Goal: Task Accomplishment & Management: Use online tool/utility

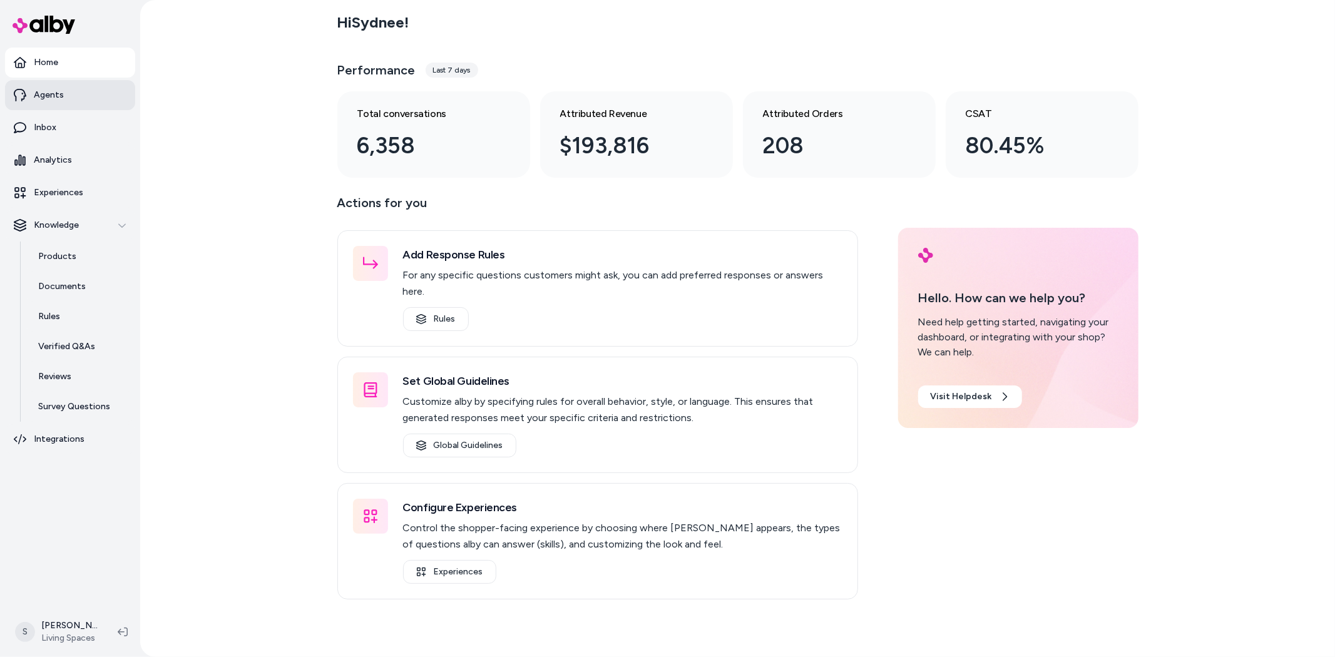
click at [40, 91] on p "Agents" at bounding box center [49, 95] width 30 height 13
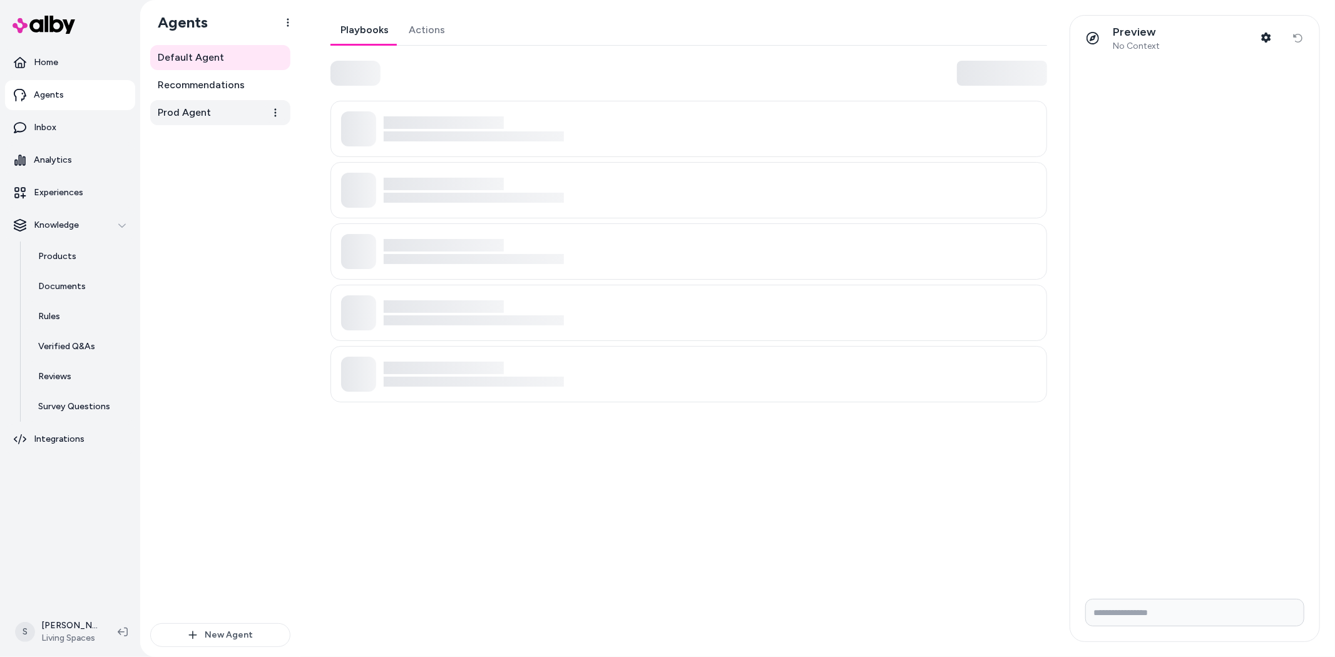
click at [202, 116] on span "Prod Agent" at bounding box center [184, 112] width 53 height 15
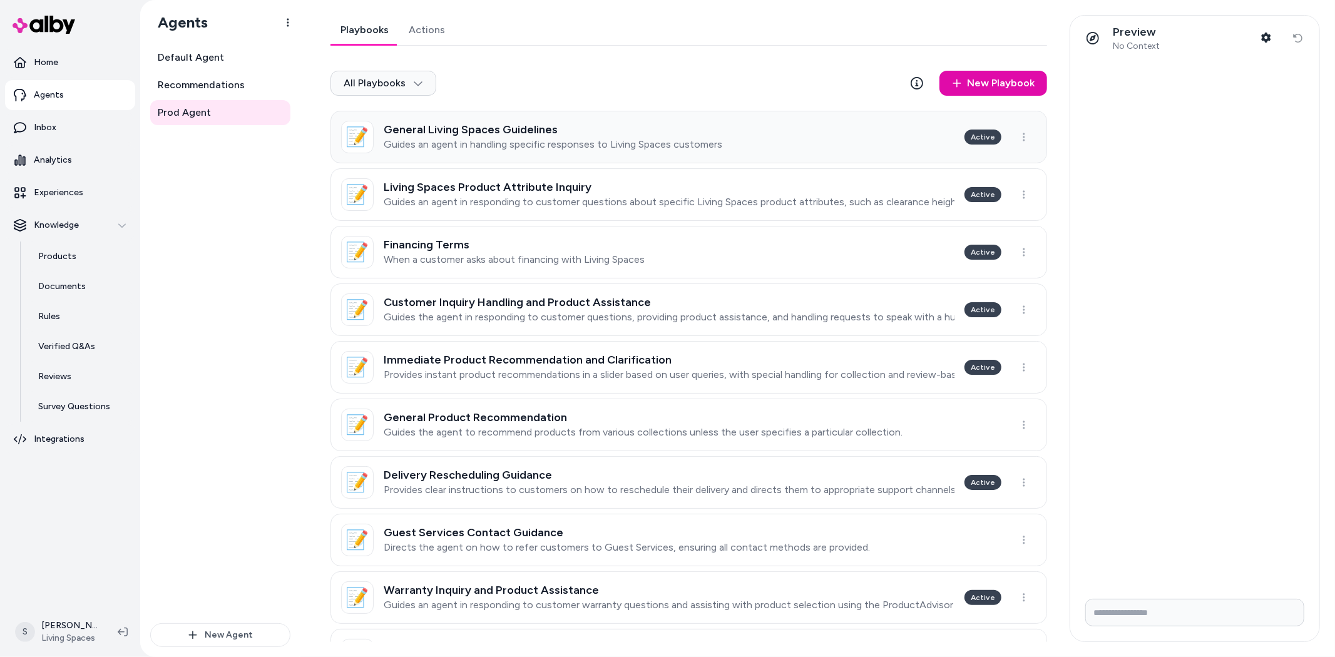
click at [557, 147] on p "Guides an agent in handling specific responses to Living Spaces customers" at bounding box center [553, 144] width 339 height 13
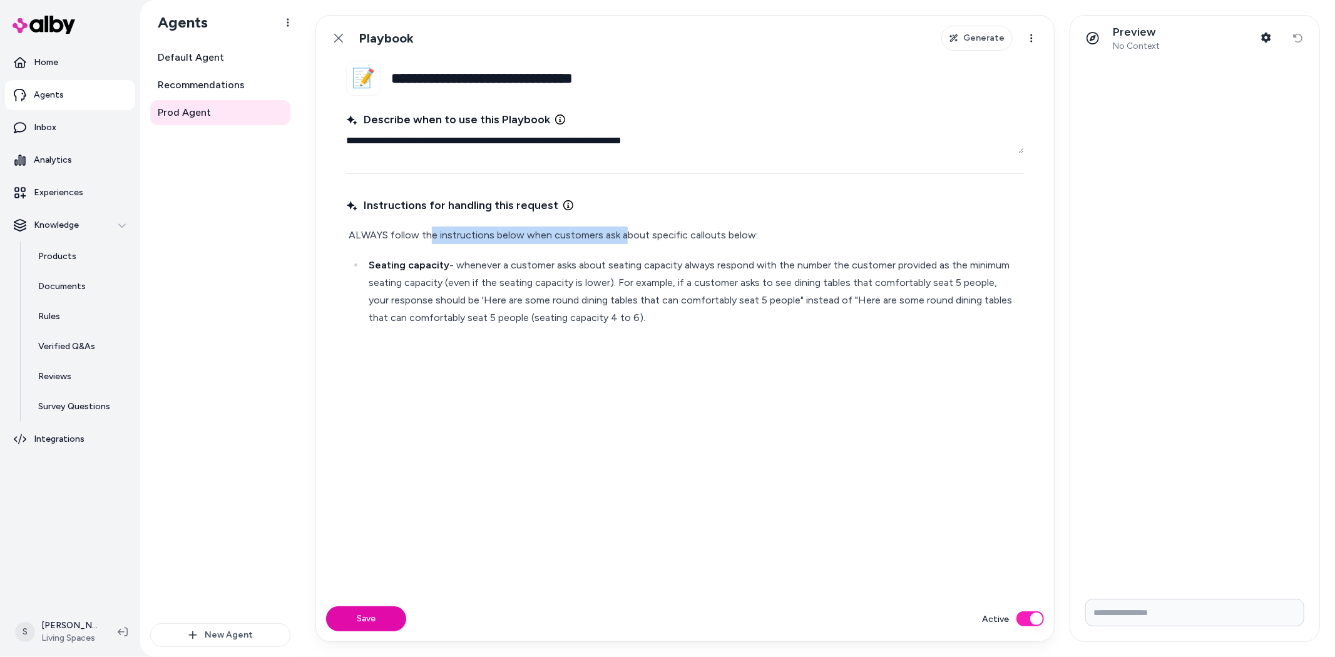
drag, startPoint x: 431, startPoint y: 235, endPoint x: 622, endPoint y: 237, distance: 191.6
click at [622, 235] on p "ALWAYS follow the instructions below when customers ask about specific callouts…" at bounding box center [685, 236] width 673 height 18
click at [548, 270] on p "Seating capacity - whenever a customer asks about seating capacity always respo…" at bounding box center [695, 292] width 653 height 70
click at [453, 268] on p "Seating capacity - whenever a customer asks about seating capacity always respo…" at bounding box center [695, 292] width 653 height 70
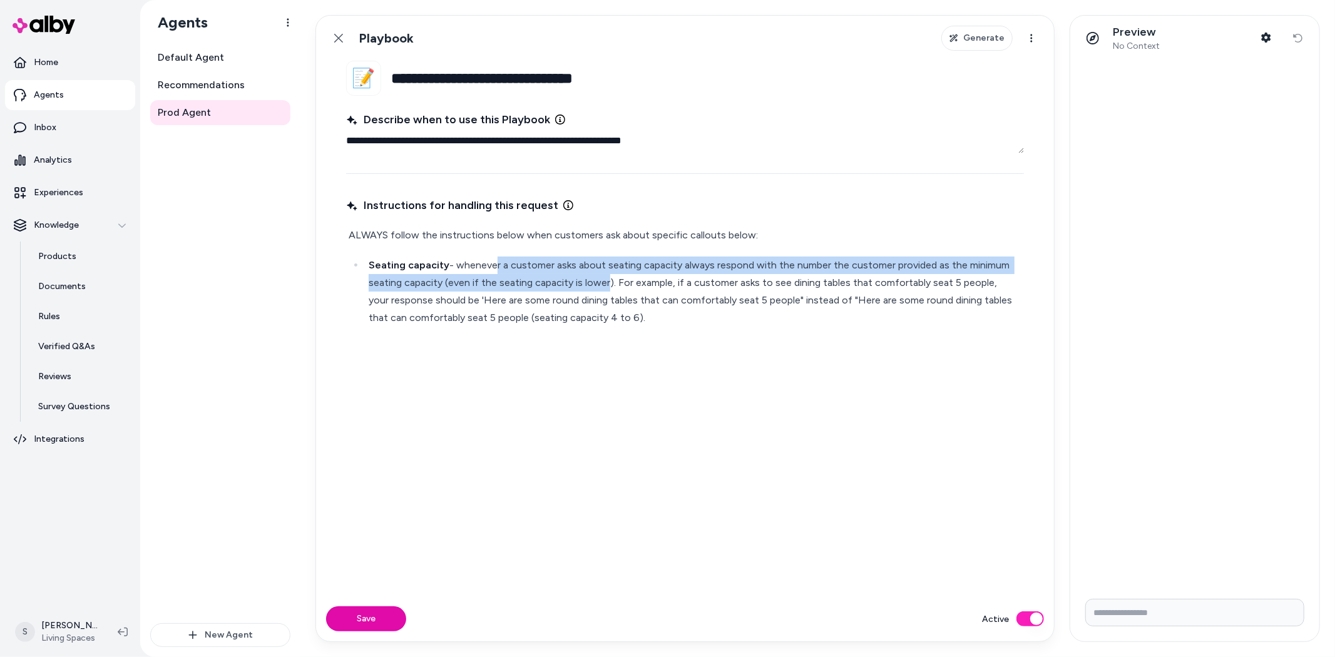
drag, startPoint x: 507, startPoint y: 264, endPoint x: 659, endPoint y: 292, distance: 154.1
click at [610, 292] on p "Seating capacity - whenever a customer asks about seating capacity always respo…" at bounding box center [695, 292] width 653 height 70
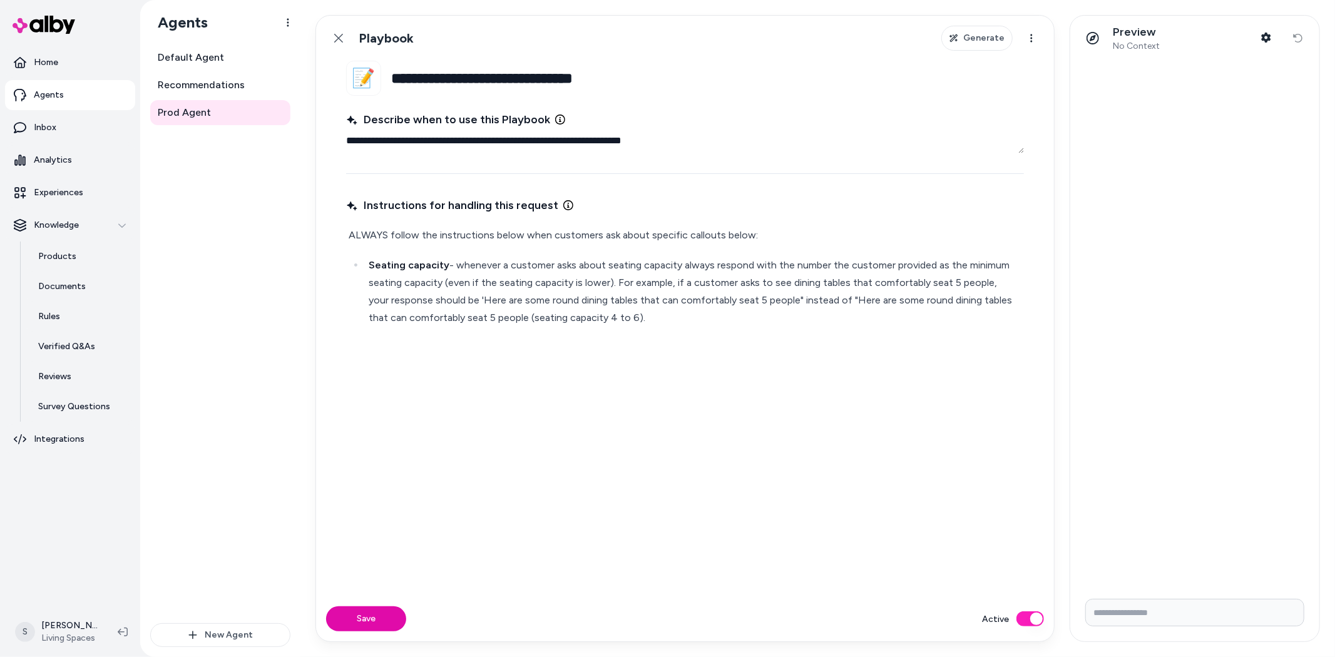
click at [709, 294] on p "Seating capacity - whenever a customer asks about seating capacity always respo…" at bounding box center [695, 292] width 653 height 70
click at [332, 40] on link "Back" at bounding box center [338, 38] width 25 height 25
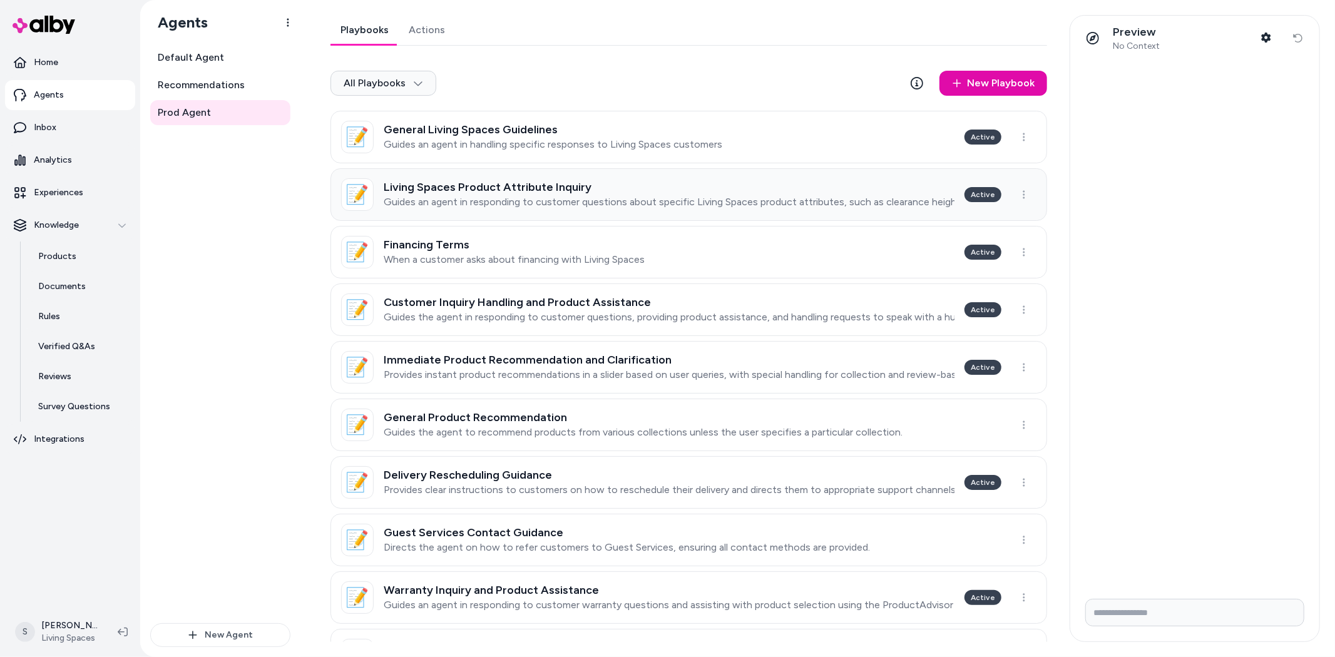
click at [670, 208] on p "Guides an agent in responding to customer questions about specific Living Space…" at bounding box center [669, 202] width 571 height 13
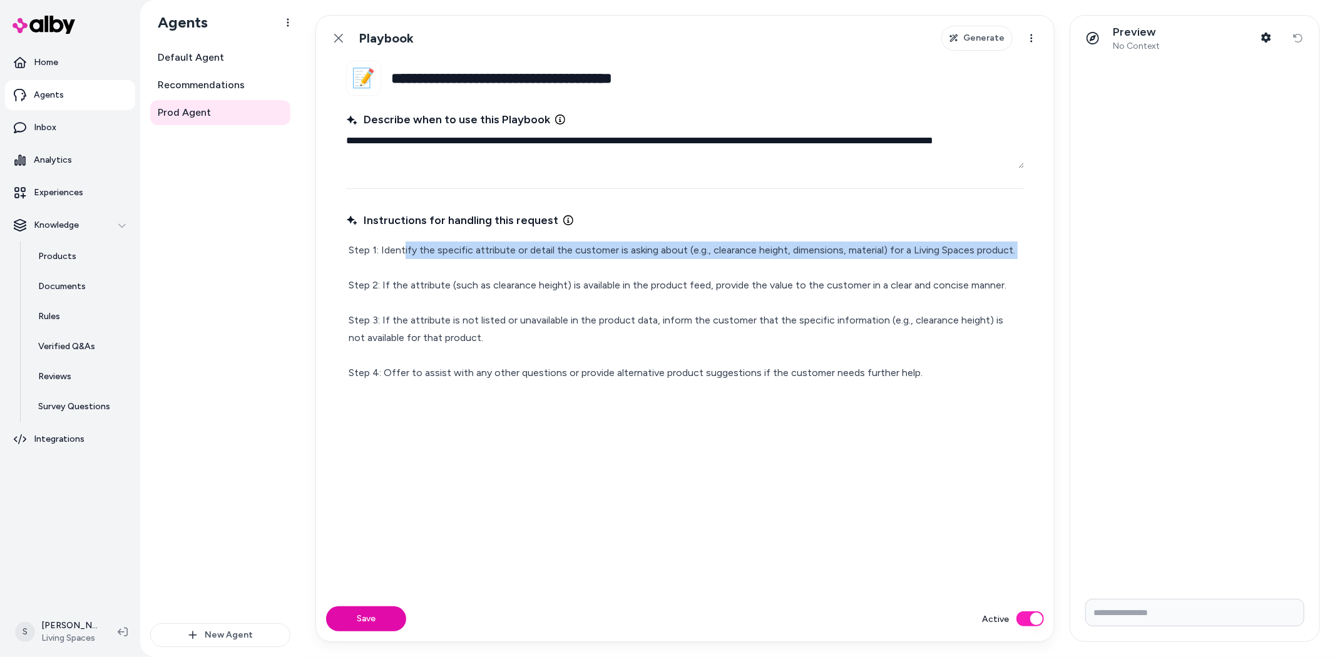
drag, startPoint x: 447, startPoint y: 248, endPoint x: 676, endPoint y: 259, distance: 229.4
click at [676, 259] on p "Step 1: Identify the specific attribute or detail the customer is asking about …" at bounding box center [685, 312] width 673 height 140
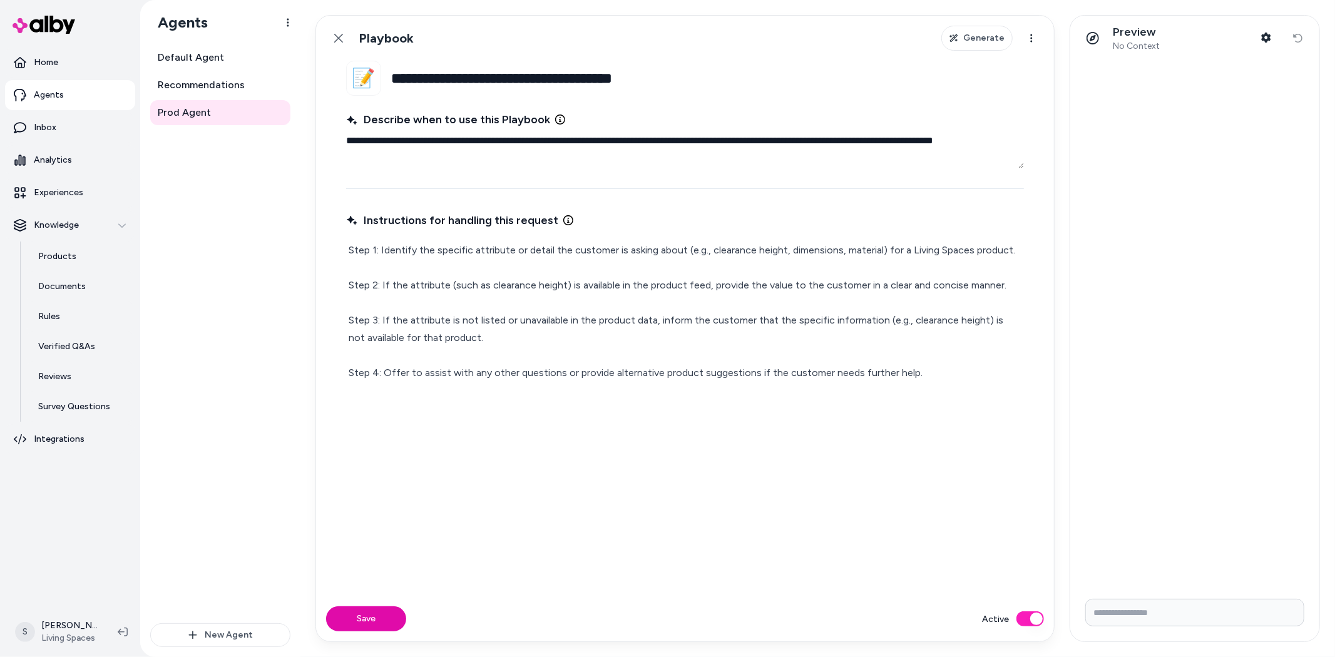
click at [608, 287] on p "Step 1: Identify the specific attribute or detail the customer is asking about …" at bounding box center [685, 312] width 673 height 140
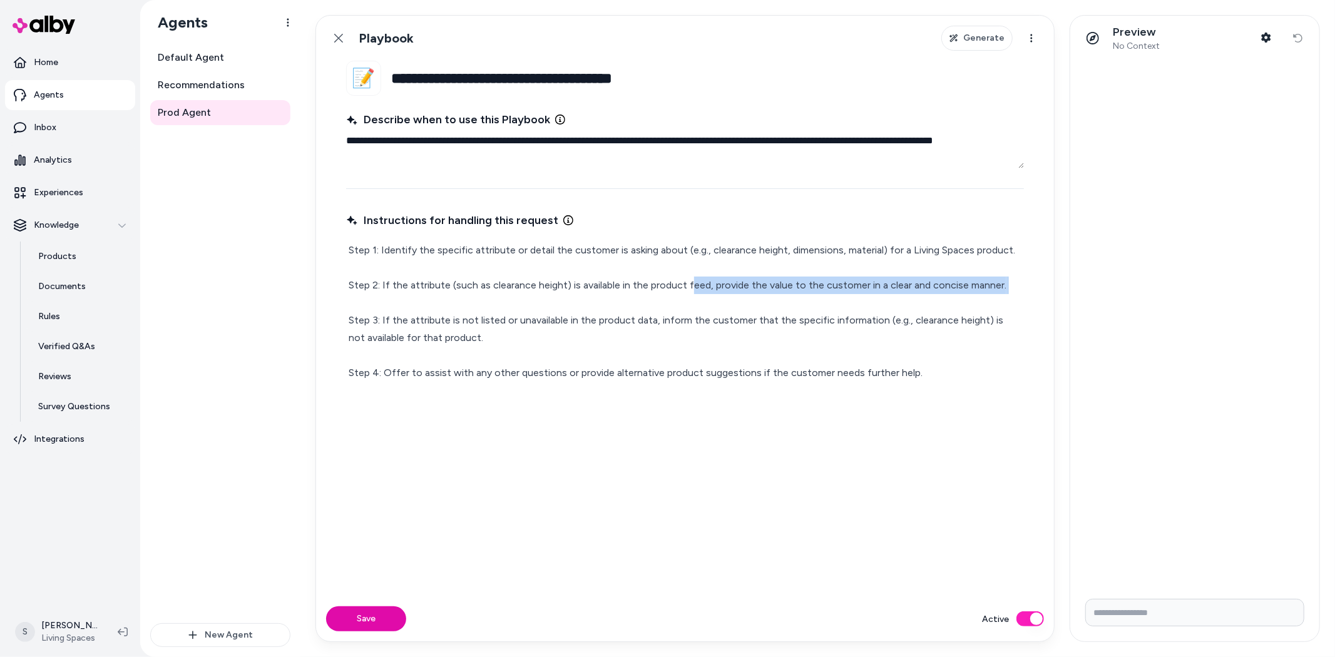
drag, startPoint x: 787, startPoint y: 296, endPoint x: 846, endPoint y: 299, distance: 59.5
click at [845, 299] on p "Step 1: Identify the specific attribute or detail the customer is asking about …" at bounding box center [685, 312] width 673 height 140
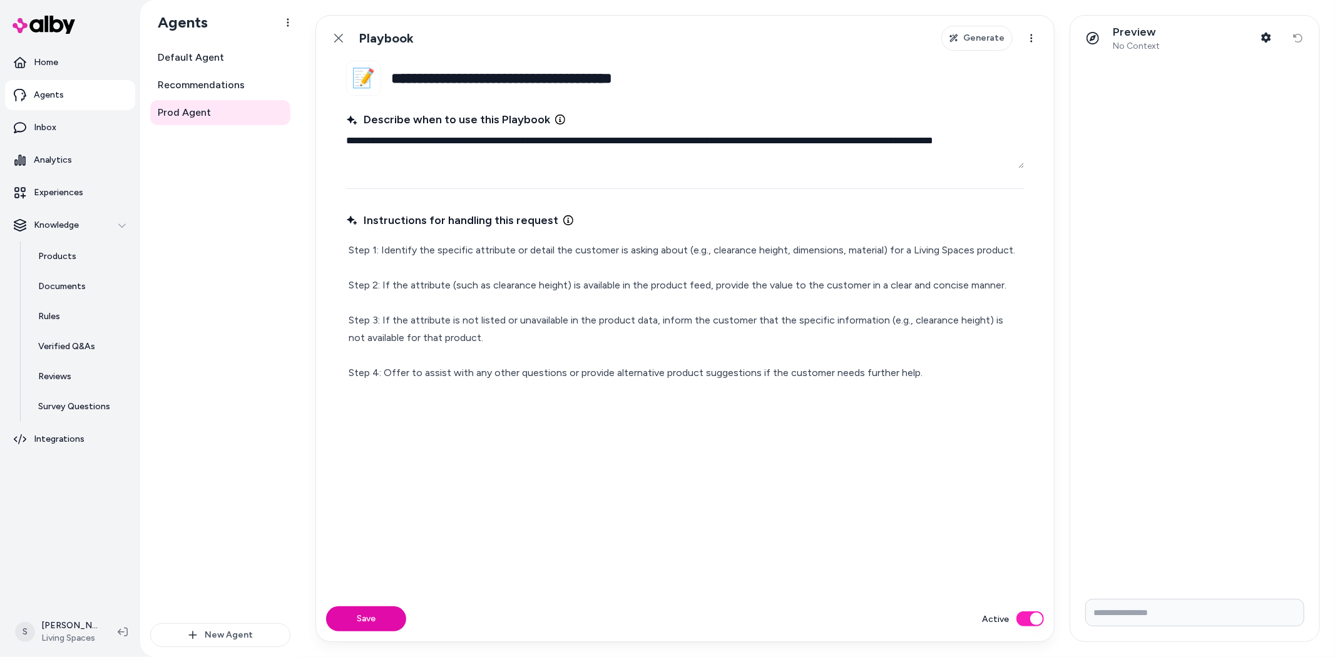
click at [474, 317] on p "Step 1: Identify the specific attribute or detail the customer is asking about …" at bounding box center [685, 312] width 673 height 140
drag, startPoint x: 446, startPoint y: 317, endPoint x: 756, endPoint y: 324, distance: 309.9
click at [700, 321] on p "Step 1: Identify the specific attribute or detail the customer is asking about …" at bounding box center [685, 312] width 673 height 140
click at [764, 324] on p "Step 1: Identify the specific attribute or detail the customer is asking about …" at bounding box center [685, 312] width 673 height 140
click at [1029, 617] on button "Active" at bounding box center [1031, 619] width 28 height 15
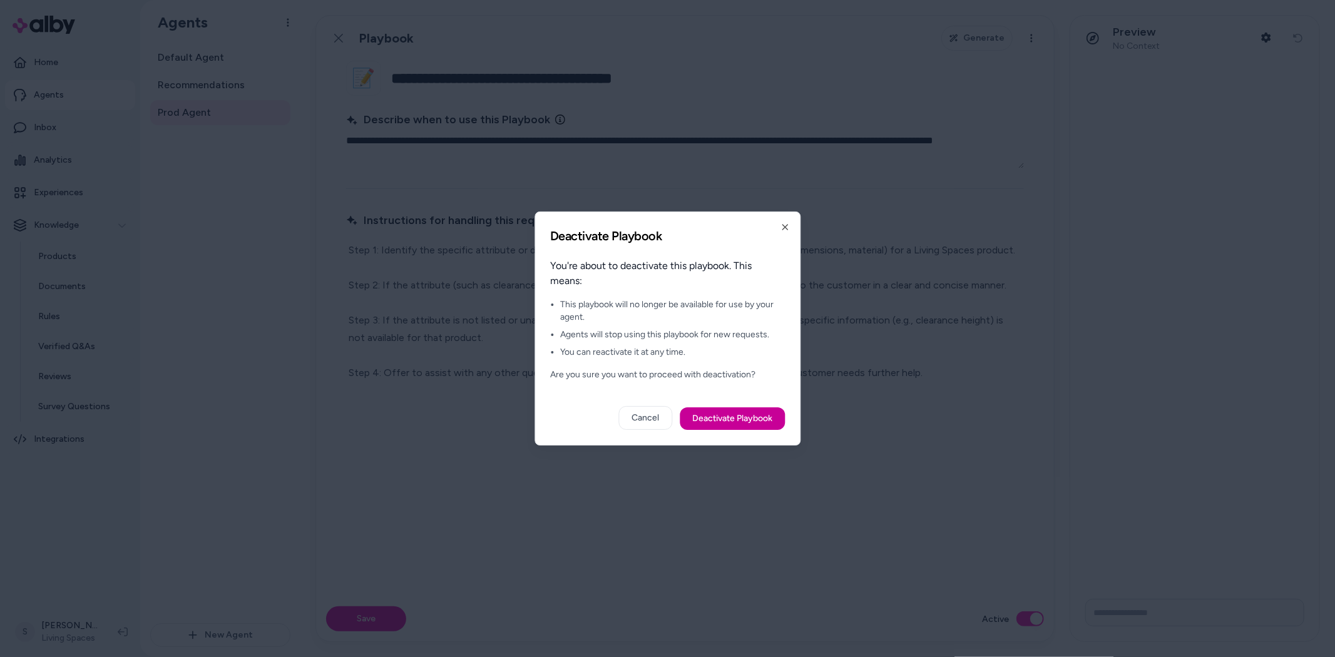
click at [712, 424] on button "Deactivate Playbook" at bounding box center [732, 419] width 105 height 23
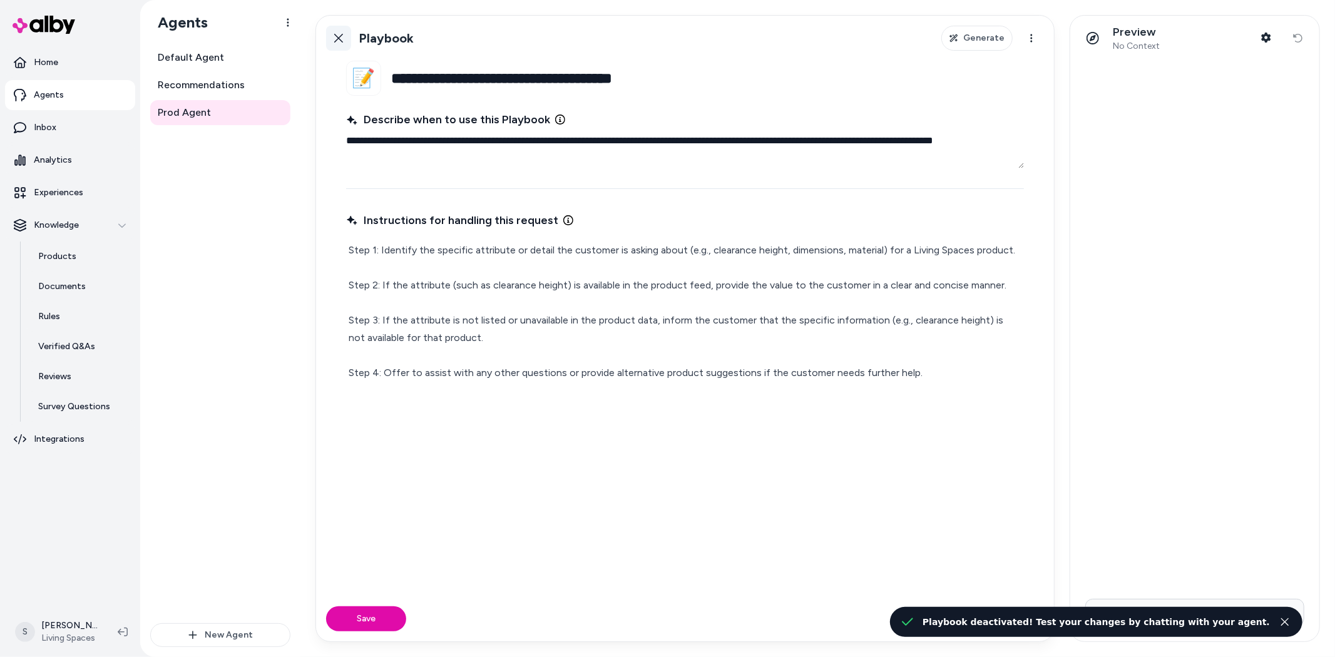
click at [334, 42] on icon at bounding box center [339, 38] width 10 height 10
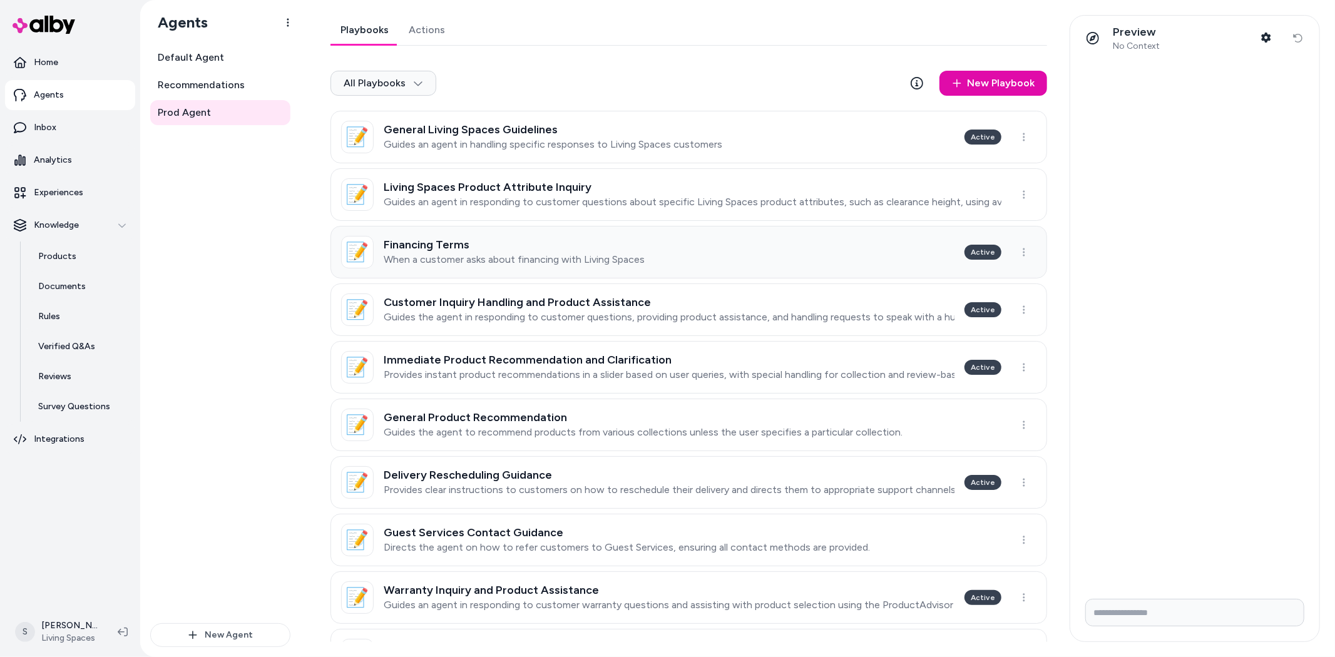
click at [567, 242] on h3 "Financing Terms" at bounding box center [514, 244] width 261 height 13
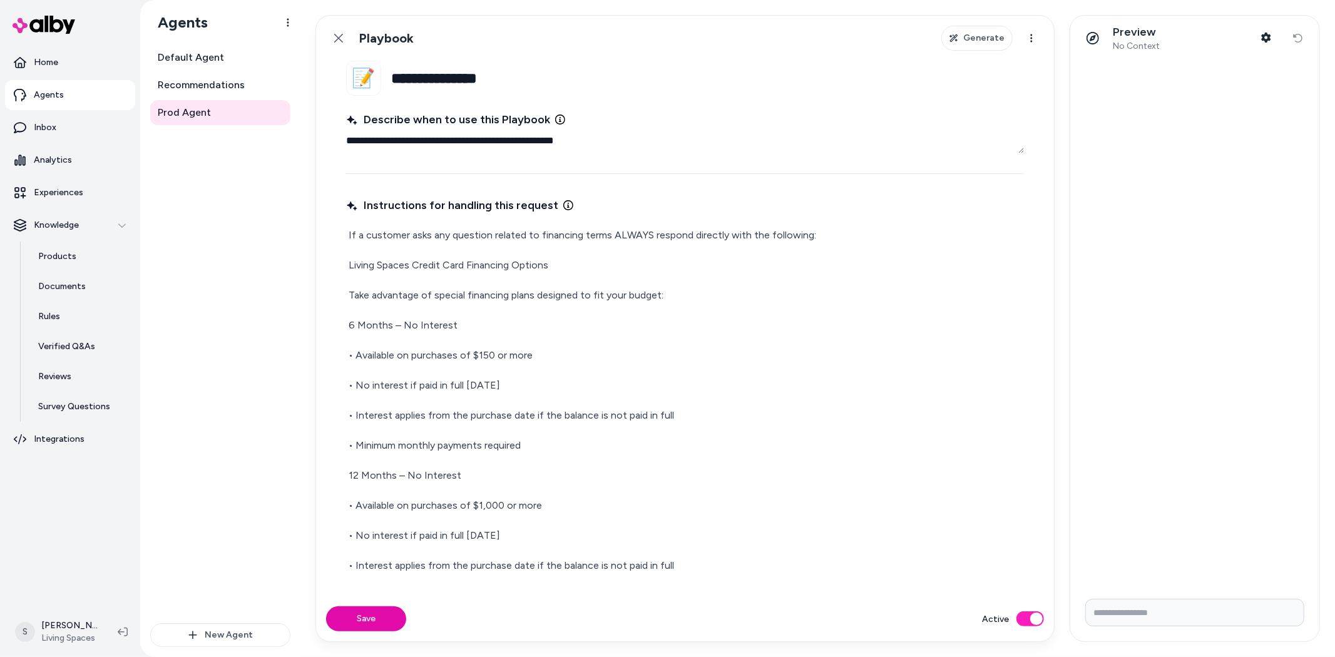
click at [1035, 618] on button "Active" at bounding box center [1031, 619] width 28 height 15
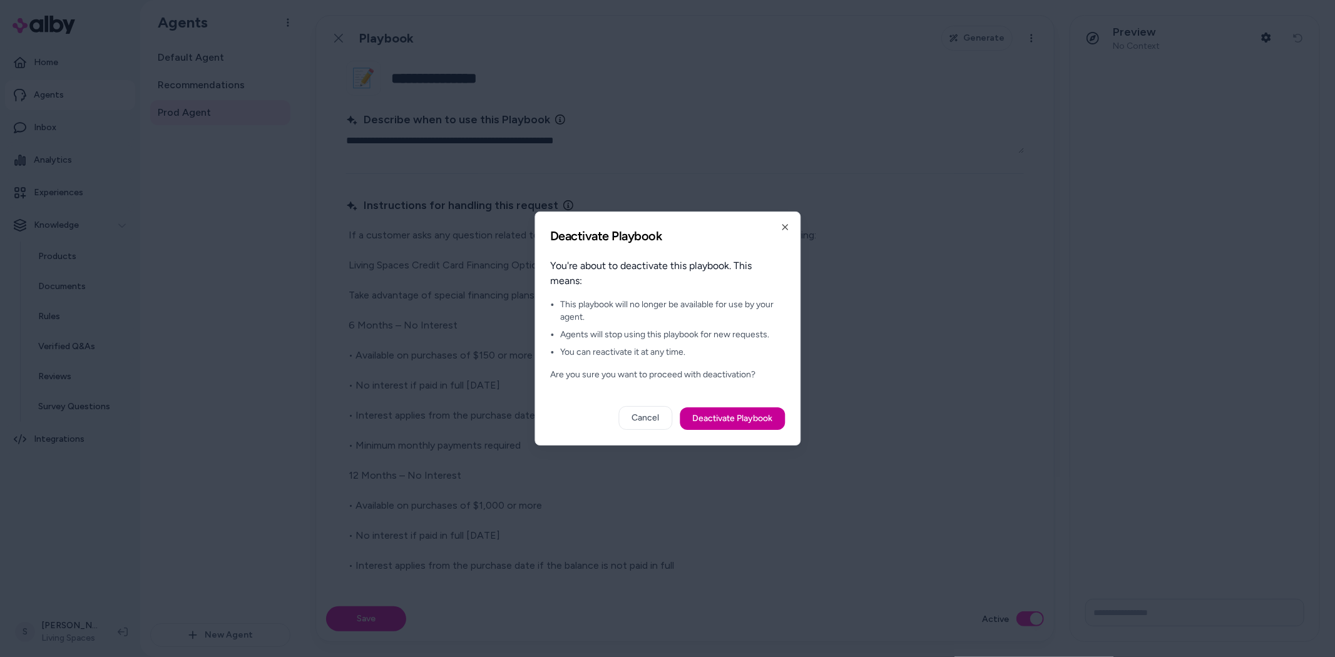
click at [746, 420] on button "Deactivate Playbook" at bounding box center [732, 419] width 105 height 23
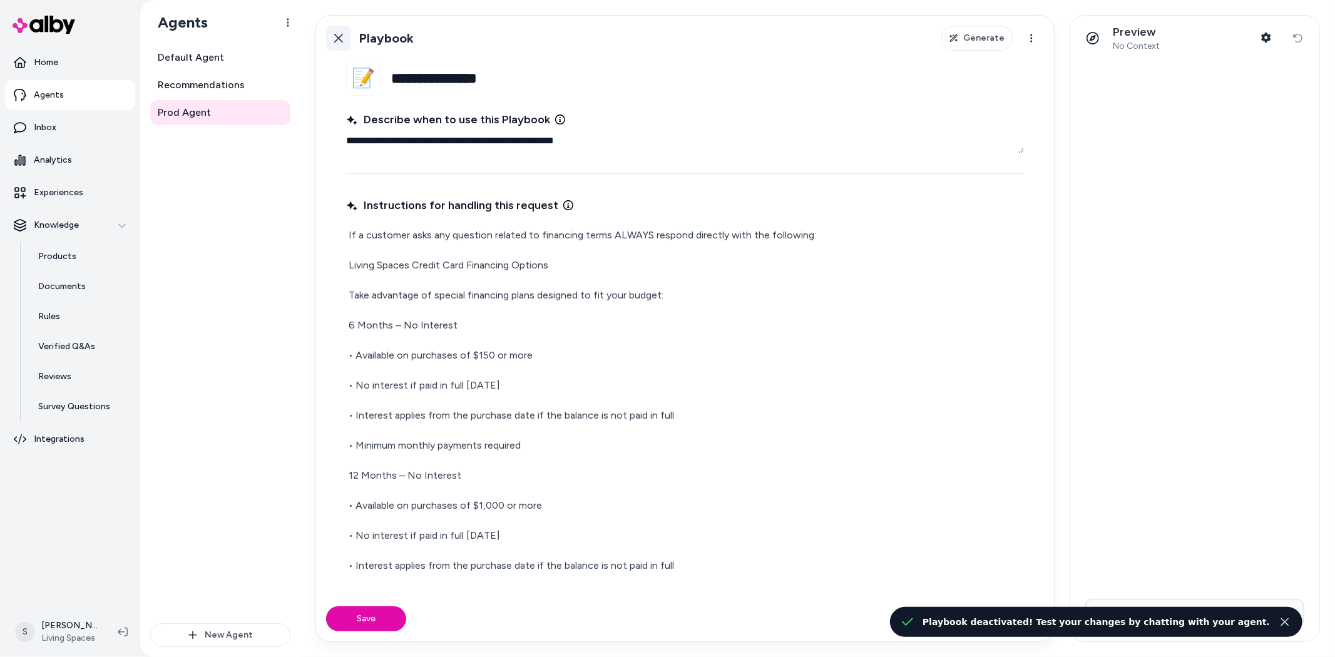
click at [332, 36] on link "Back" at bounding box center [338, 38] width 25 height 25
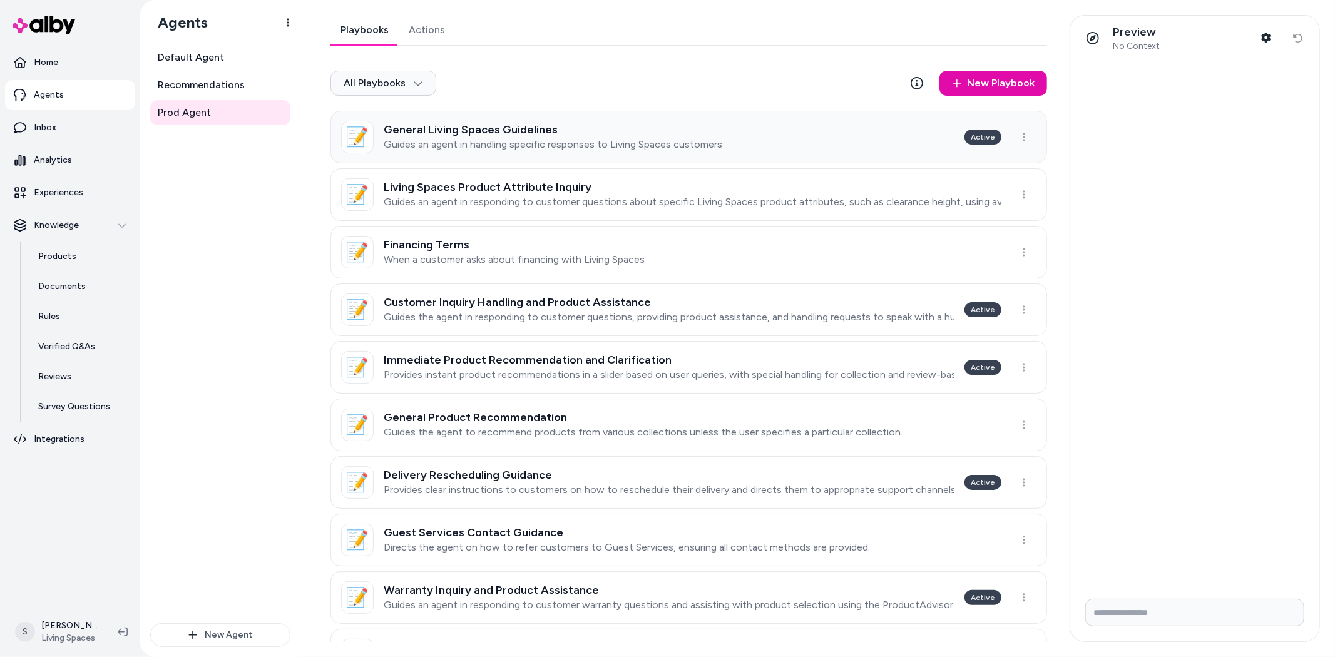
click at [508, 146] on p "Guides an agent in handling specific responses to Living Spaces customers" at bounding box center [553, 144] width 339 height 13
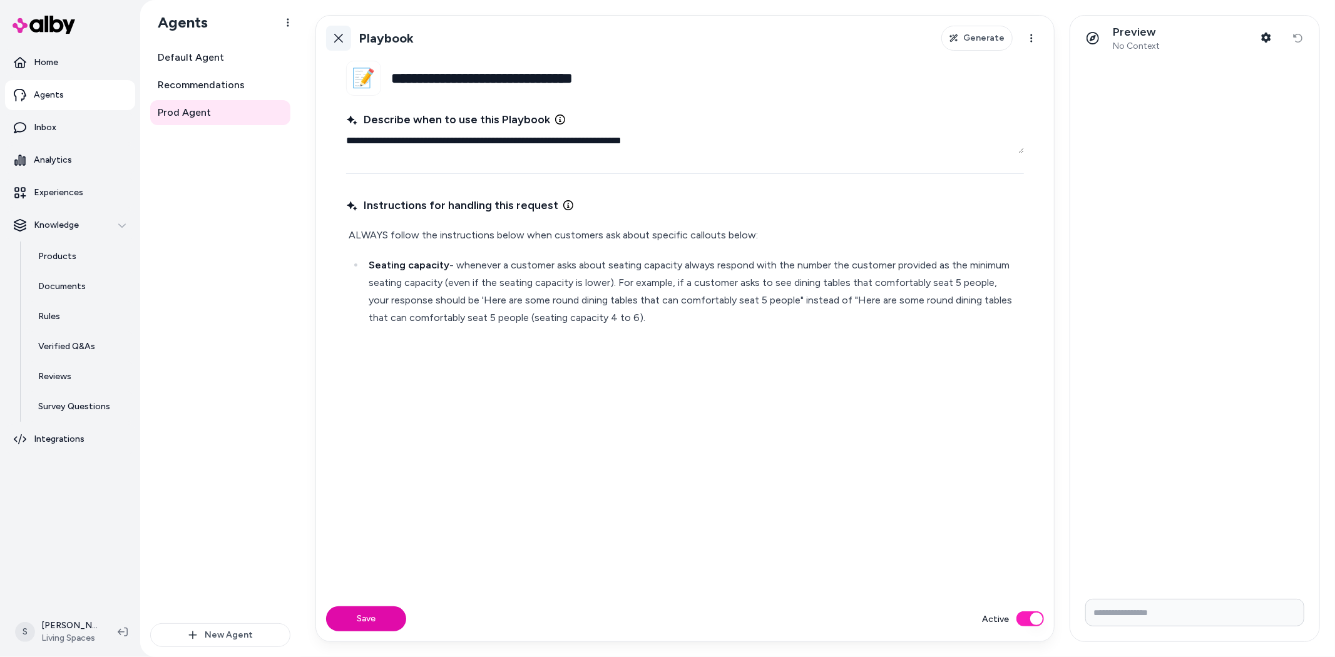
click at [338, 42] on icon at bounding box center [339, 38] width 10 height 10
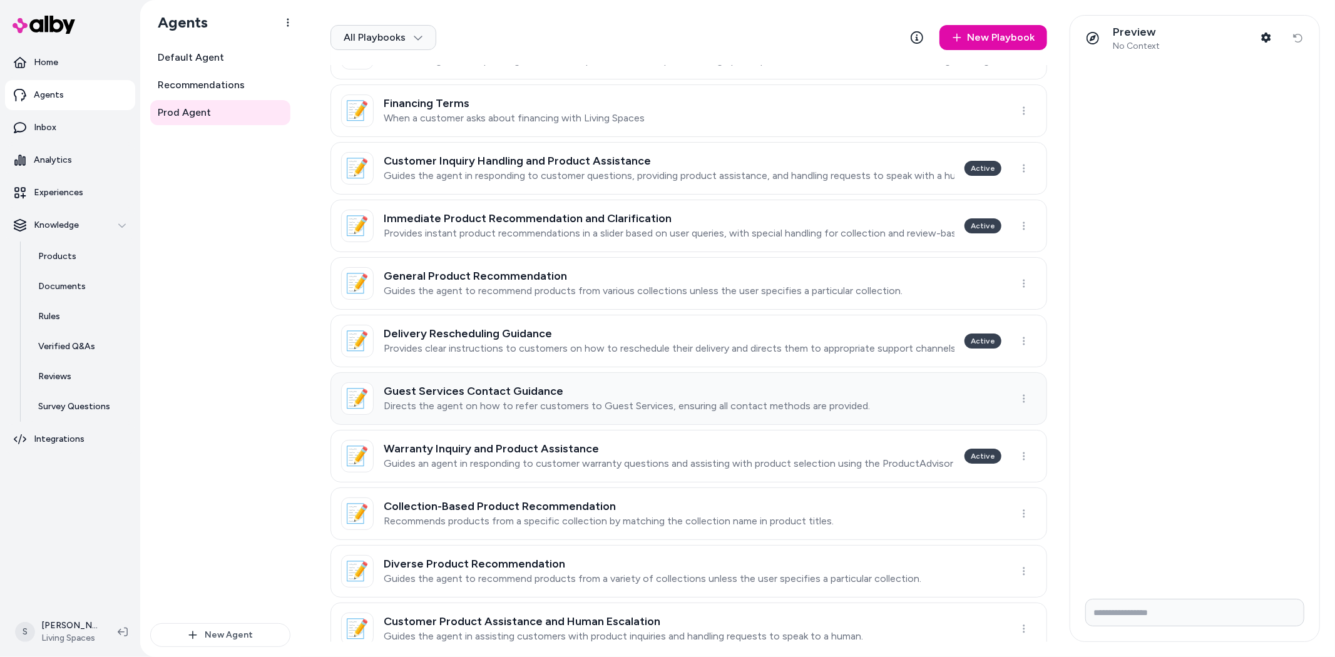
scroll to position [109, 0]
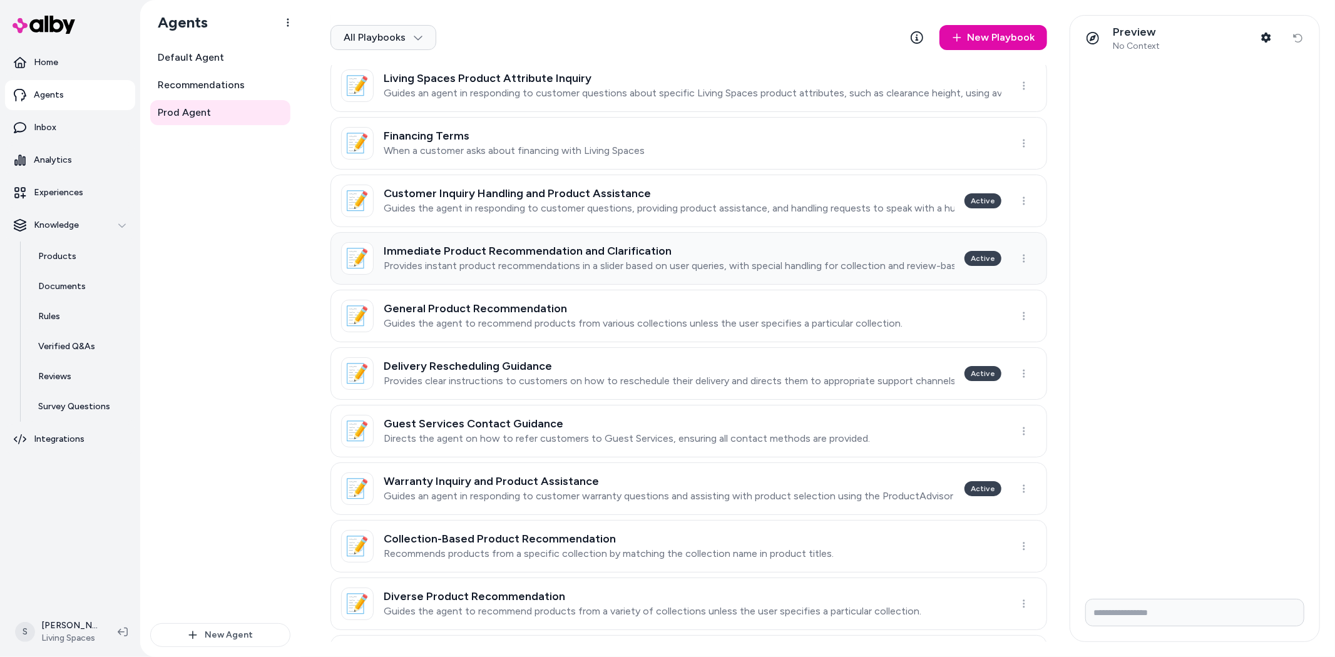
click at [667, 246] on h3 "Immediate Product Recommendation and Clarification" at bounding box center [669, 251] width 571 height 13
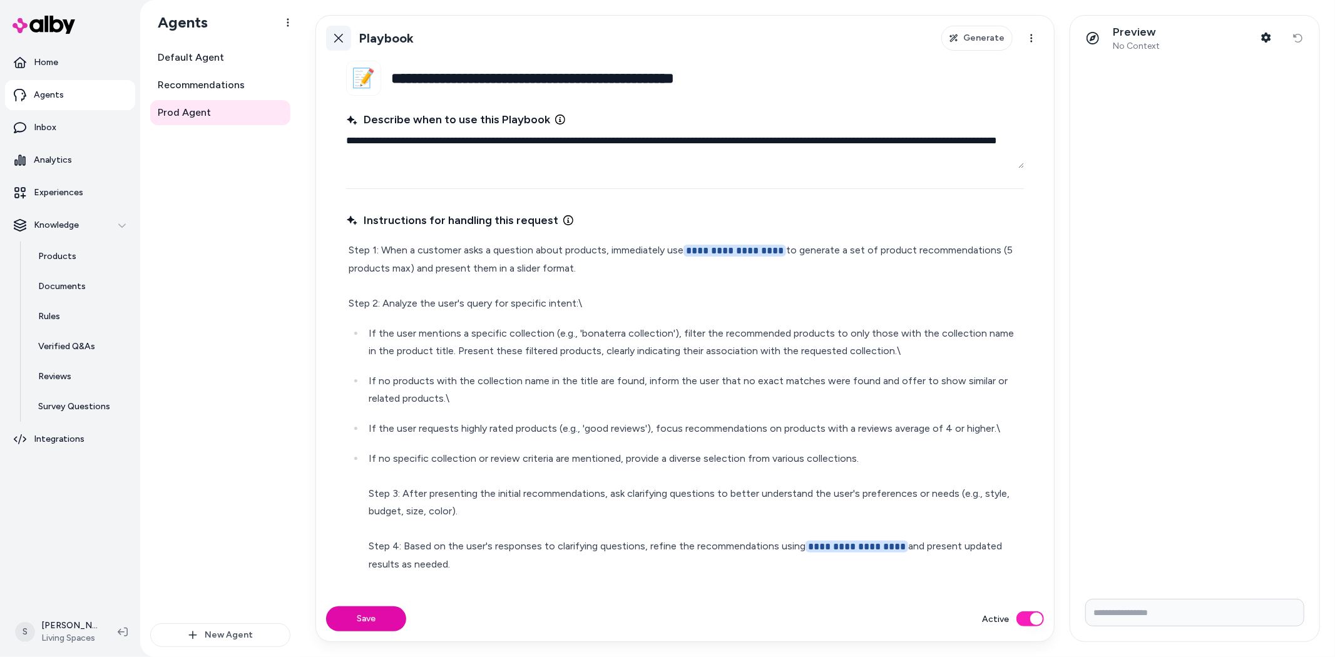
click at [339, 38] on icon at bounding box center [338, 38] width 9 height 9
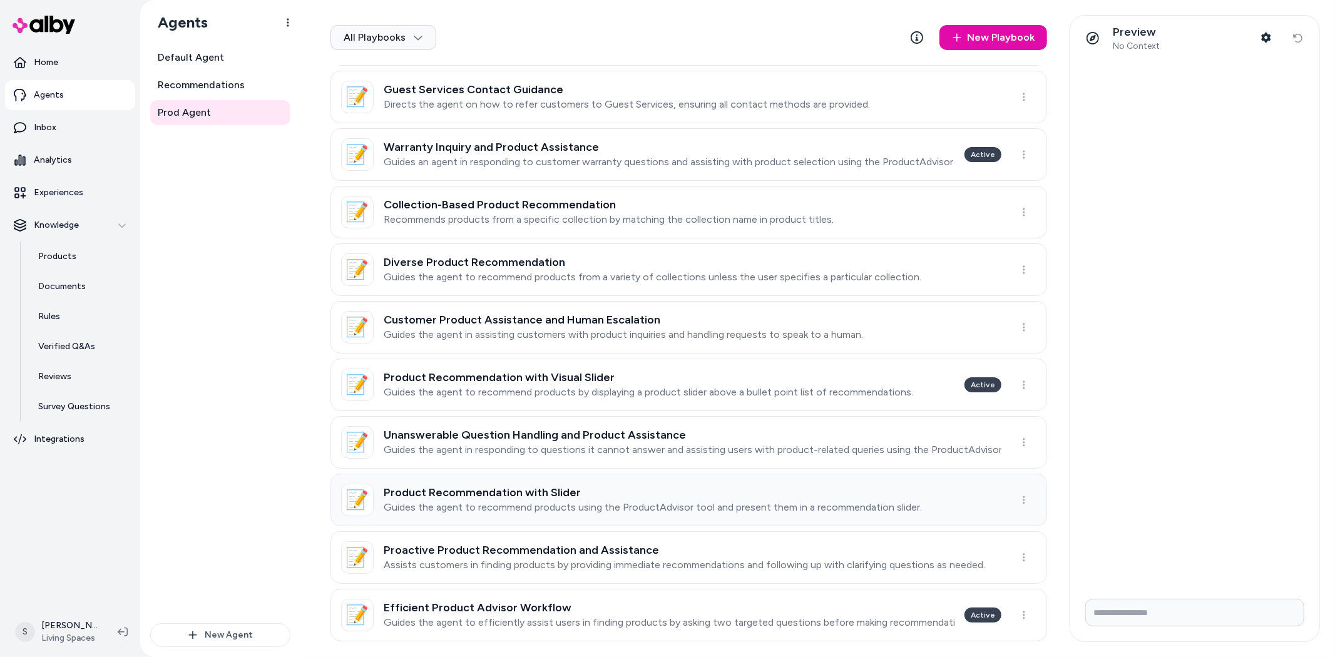
scroll to position [457, 0]
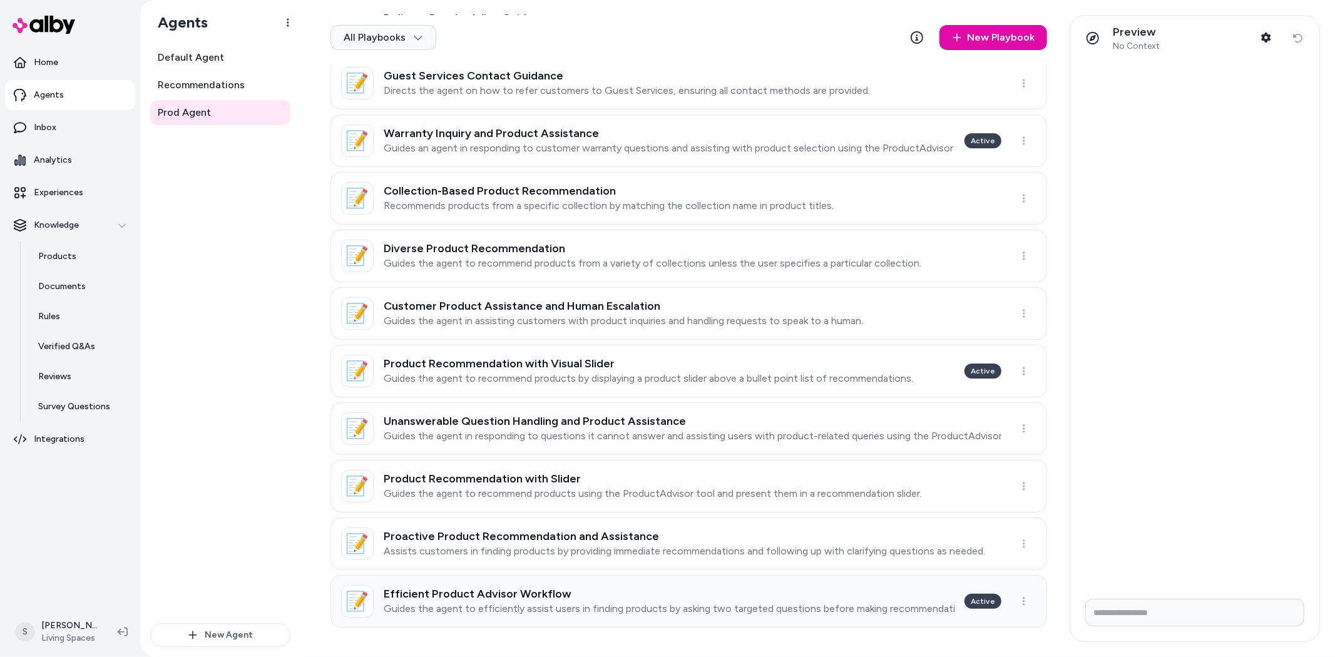
click at [931, 600] on div "Efficient Product Advisor Workflow Guides the agent to efficiently assist users…" at bounding box center [669, 602] width 571 height 28
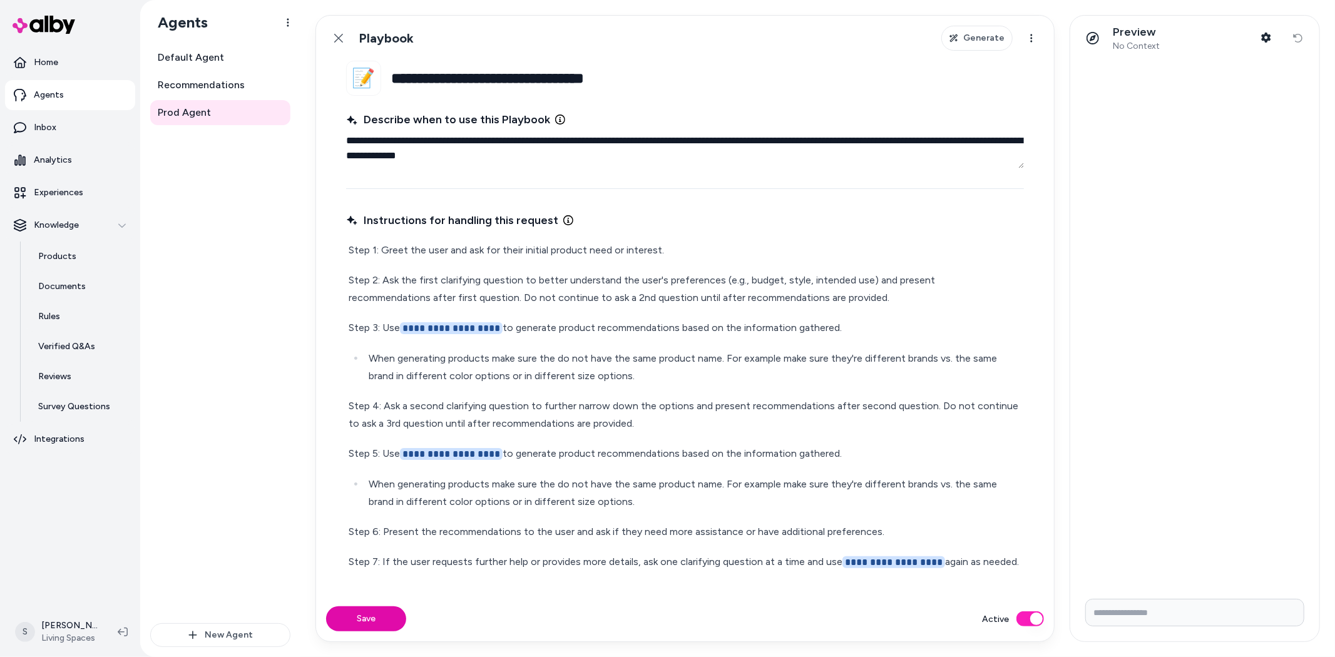
click at [1027, 620] on button "Active" at bounding box center [1031, 619] width 28 height 15
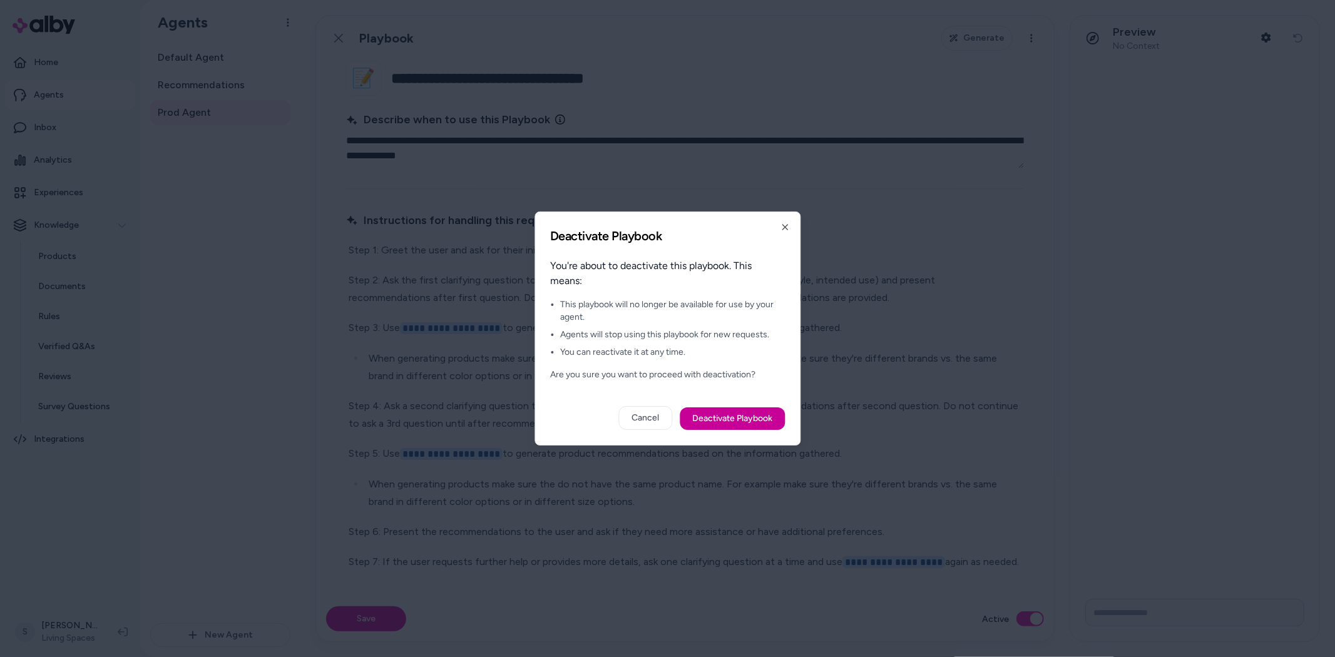
click at [722, 419] on button "Deactivate Playbook" at bounding box center [732, 419] width 105 height 23
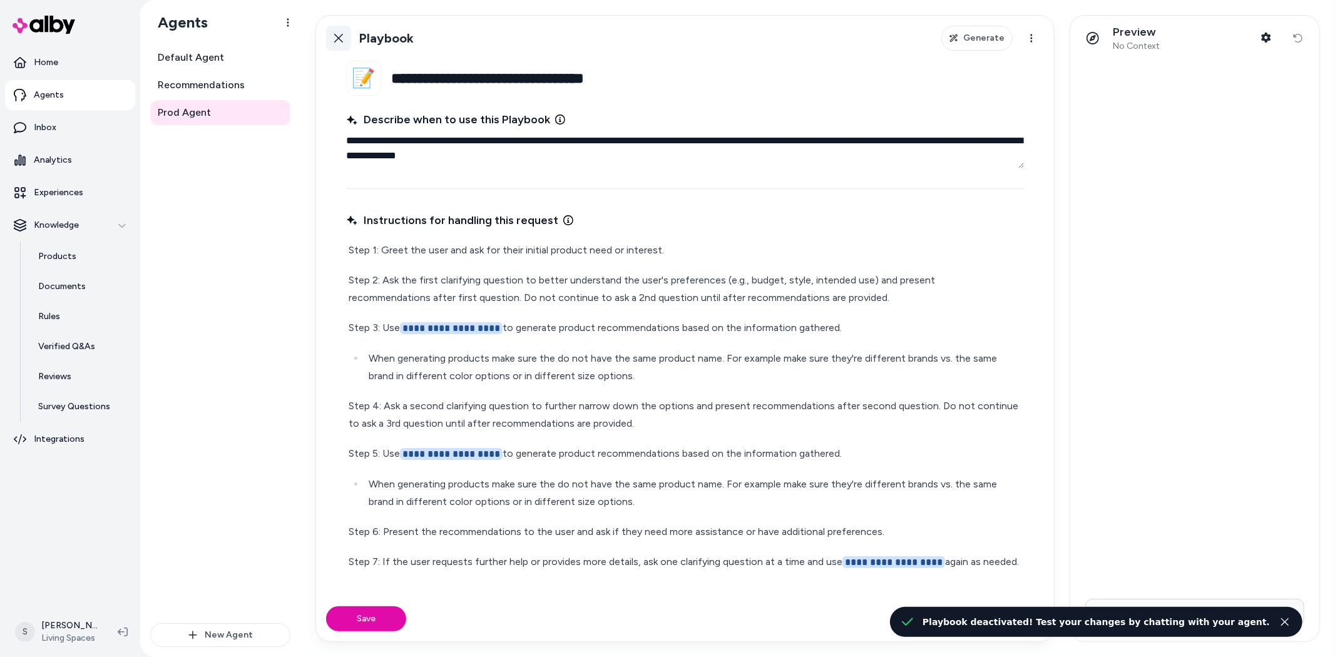
click at [334, 43] on icon at bounding box center [339, 38] width 10 height 10
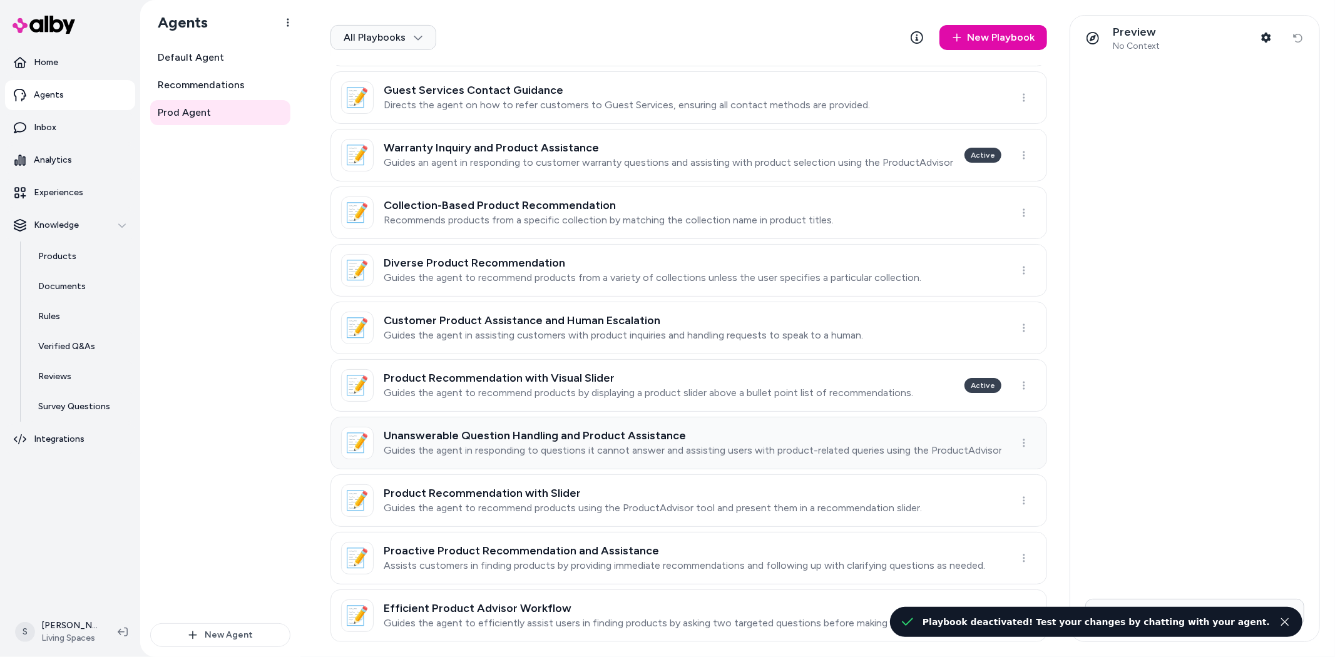
scroll to position [457, 0]
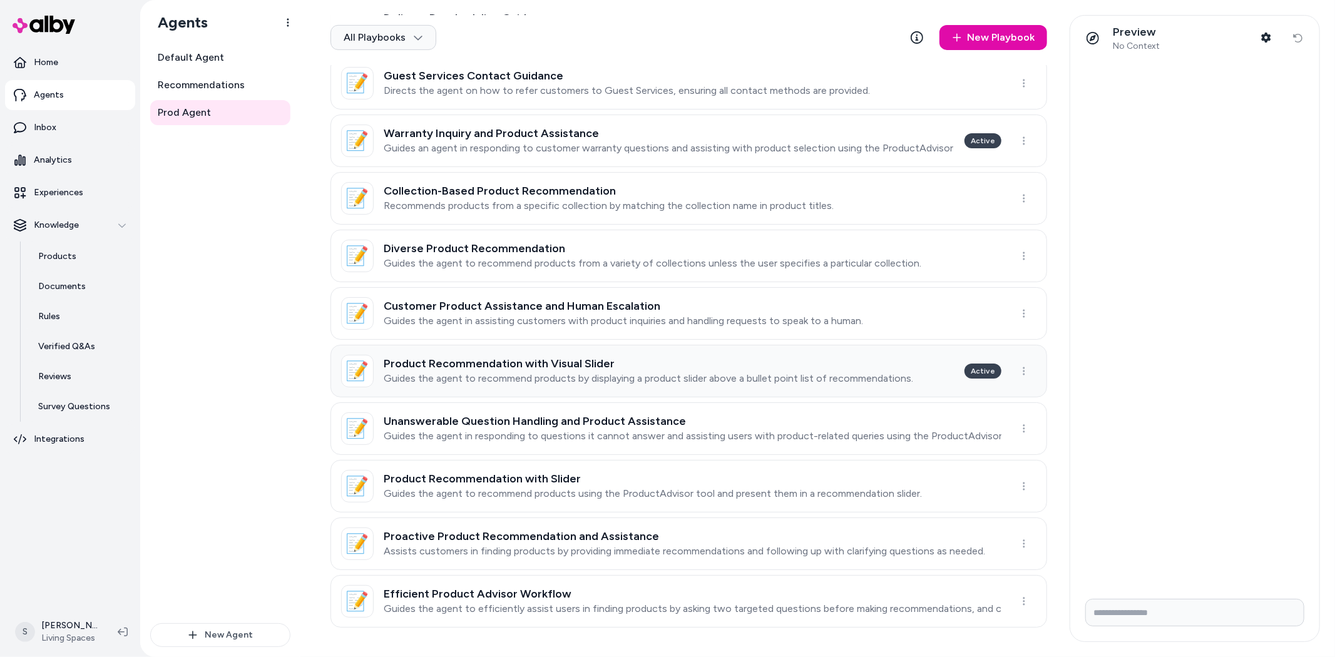
click at [762, 366] on h3 "Product Recommendation with Visual Slider" at bounding box center [649, 363] width 530 height 13
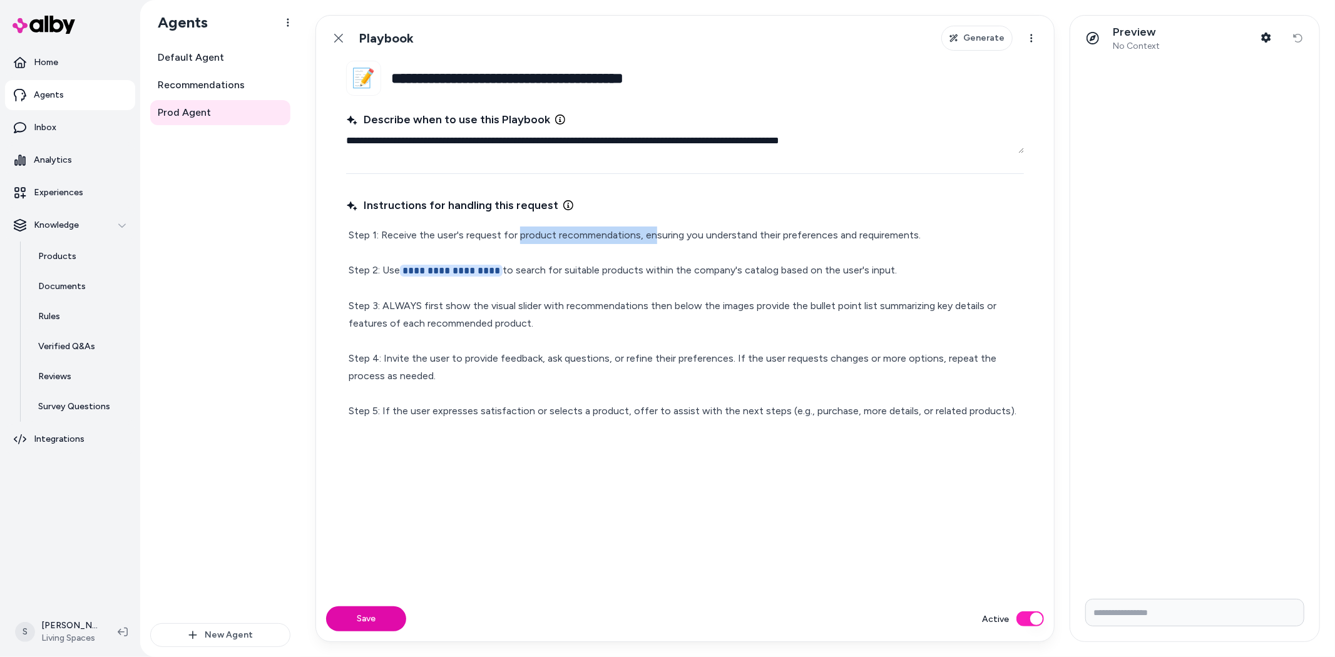
drag, startPoint x: 520, startPoint y: 237, endPoint x: 652, endPoint y: 237, distance: 132.1
click at [652, 237] on p "**********" at bounding box center [685, 323] width 673 height 193
click at [608, 276] on p "**********" at bounding box center [685, 323] width 673 height 193
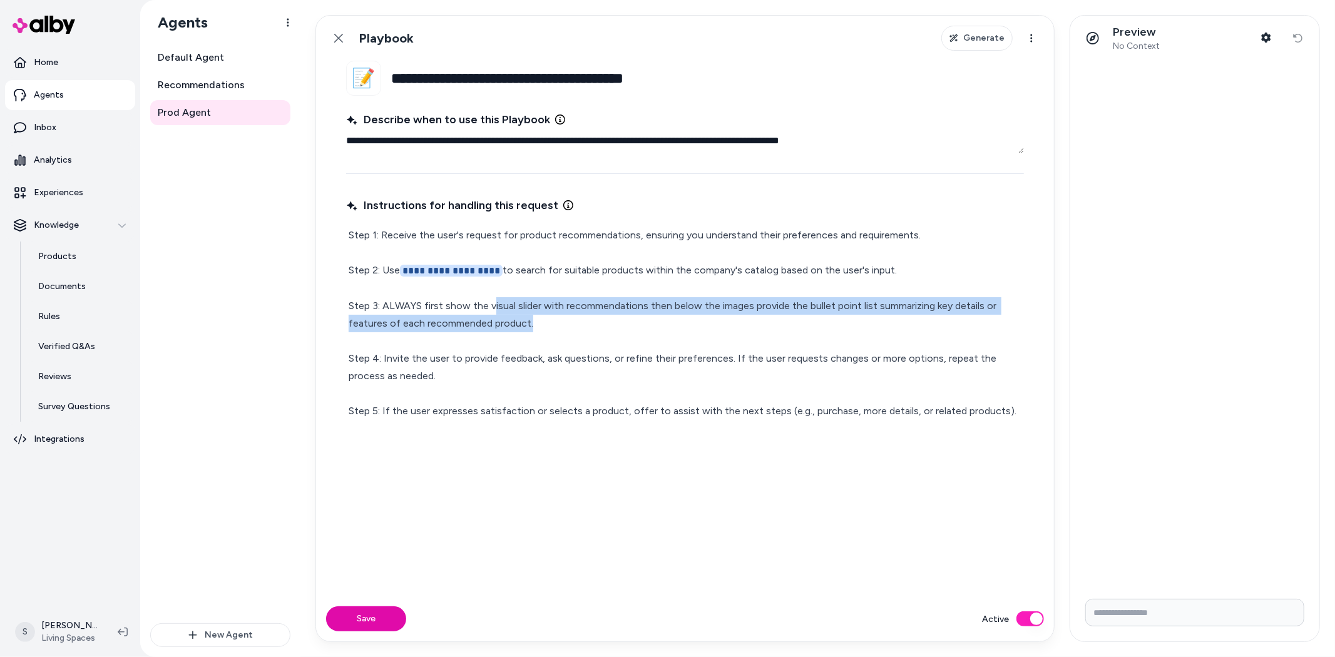
drag, startPoint x: 492, startPoint y: 303, endPoint x: 623, endPoint y: 316, distance: 131.5
click at [567, 316] on p "**********" at bounding box center [685, 323] width 673 height 193
click at [677, 314] on p "**********" at bounding box center [685, 323] width 673 height 193
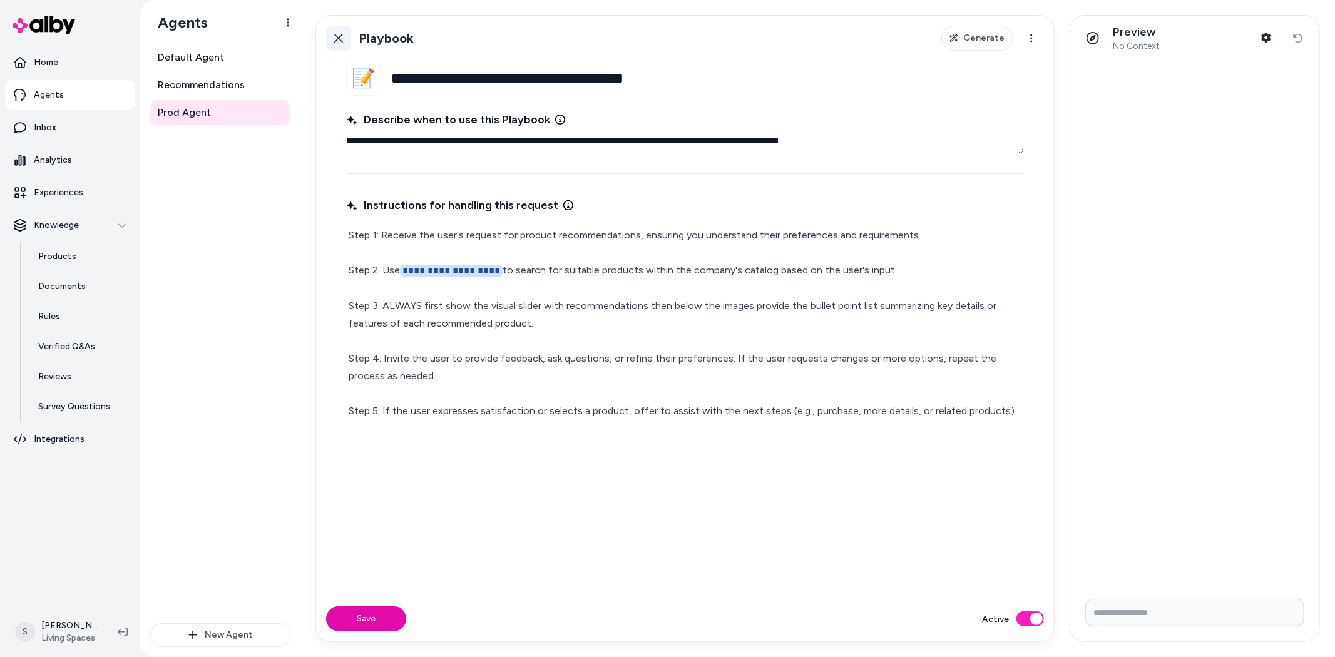
click at [327, 39] on link "Back" at bounding box center [338, 38] width 25 height 25
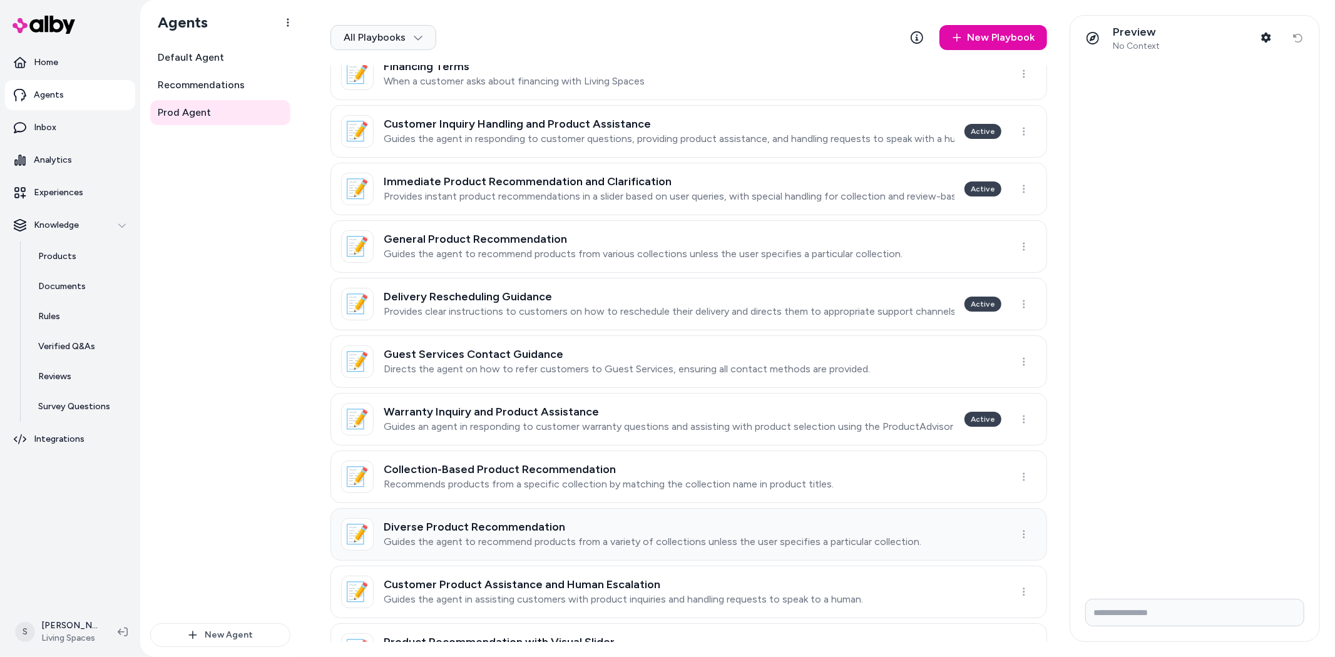
scroll to position [109, 0]
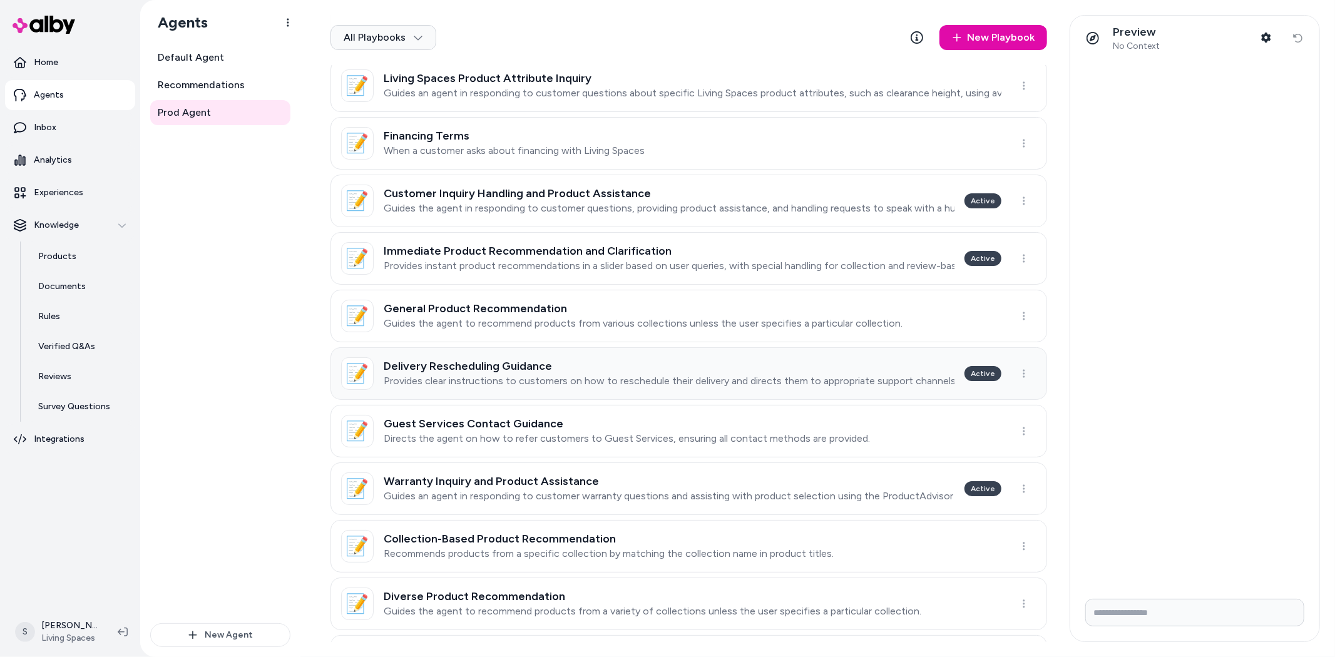
click at [577, 361] on h3 "Delivery Rescheduling Guidance" at bounding box center [669, 366] width 571 height 13
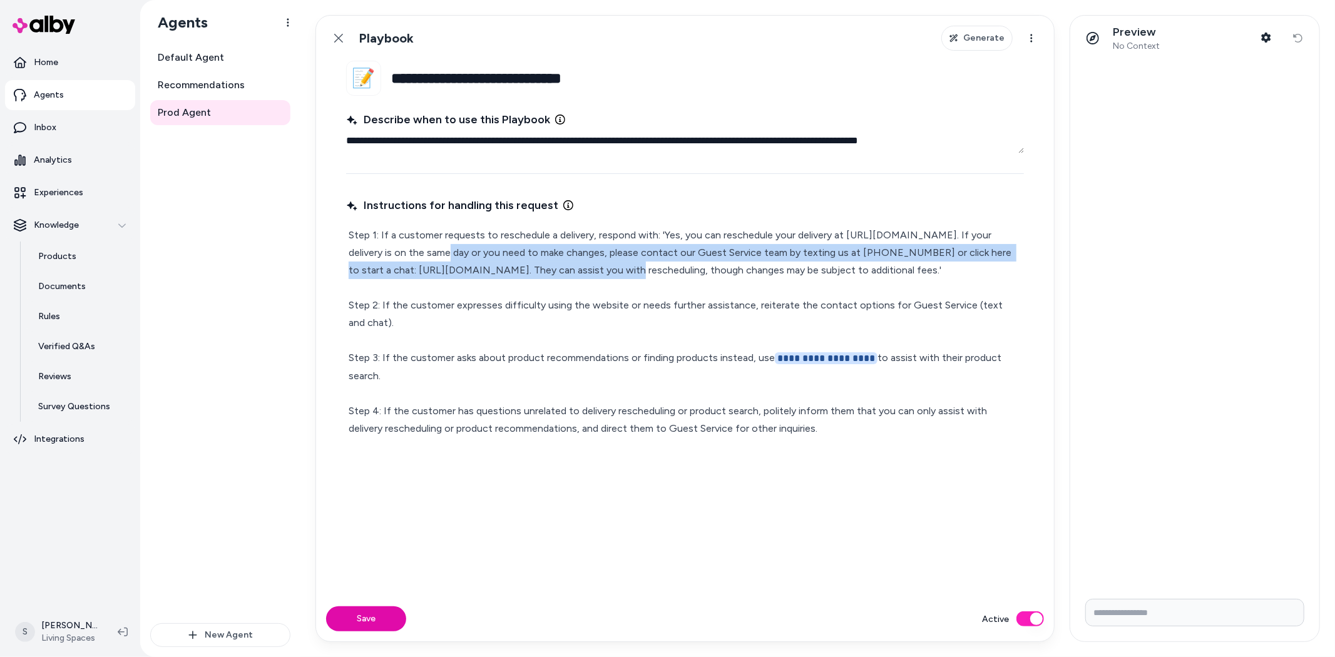
drag, startPoint x: 587, startPoint y: 250, endPoint x: 735, endPoint y: 265, distance: 149.1
click at [735, 265] on p "**********" at bounding box center [685, 332] width 673 height 211
click at [499, 282] on p "**********" at bounding box center [685, 332] width 673 height 211
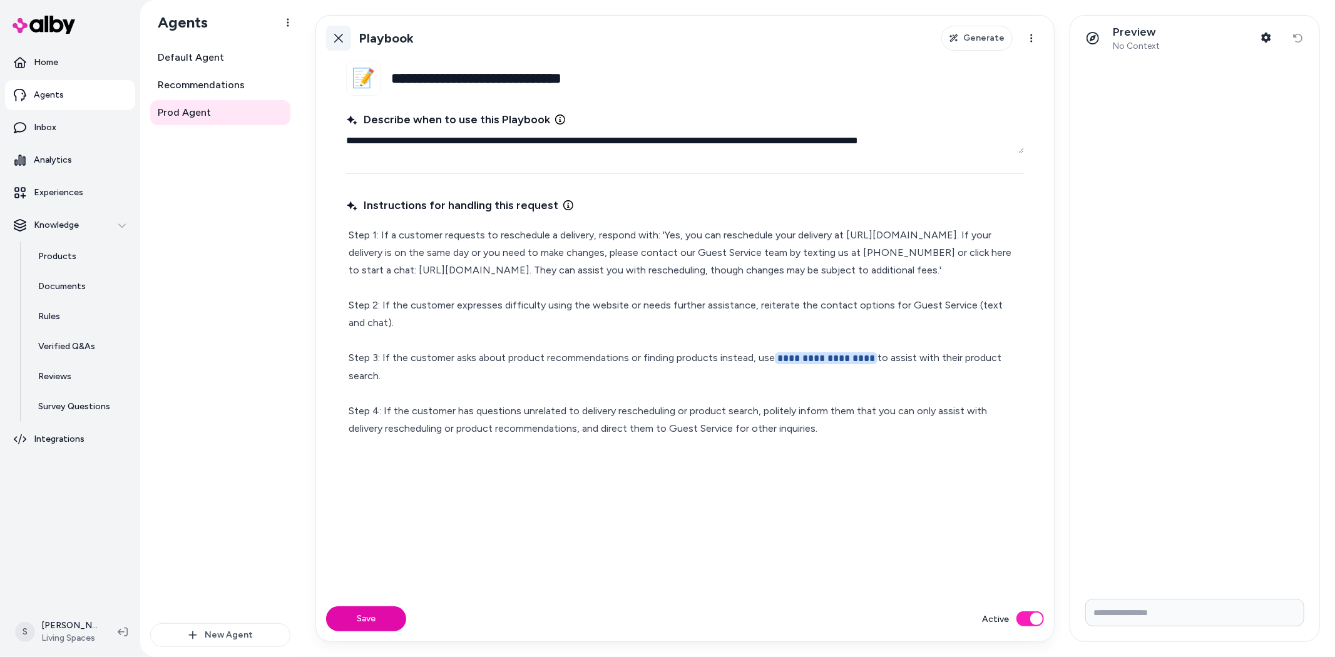
click at [334, 45] on link "Back" at bounding box center [338, 38] width 25 height 25
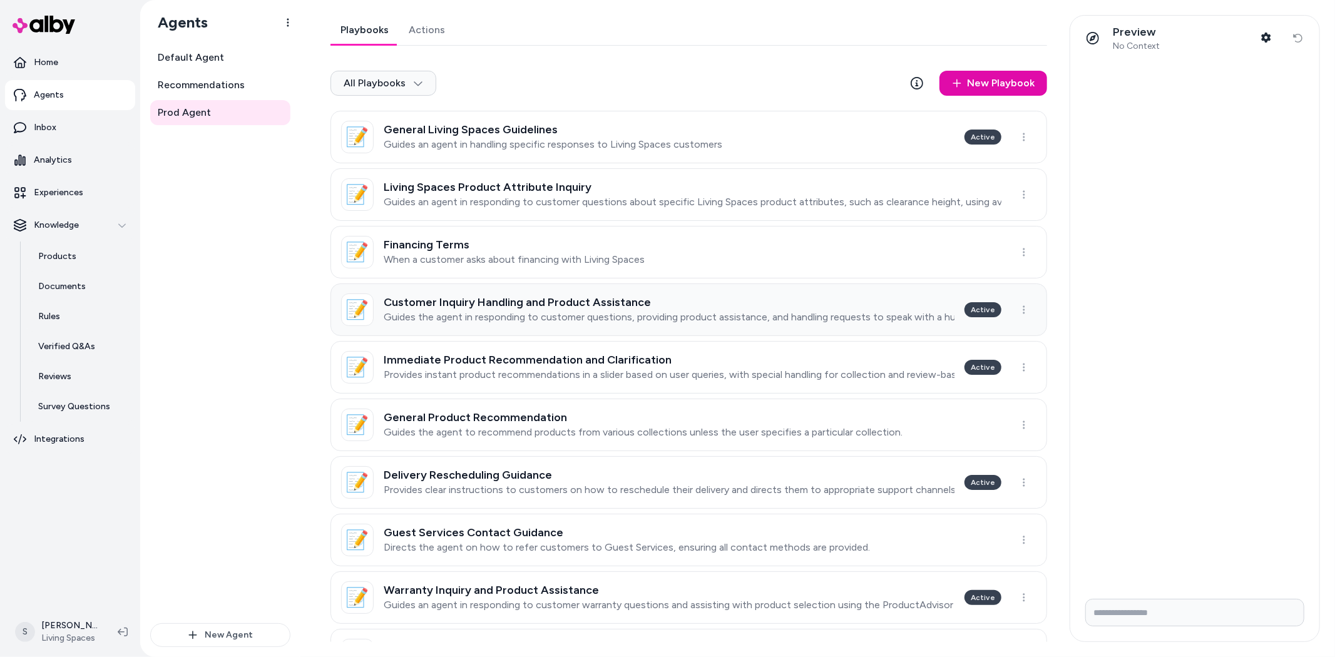
click at [555, 304] on h3 "Customer Inquiry Handling and Product Assistance" at bounding box center [669, 302] width 571 height 13
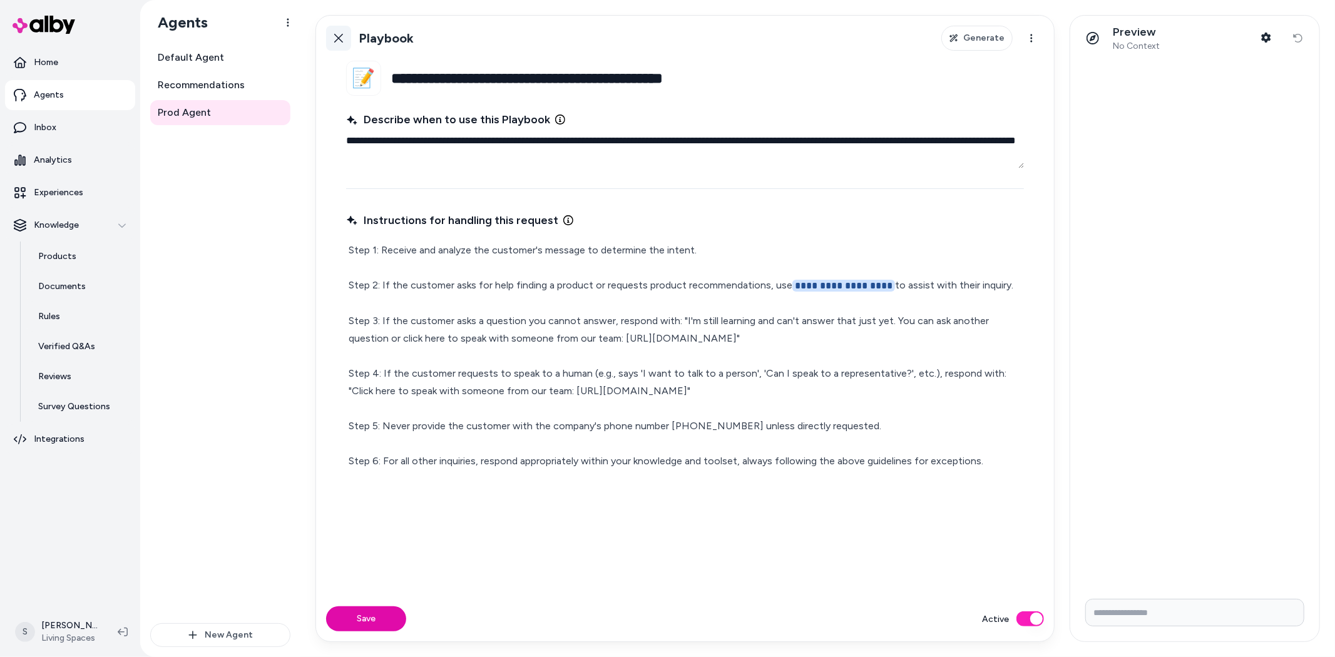
click at [345, 42] on link "Back" at bounding box center [338, 38] width 25 height 25
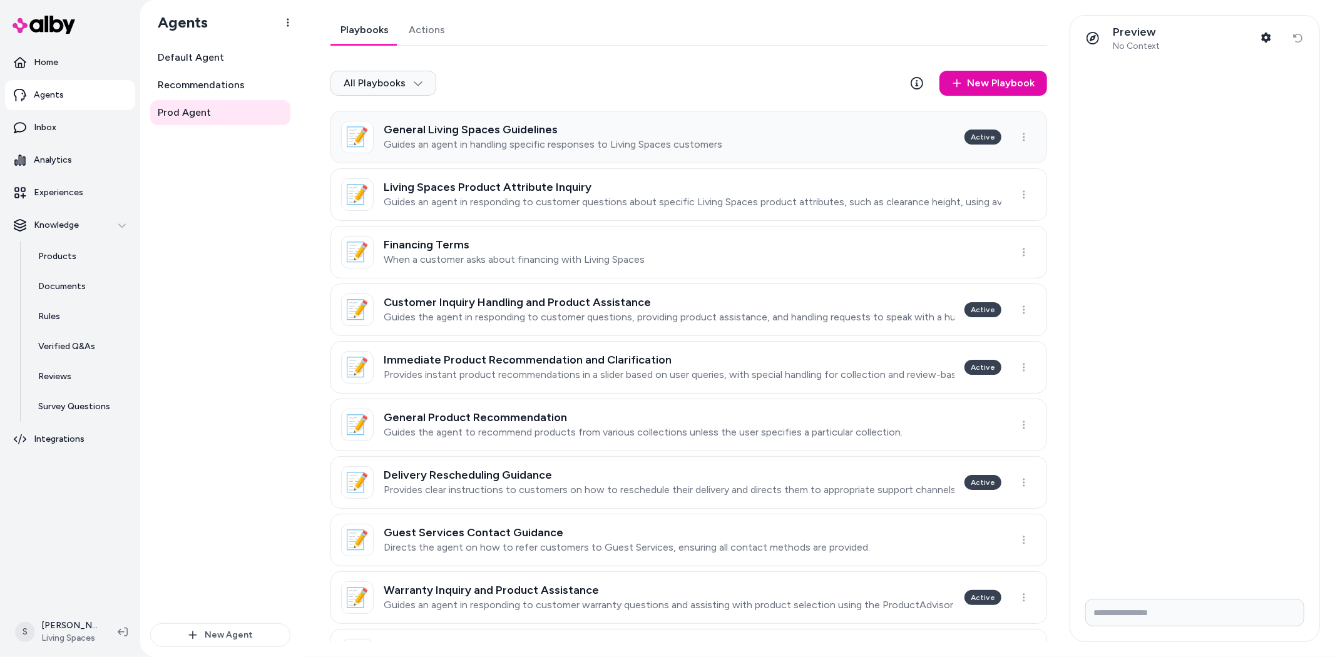
click at [615, 130] on h3 "General Living Spaces Guidelines" at bounding box center [553, 129] width 339 height 13
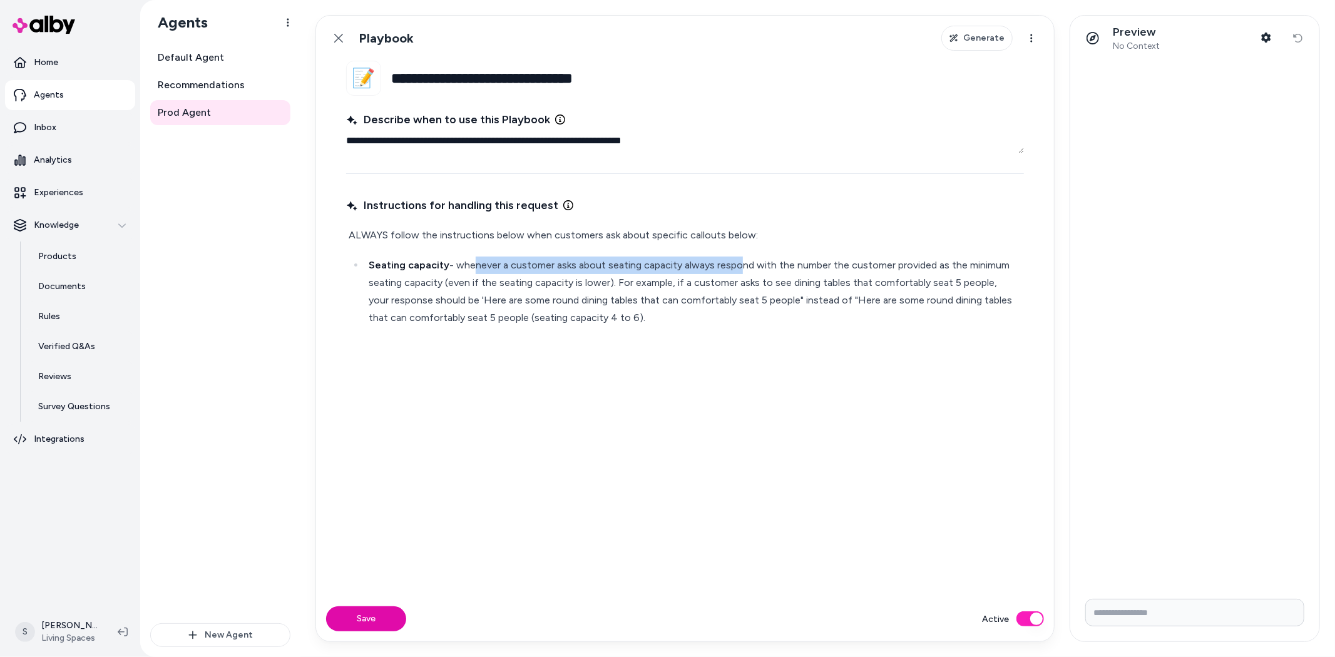
drag, startPoint x: 468, startPoint y: 262, endPoint x: 794, endPoint y: 270, distance: 325.6
click at [741, 262] on p "Seating capacity - whenever a customer asks about seating capacity always respo…" at bounding box center [695, 292] width 653 height 70
click at [794, 270] on p "Seating capacity - whenever a customer asks about seating capacity always respo…" at bounding box center [695, 292] width 653 height 70
drag, startPoint x: 393, startPoint y: 285, endPoint x: 656, endPoint y: 285, distance: 262.9
click at [633, 285] on p "Seating capacity - whenever a customer asks about seating capacity always respo…" at bounding box center [695, 292] width 653 height 70
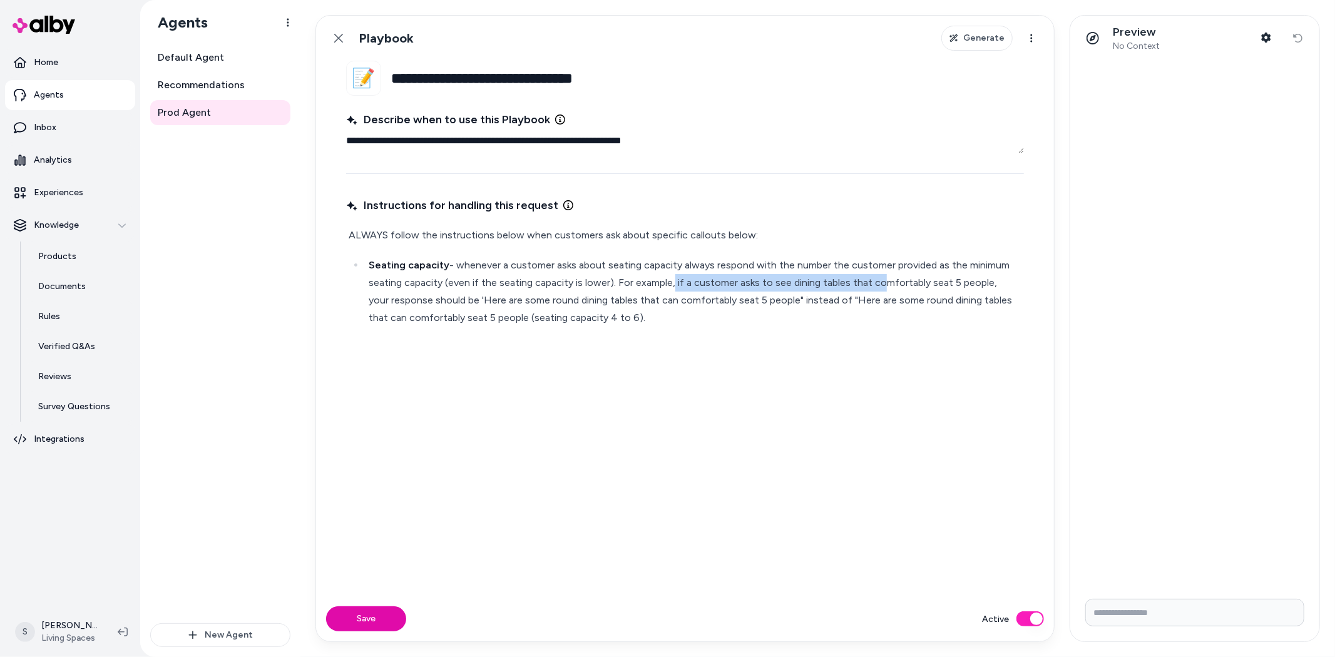
drag, startPoint x: 668, startPoint y: 284, endPoint x: 887, endPoint y: 289, distance: 219.2
click at [877, 289] on p "Seating capacity - whenever a customer asks about seating capacity always respo…" at bounding box center [695, 292] width 653 height 70
click at [928, 294] on p "Seating capacity - whenever a customer asks about seating capacity always respo…" at bounding box center [695, 292] width 653 height 70
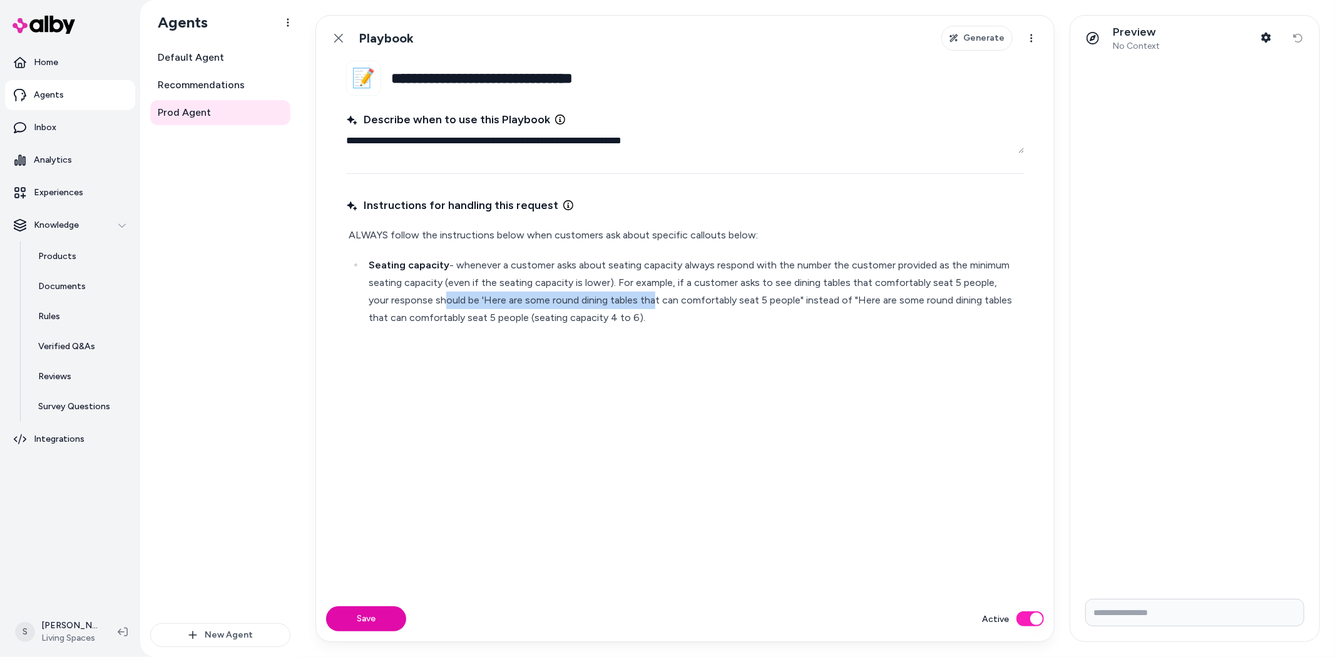
drag, startPoint x: 414, startPoint y: 295, endPoint x: 693, endPoint y: 298, distance: 278.6
click at [630, 298] on p "Seating capacity - whenever a customer asks about seating capacity always respo…" at bounding box center [695, 292] width 653 height 70
click at [753, 302] on p "Seating capacity - whenever a customer asks about seating capacity always respo…" at bounding box center [695, 292] width 653 height 70
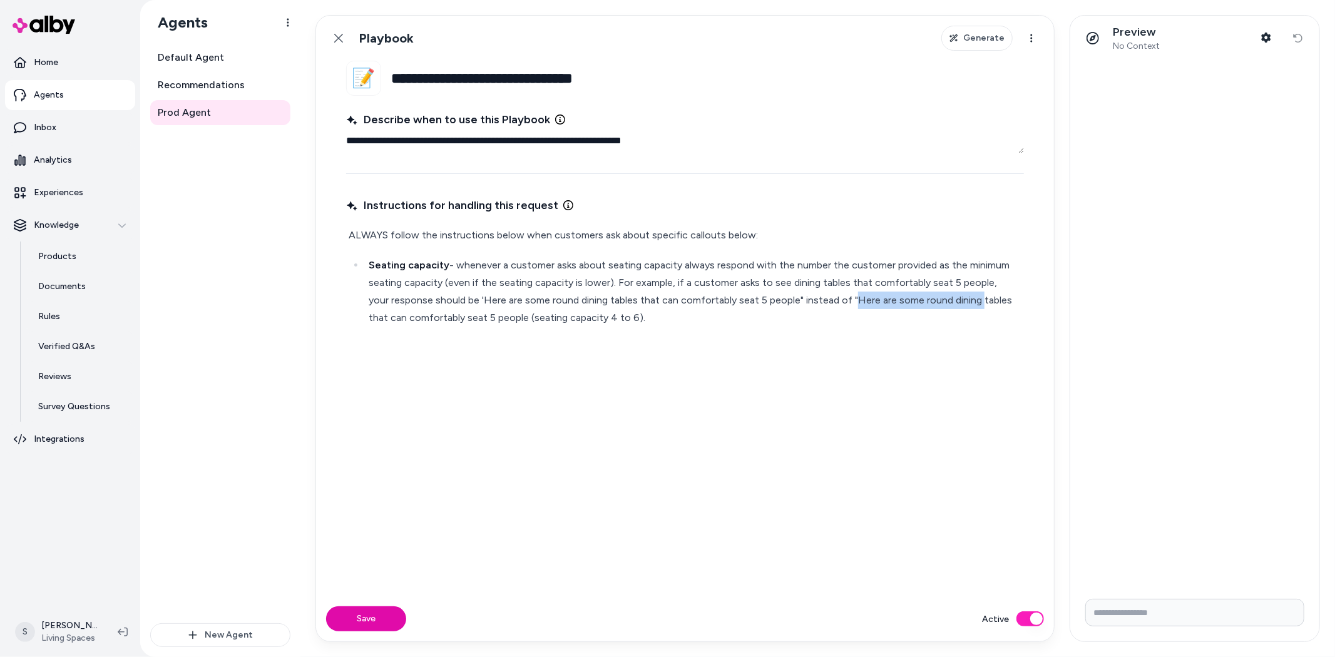
drag, startPoint x: 856, startPoint y: 304, endPoint x: 968, endPoint y: 304, distance: 111.4
click at [968, 304] on p "Seating capacity - whenever a customer asks about seating capacity always respo…" at bounding box center [695, 292] width 653 height 70
click at [448, 314] on p "Seating capacity - whenever a customer asks about seating capacity always respo…" at bounding box center [695, 292] width 653 height 70
click at [328, 39] on link "Back" at bounding box center [338, 38] width 25 height 25
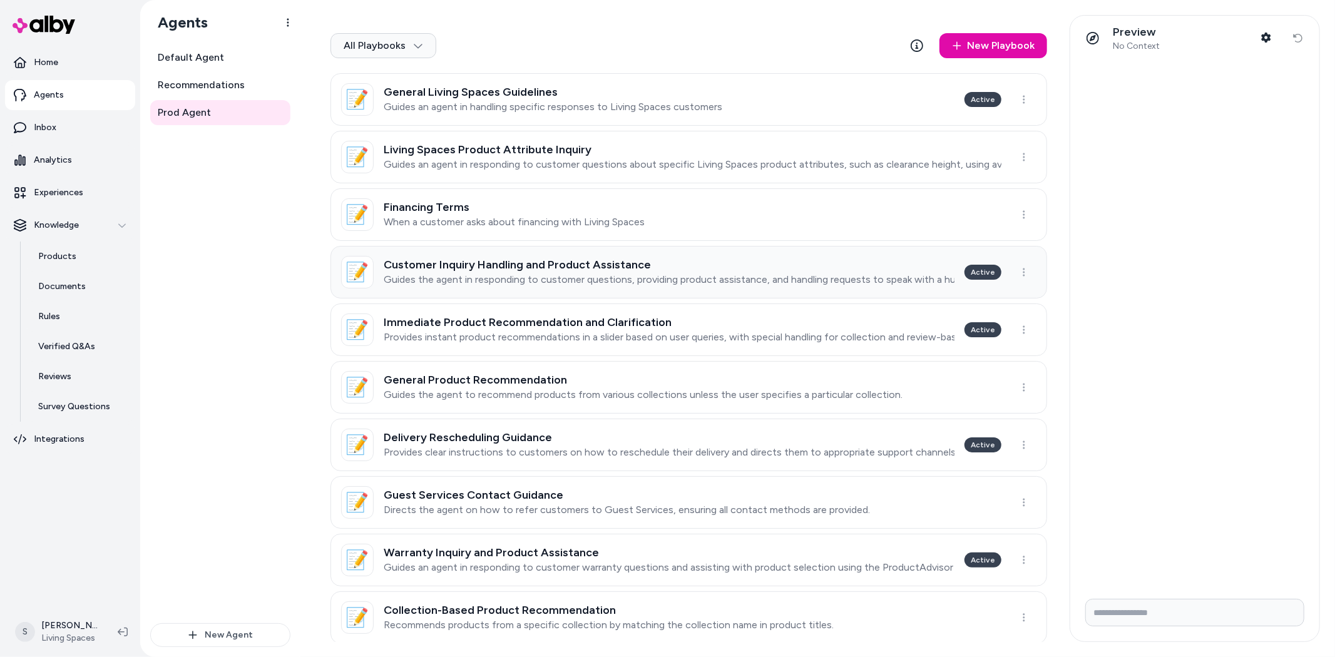
scroll to position [69, 0]
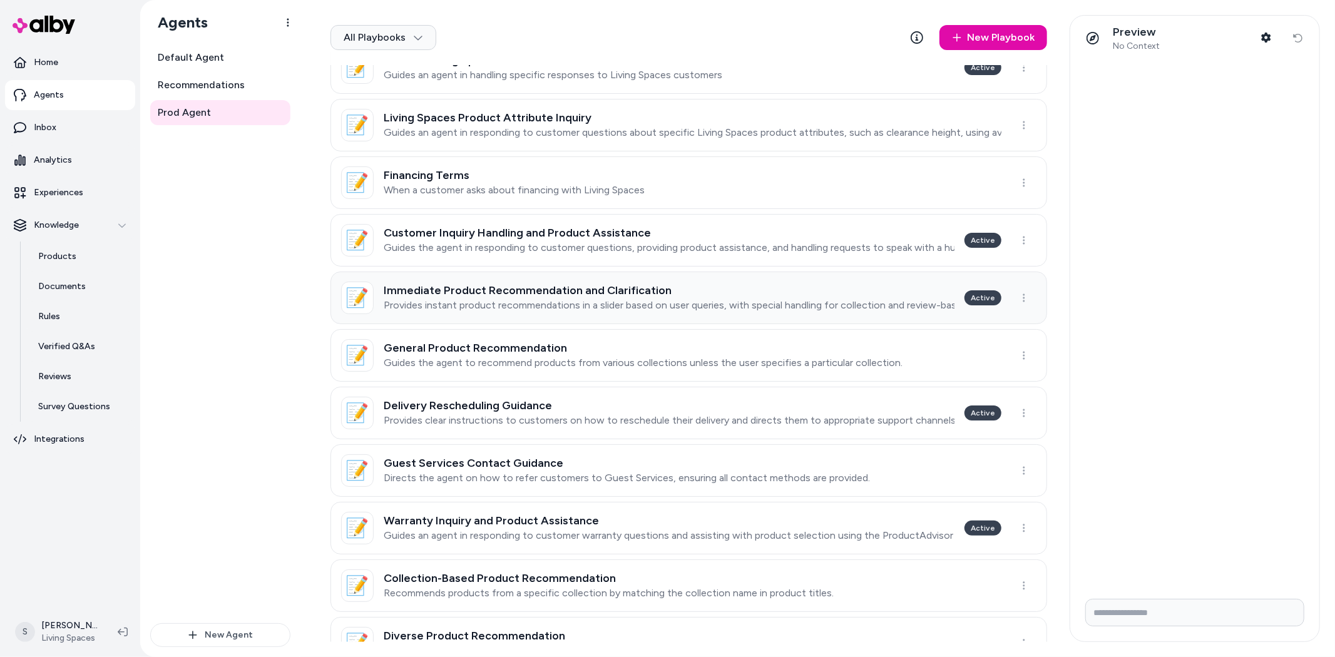
click at [592, 298] on div "Immediate Product Recommendation and Clarification Provides instant product rec…" at bounding box center [669, 298] width 571 height 28
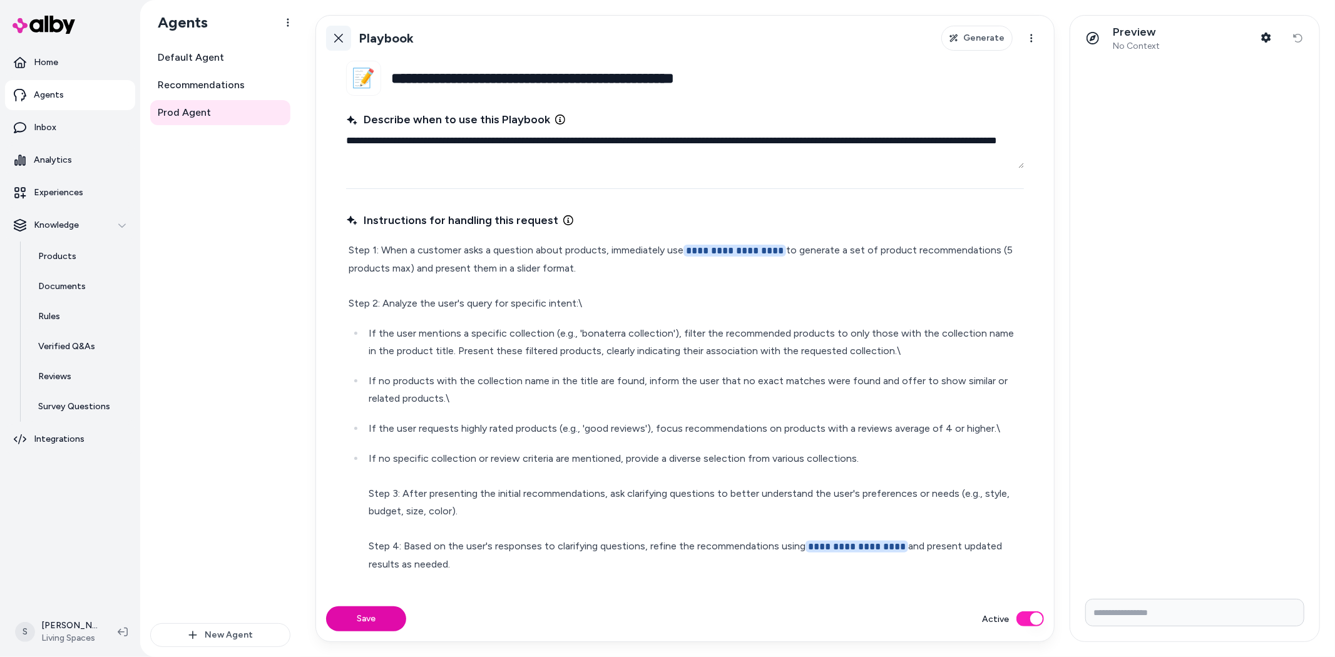
click at [343, 40] on icon at bounding box center [339, 38] width 10 height 10
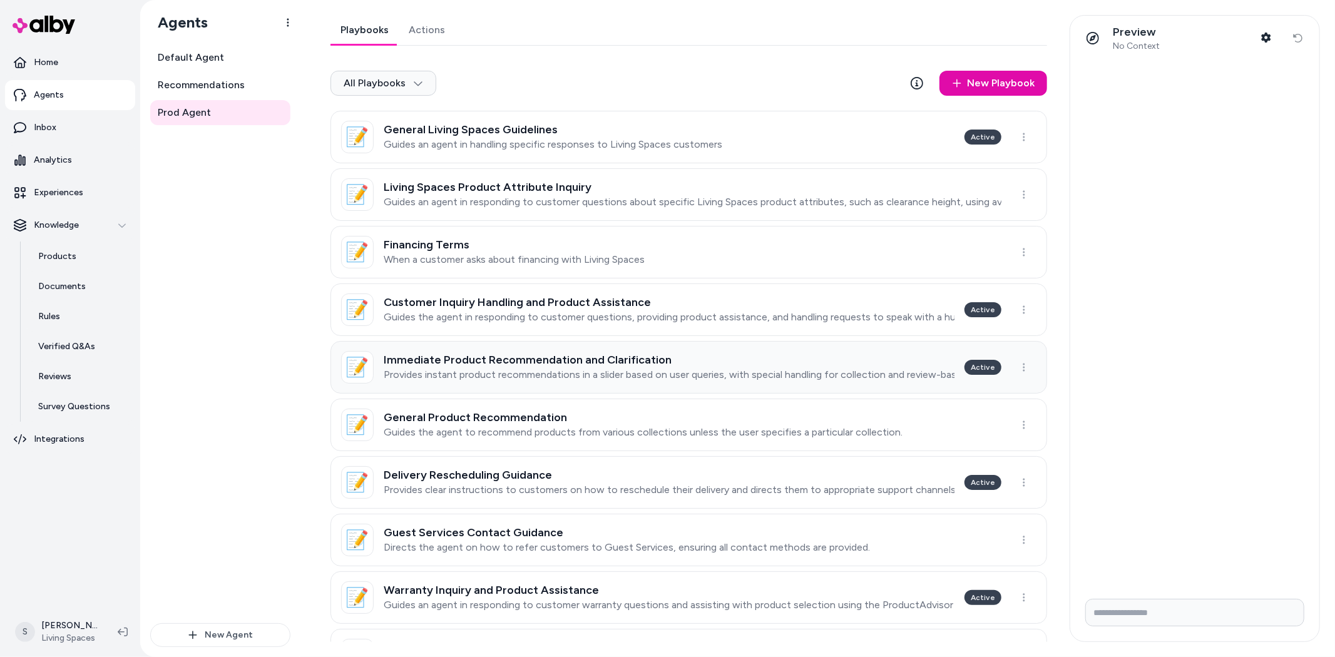
click at [584, 358] on h3 "Immediate Product Recommendation and Clarification" at bounding box center [669, 360] width 571 height 13
type textarea "*"
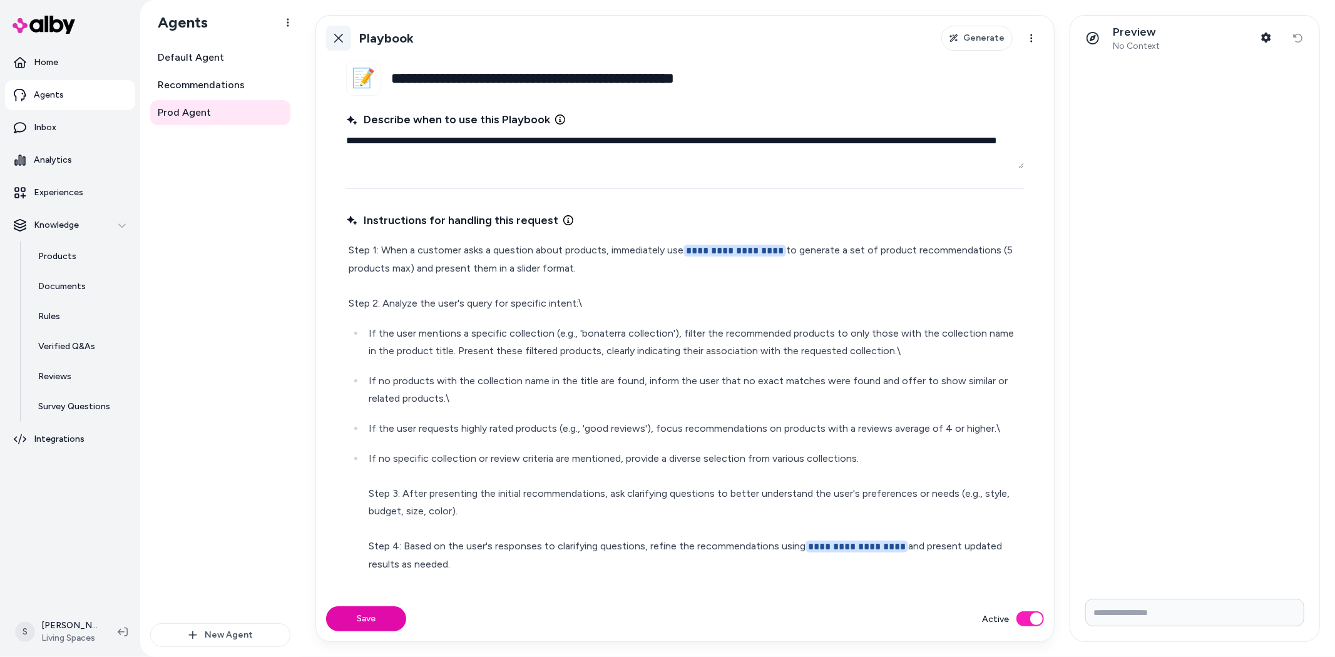
click at [344, 34] on link "Back" at bounding box center [338, 38] width 25 height 25
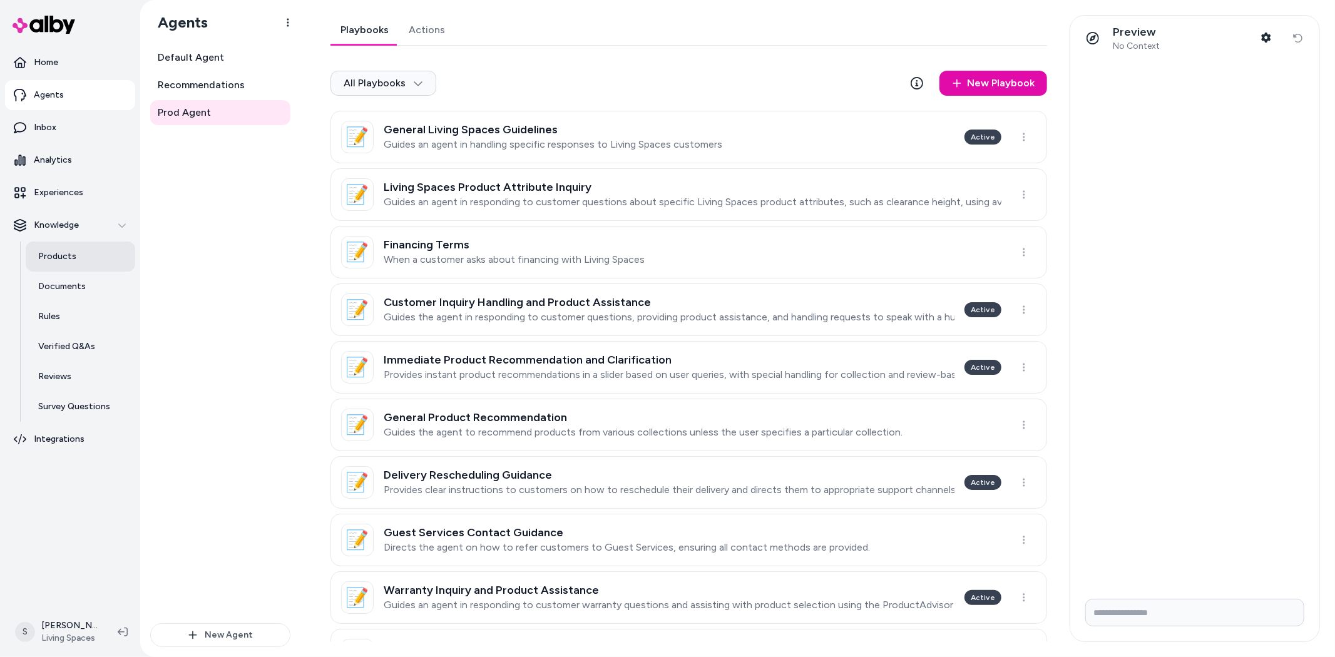
click at [66, 252] on p "Products" at bounding box center [57, 256] width 38 height 13
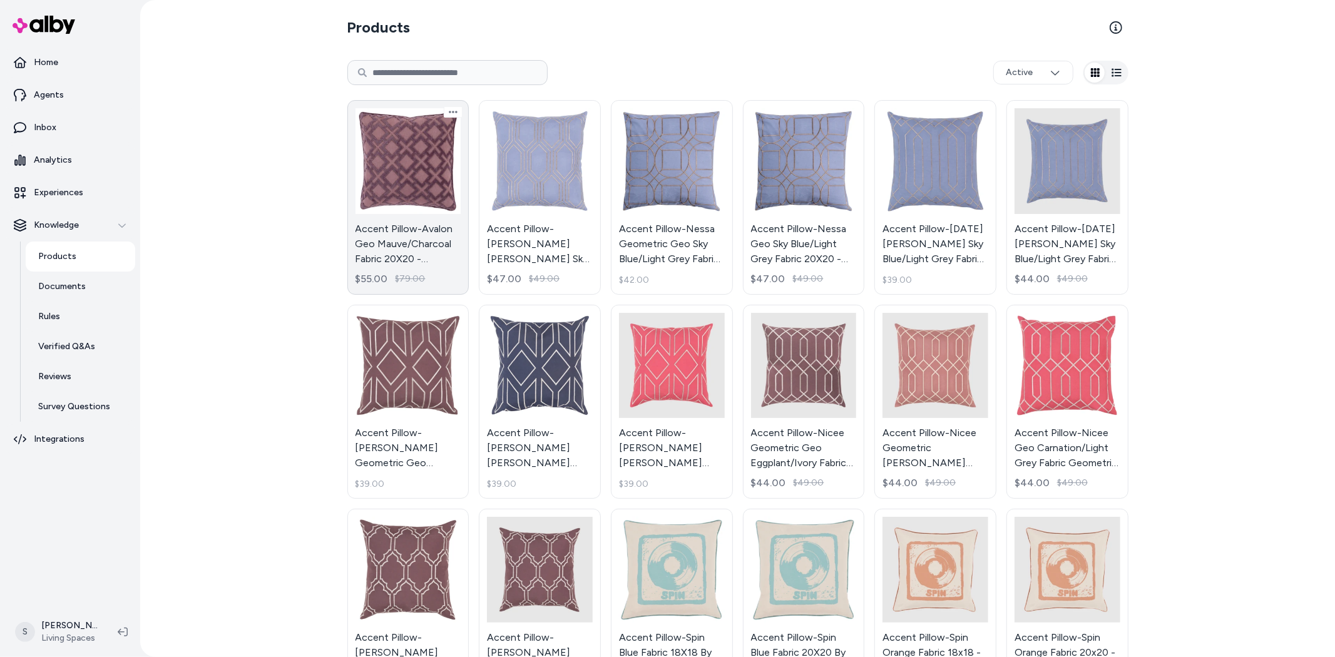
click at [412, 177] on link "Accent Pillow-Avalon Geo Mauve/Charcoal Fabric 20X20 - Geometric By Surya $55.0…" at bounding box center [408, 197] width 122 height 195
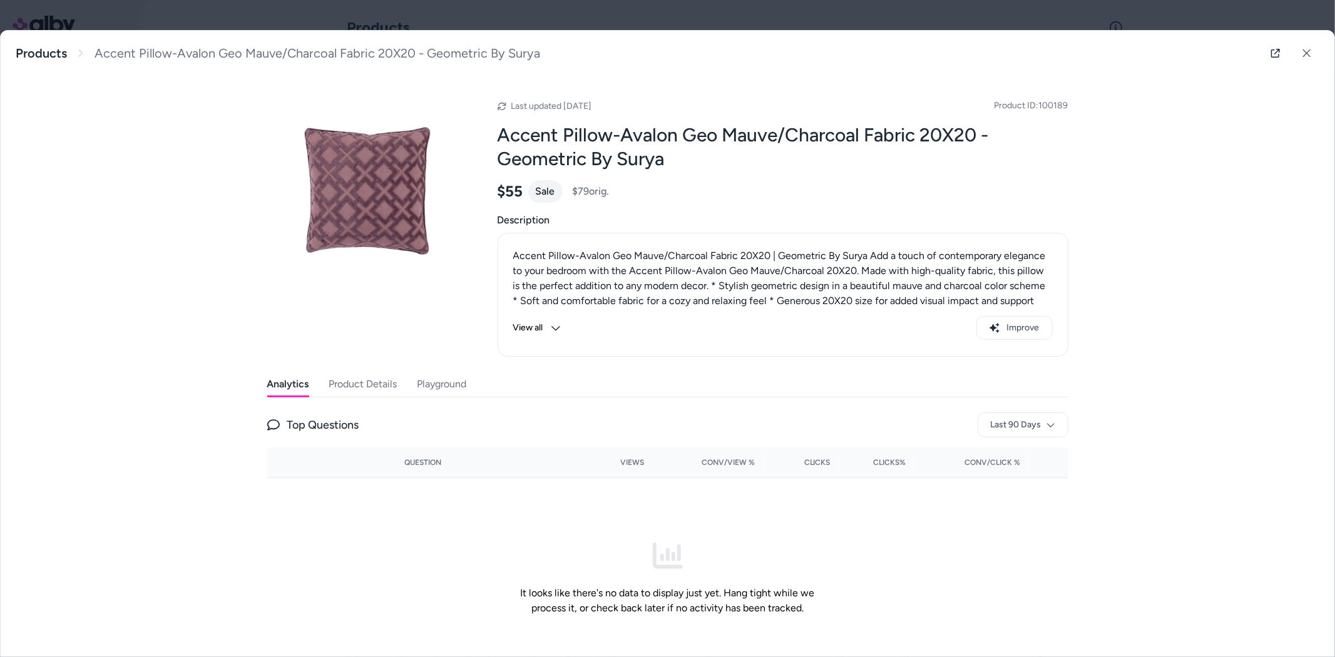
click at [518, 326] on button "View all" at bounding box center [537, 328] width 48 height 24
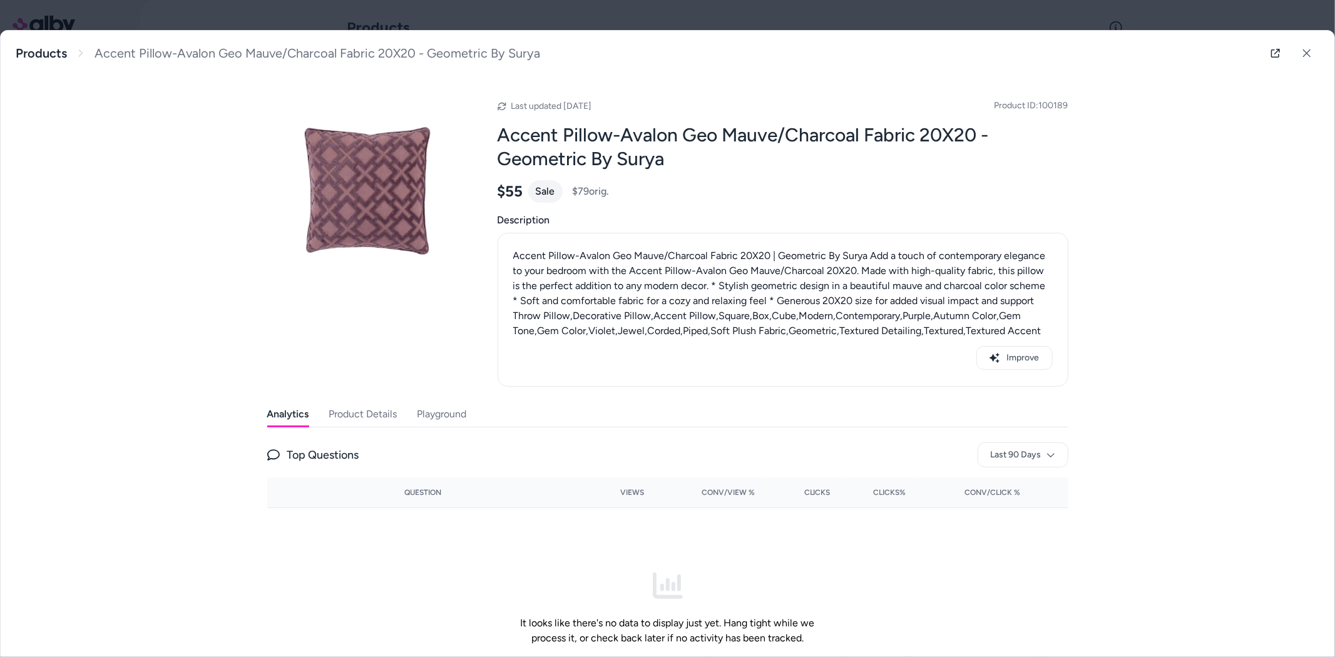
click at [850, 289] on p "Accent Pillow-Avalon Geo Mauve/Charcoal Fabric 20X20 | Geometric By Surya Add a…" at bounding box center [783, 294] width 540 height 90
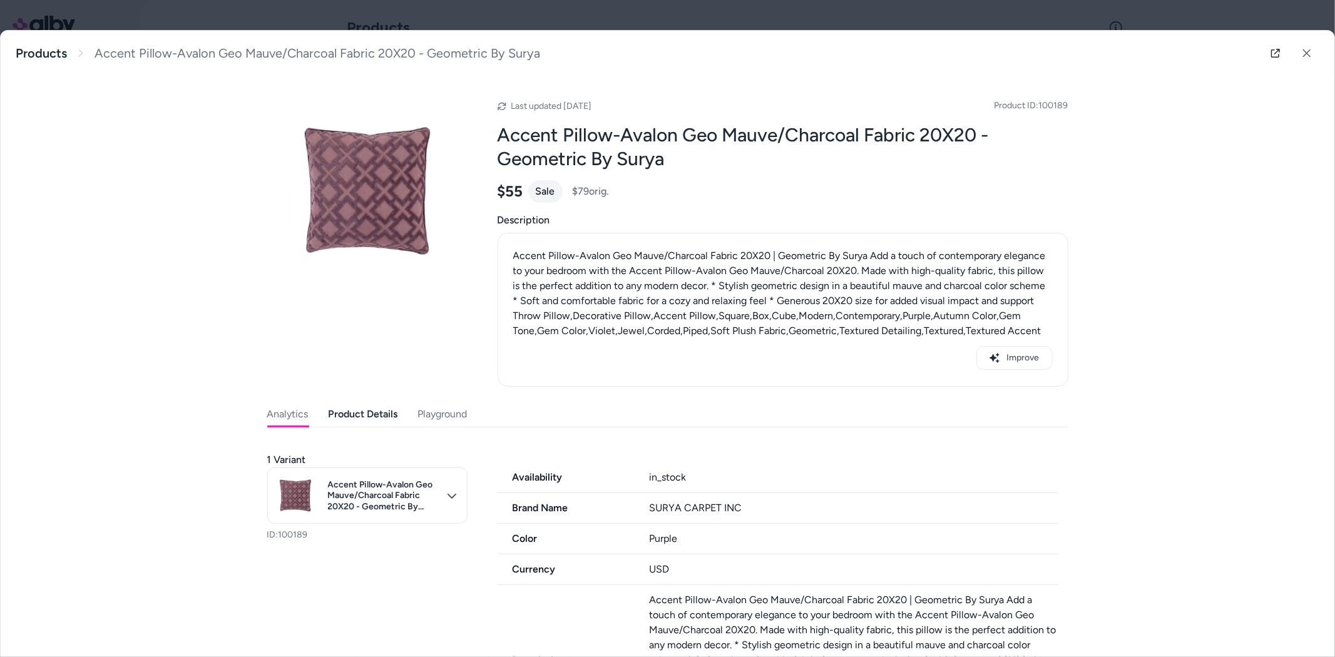
click at [347, 417] on button "Product Details" at bounding box center [363, 414] width 69 height 25
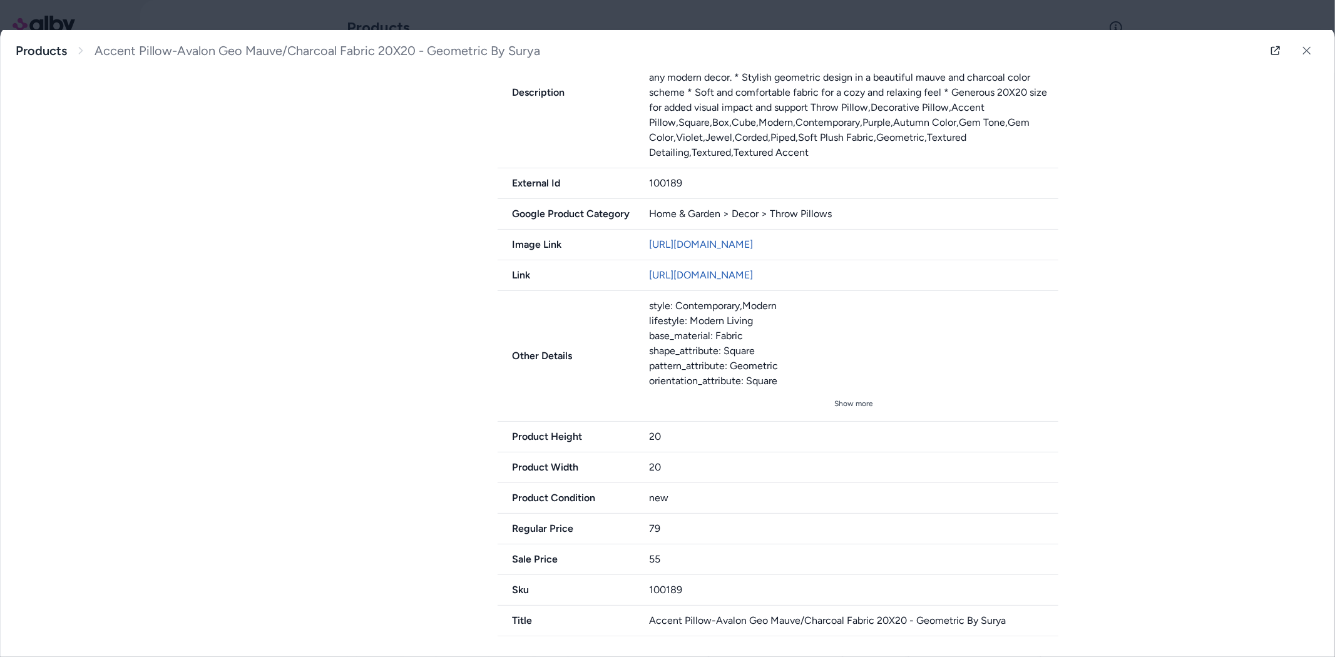
scroll to position [598, 0]
click at [841, 404] on button "Show more" at bounding box center [853, 404] width 409 height 20
click at [836, 408] on button "Show less" at bounding box center [853, 404] width 409 height 20
click at [854, 401] on button "Show more" at bounding box center [853, 404] width 409 height 20
click at [843, 405] on button "Show less" at bounding box center [853, 404] width 409 height 20
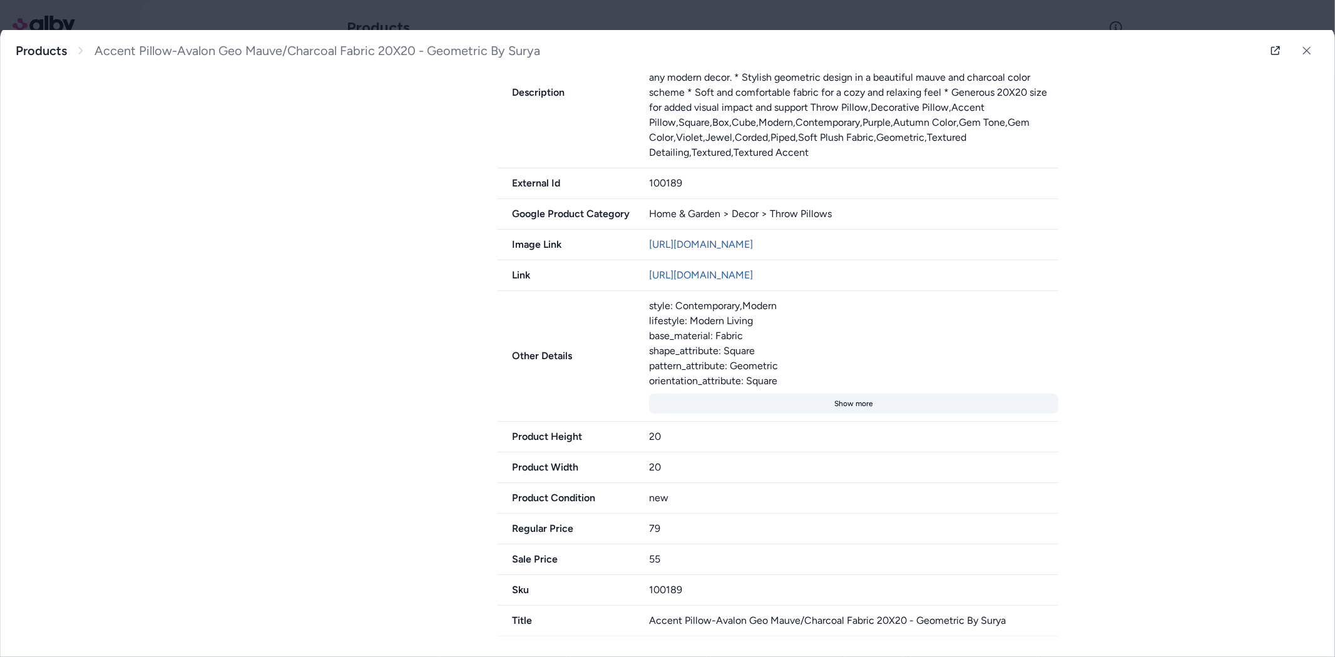
click at [849, 407] on button "Show more" at bounding box center [853, 404] width 409 height 20
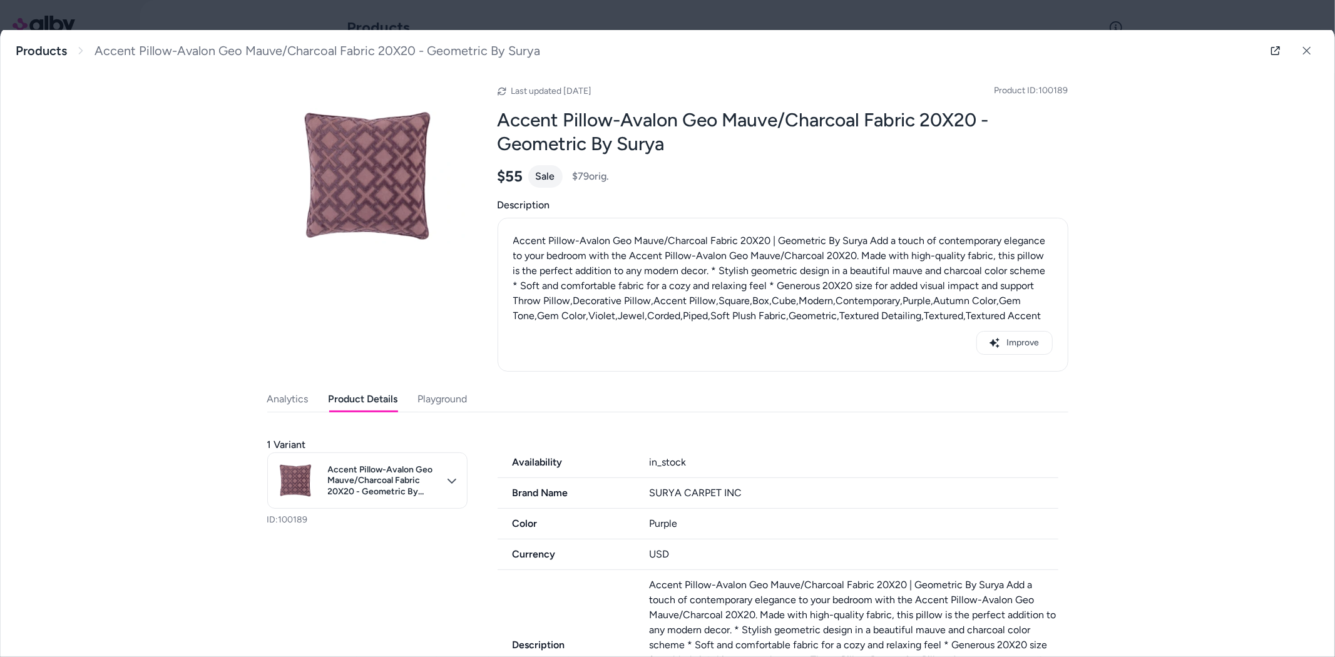
scroll to position [0, 0]
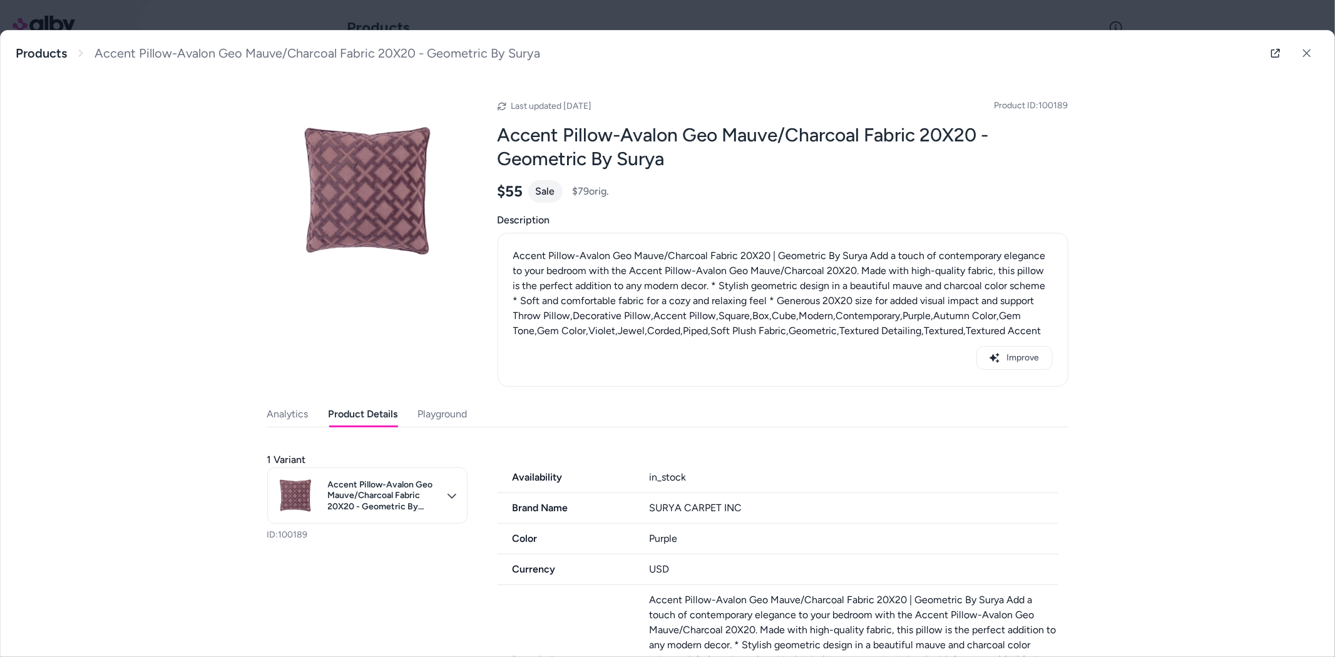
click at [297, 411] on button "Analytics" at bounding box center [287, 414] width 41 height 25
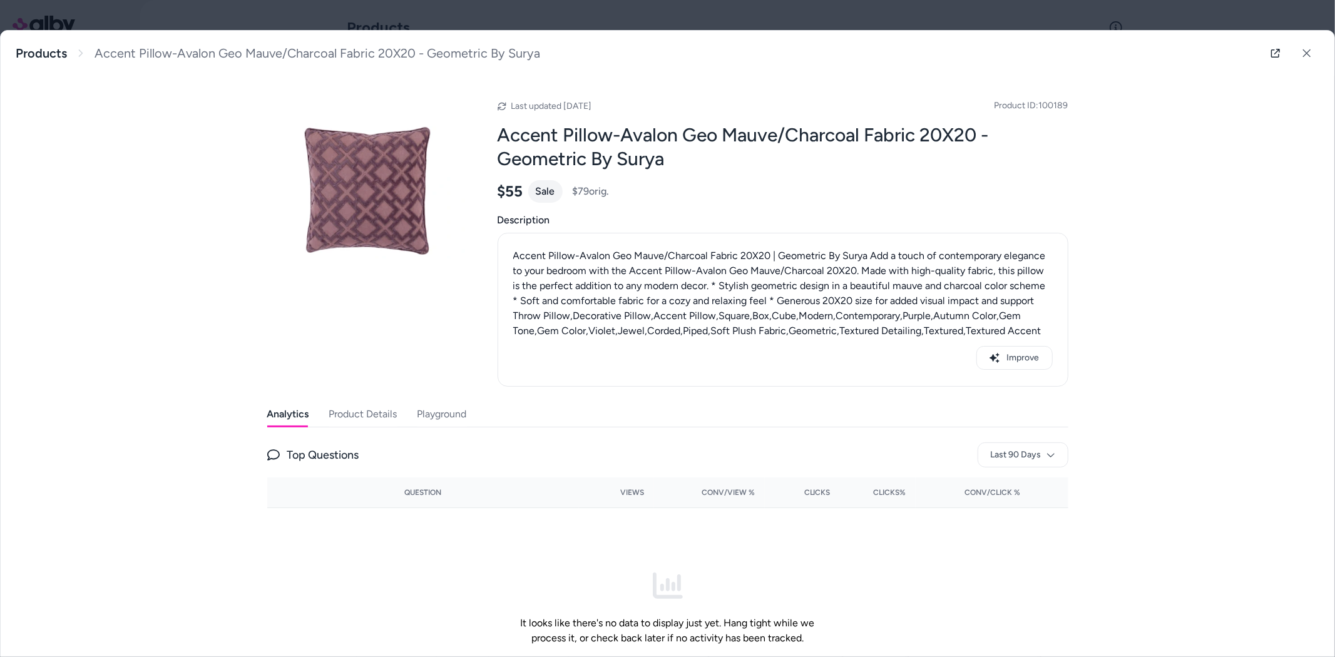
click at [445, 411] on button "Playground" at bounding box center [442, 414] width 49 height 25
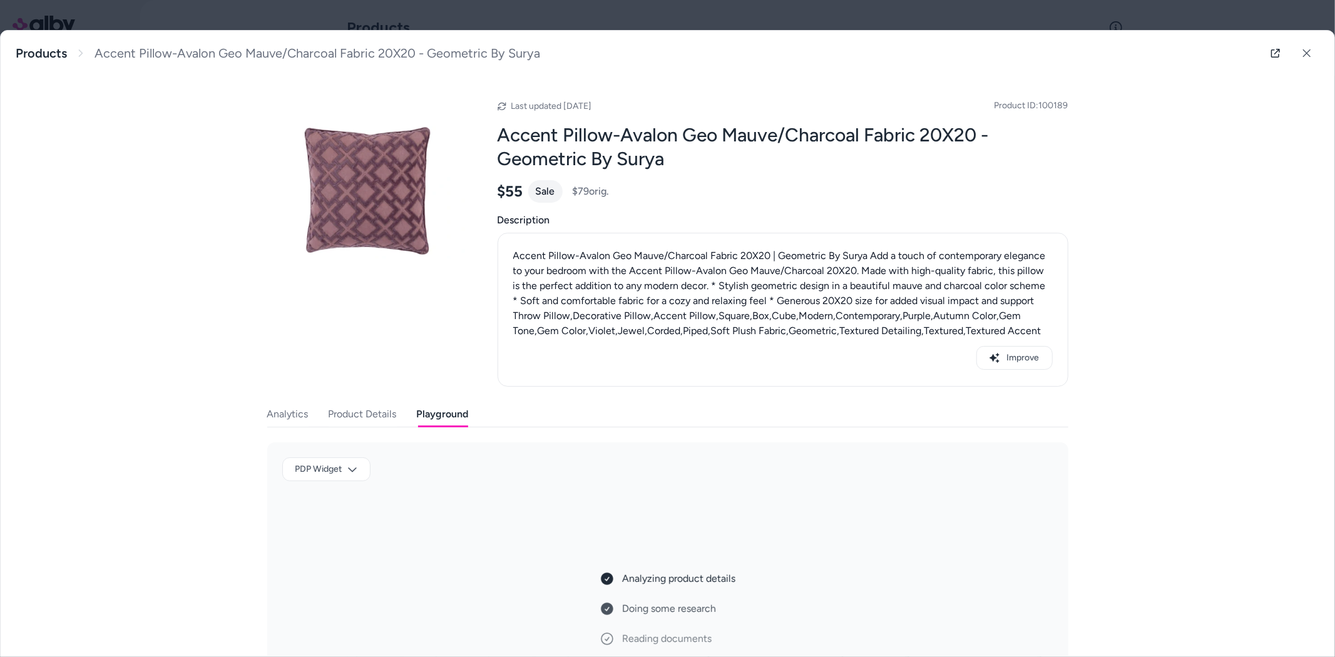
click at [341, 413] on button "Product Details" at bounding box center [363, 414] width 68 height 25
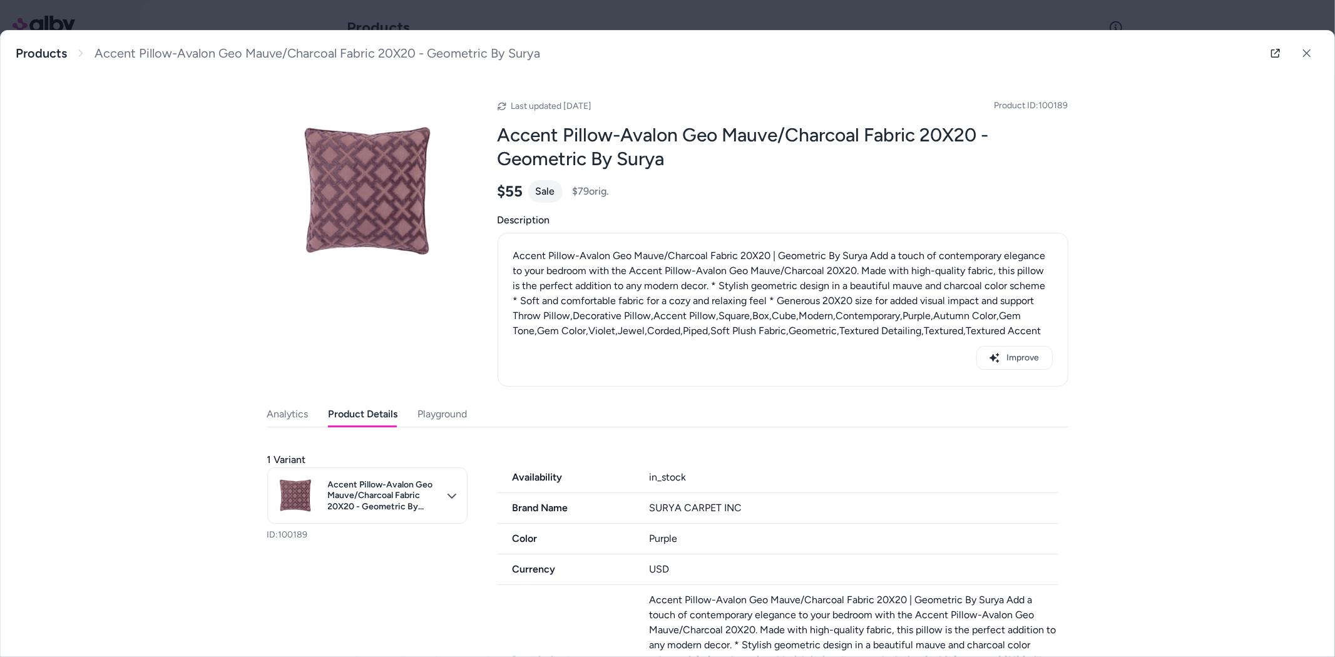
click at [426, 416] on button "Playground" at bounding box center [442, 414] width 49 height 25
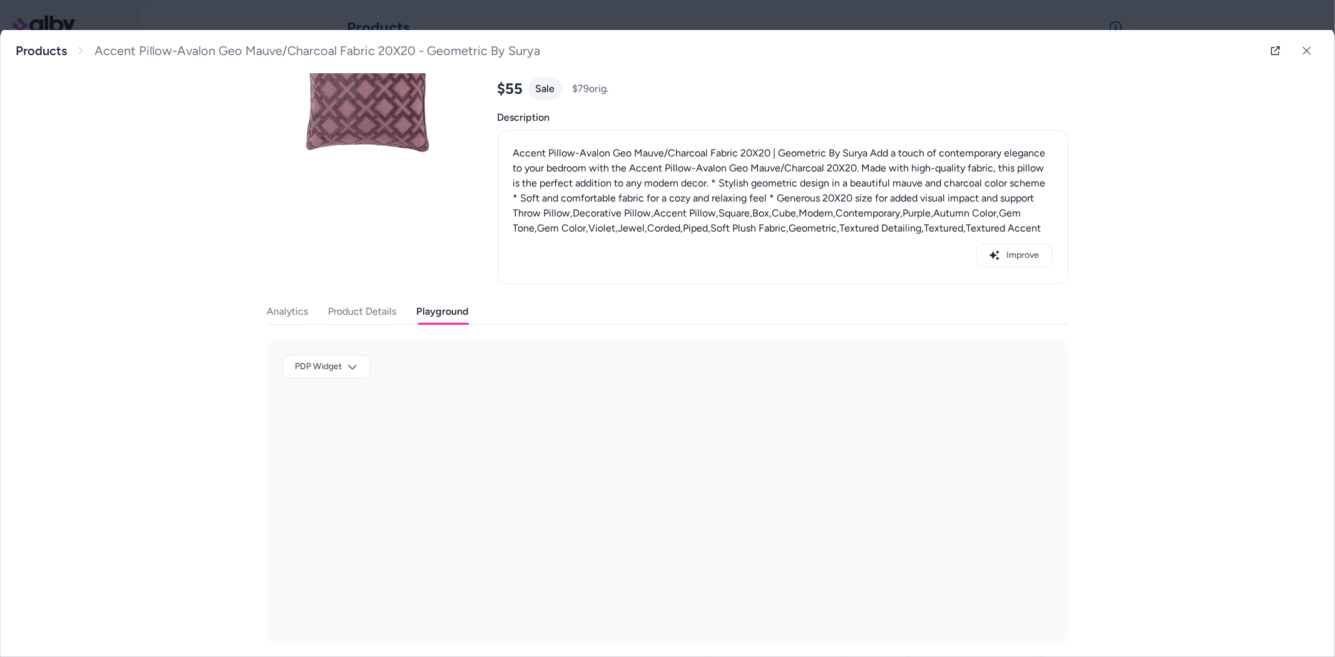
scroll to position [110, 0]
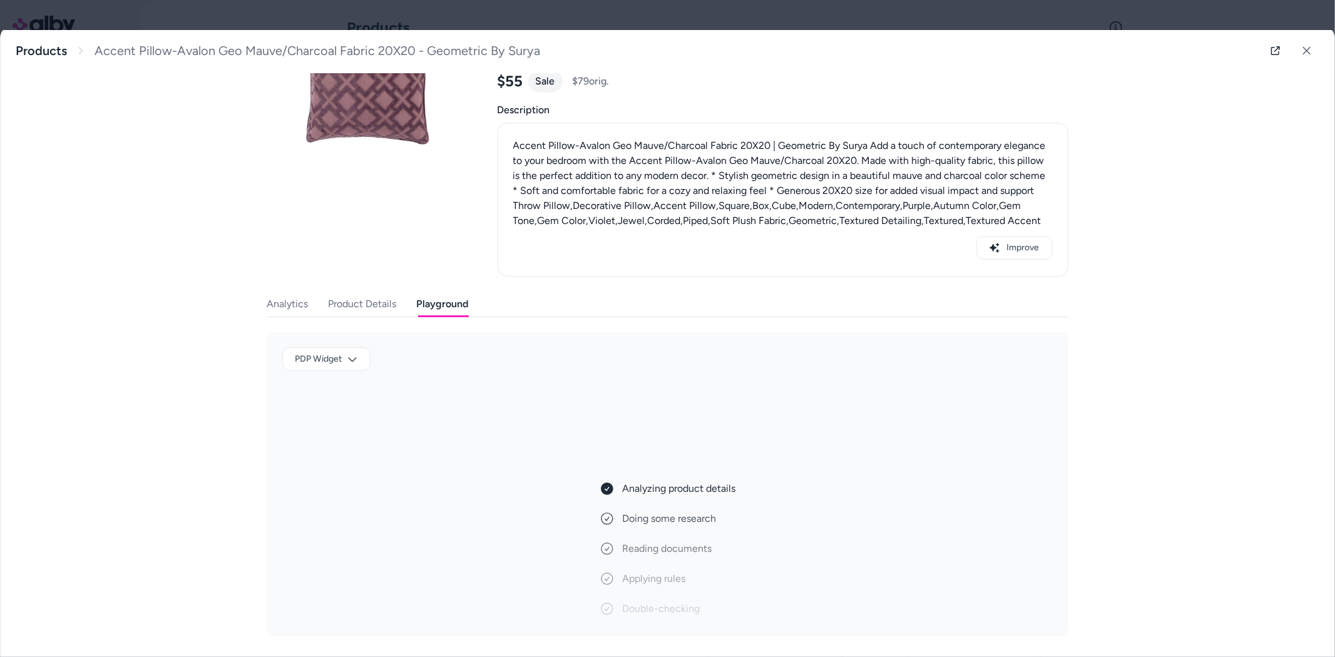
click at [279, 302] on div "Last updated Aug 15, 2025 Product ID: 100189 Accent Pillow-Avalon Geo Mauve/Cha…" at bounding box center [667, 301] width 801 height 671
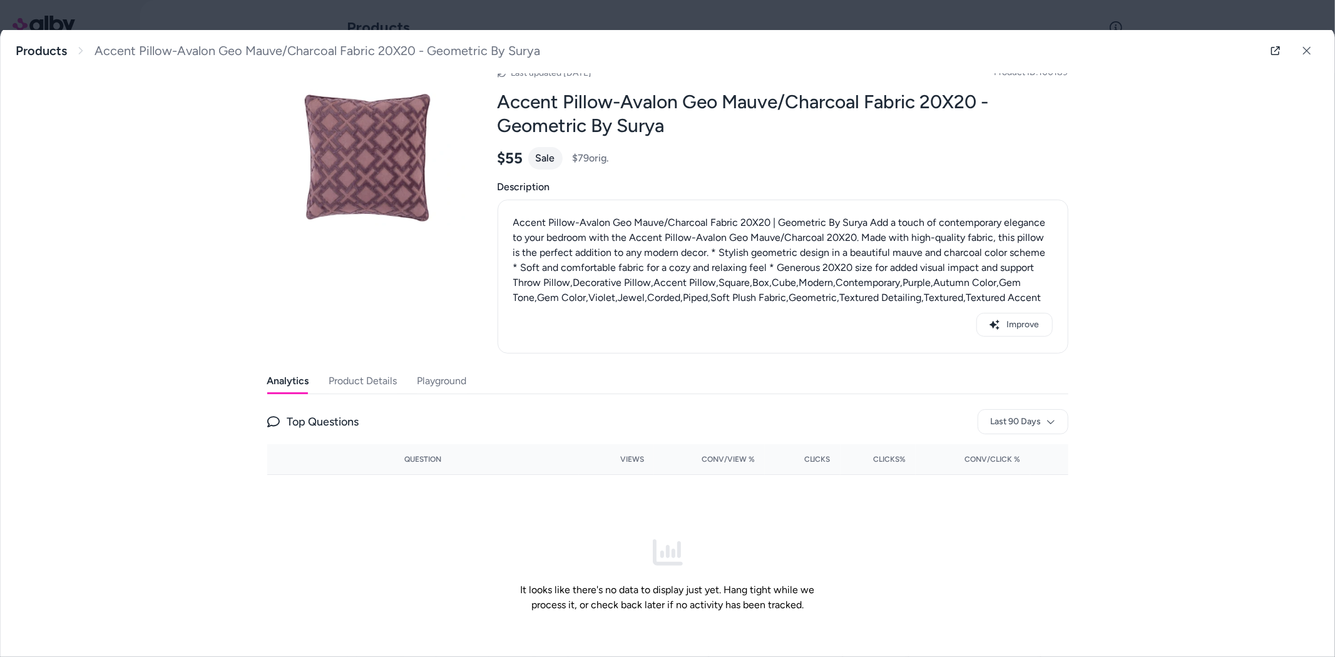
scroll to position [0, 0]
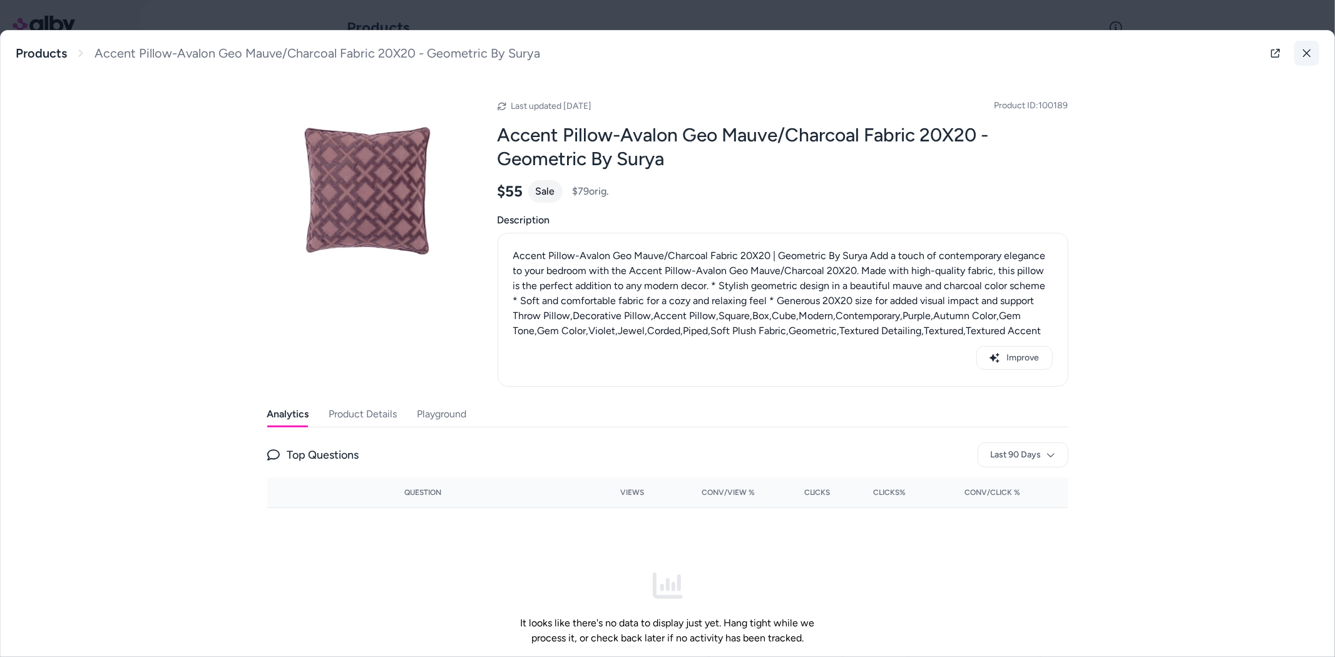
click at [1306, 54] on button at bounding box center [1307, 53] width 25 height 25
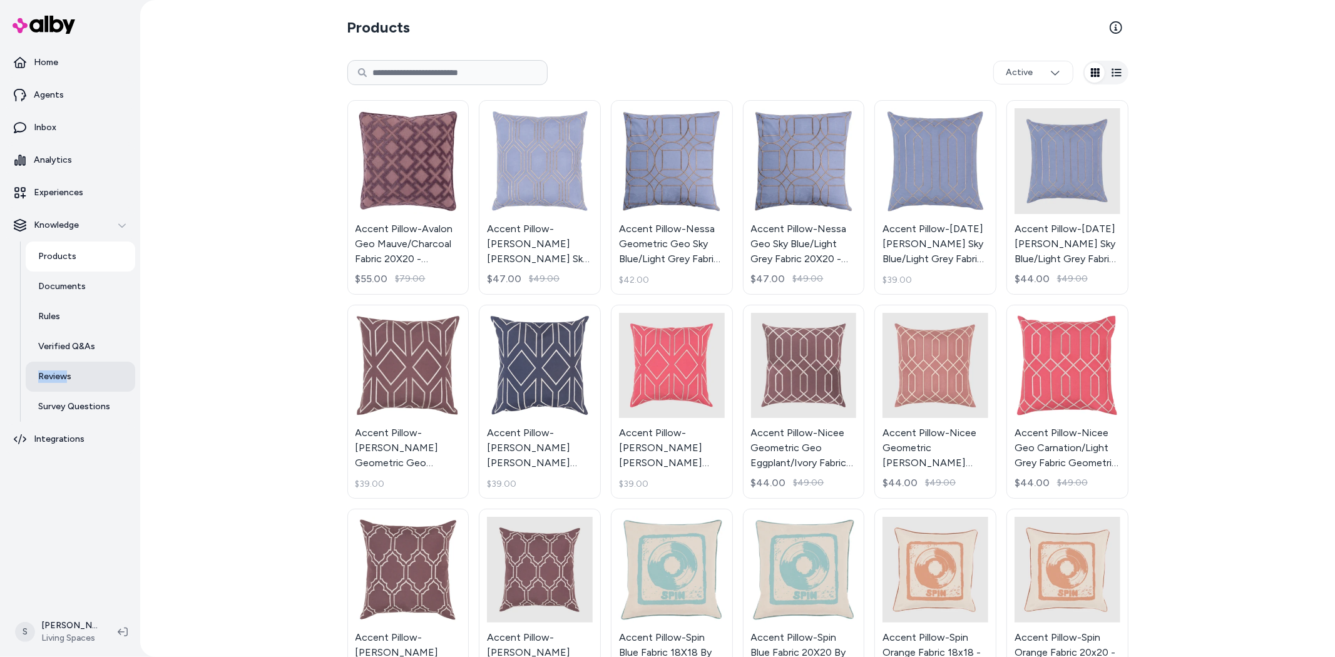
click at [47, 377] on p "Reviews" at bounding box center [54, 377] width 33 height 13
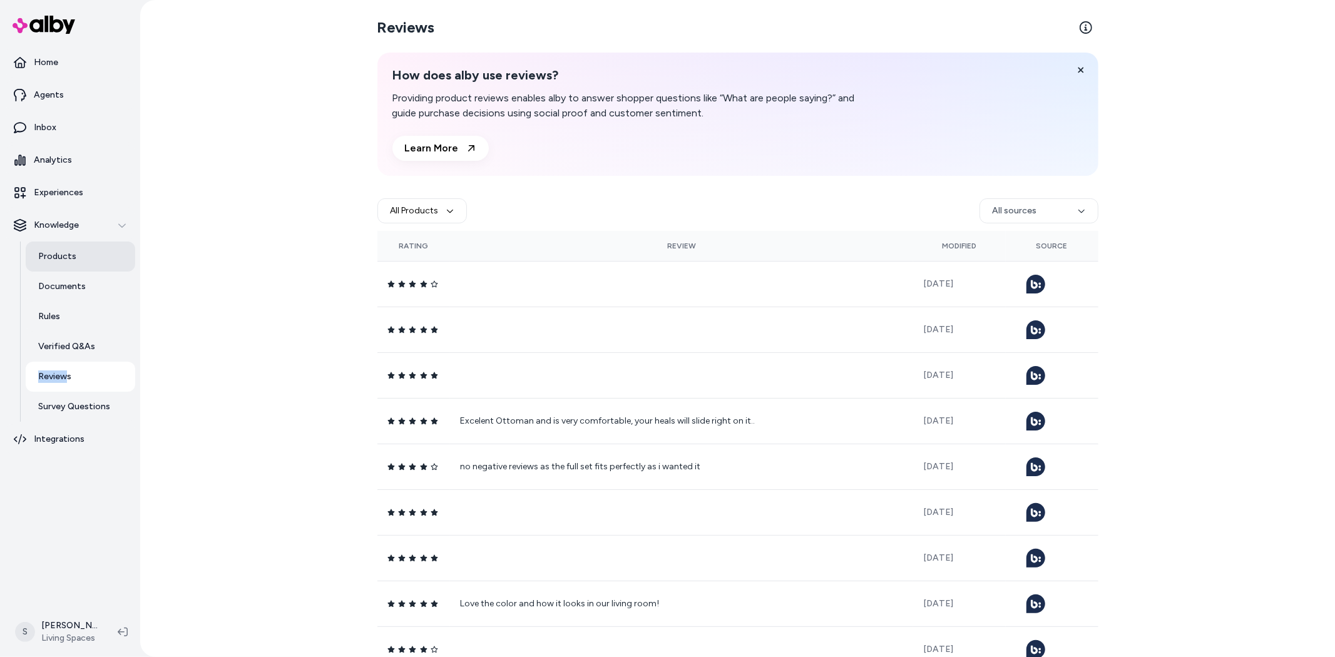
click at [58, 247] on link "Products" at bounding box center [81, 257] width 110 height 30
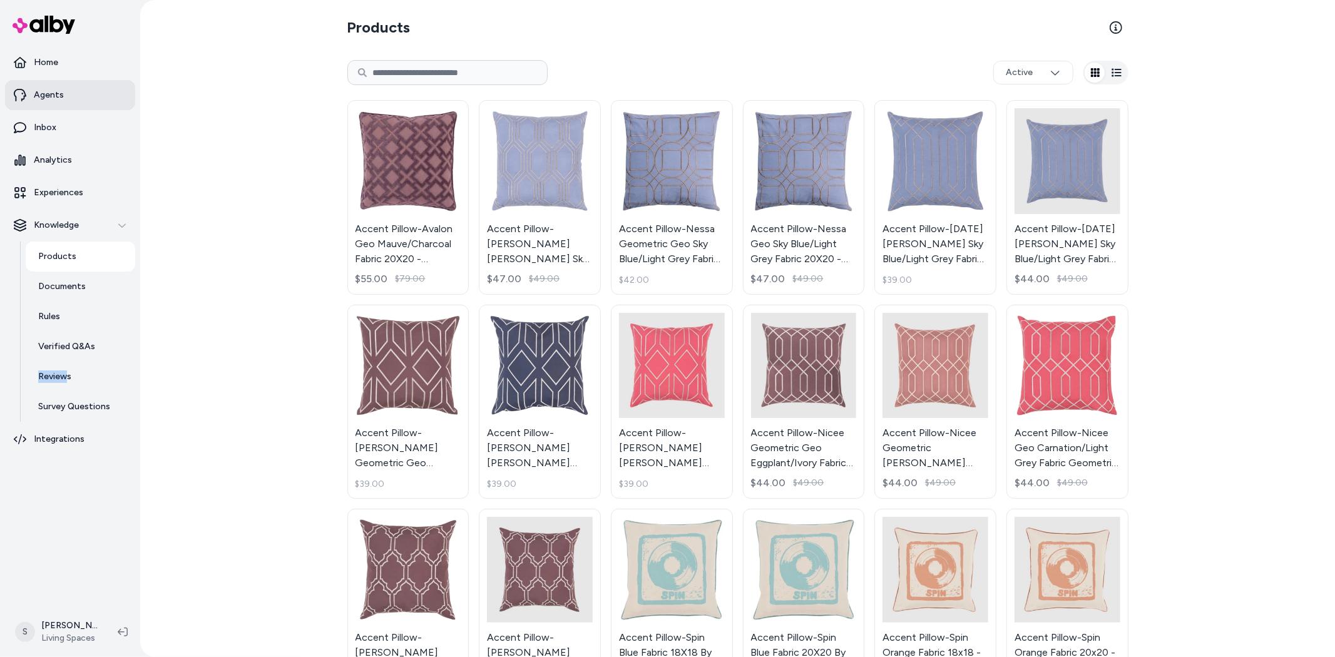
click at [54, 95] on p "Agents" at bounding box center [49, 95] width 30 height 13
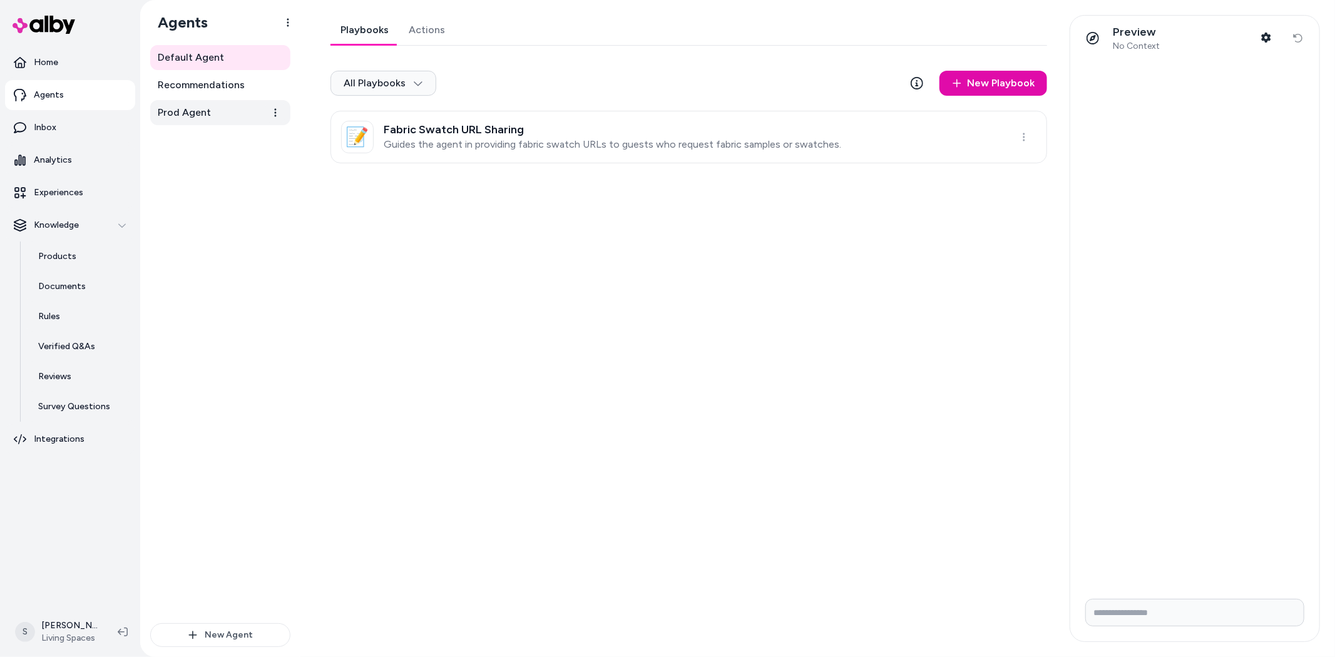
click at [202, 111] on span "Prod Agent" at bounding box center [184, 112] width 53 height 15
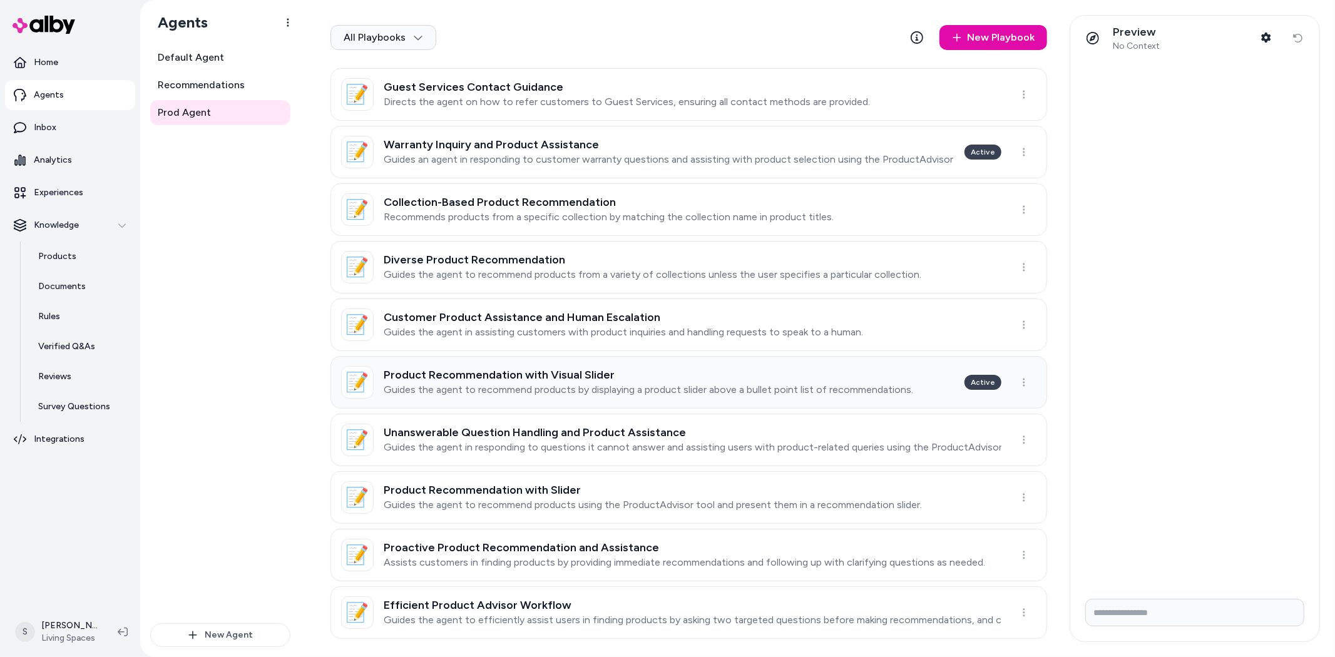
scroll to position [457, 0]
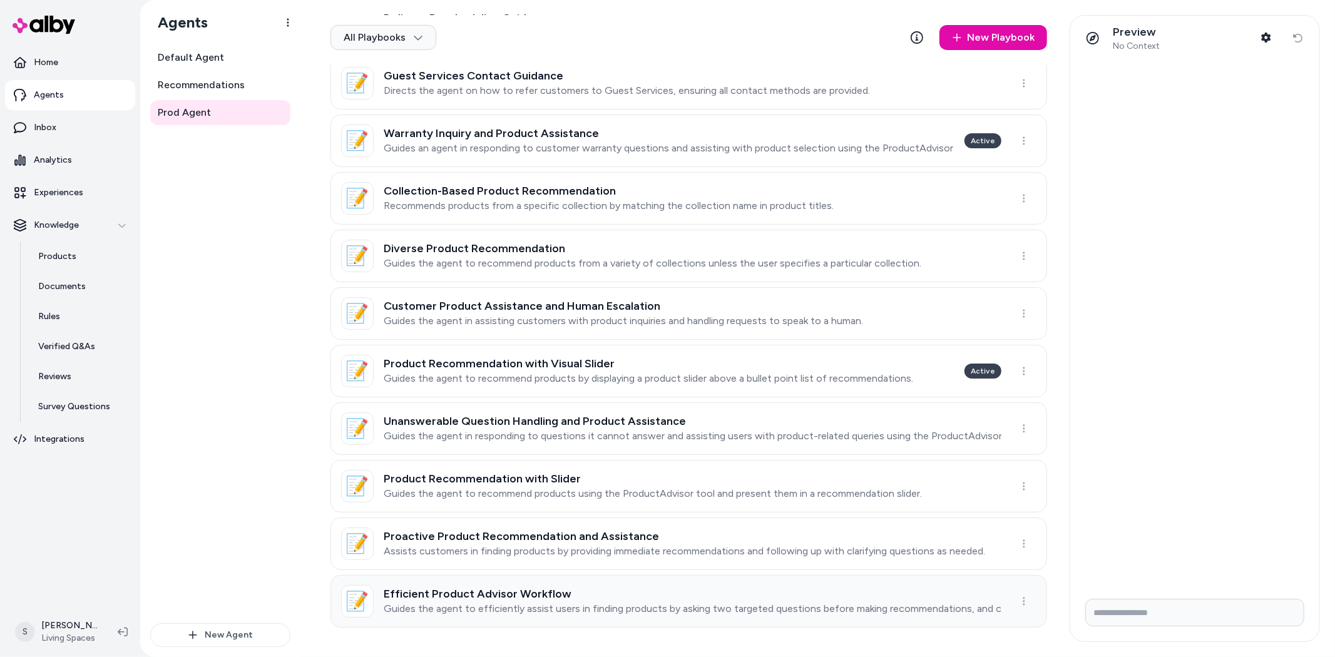
click at [512, 588] on h3 "Efficient Product Advisor Workflow" at bounding box center [693, 594] width 618 height 13
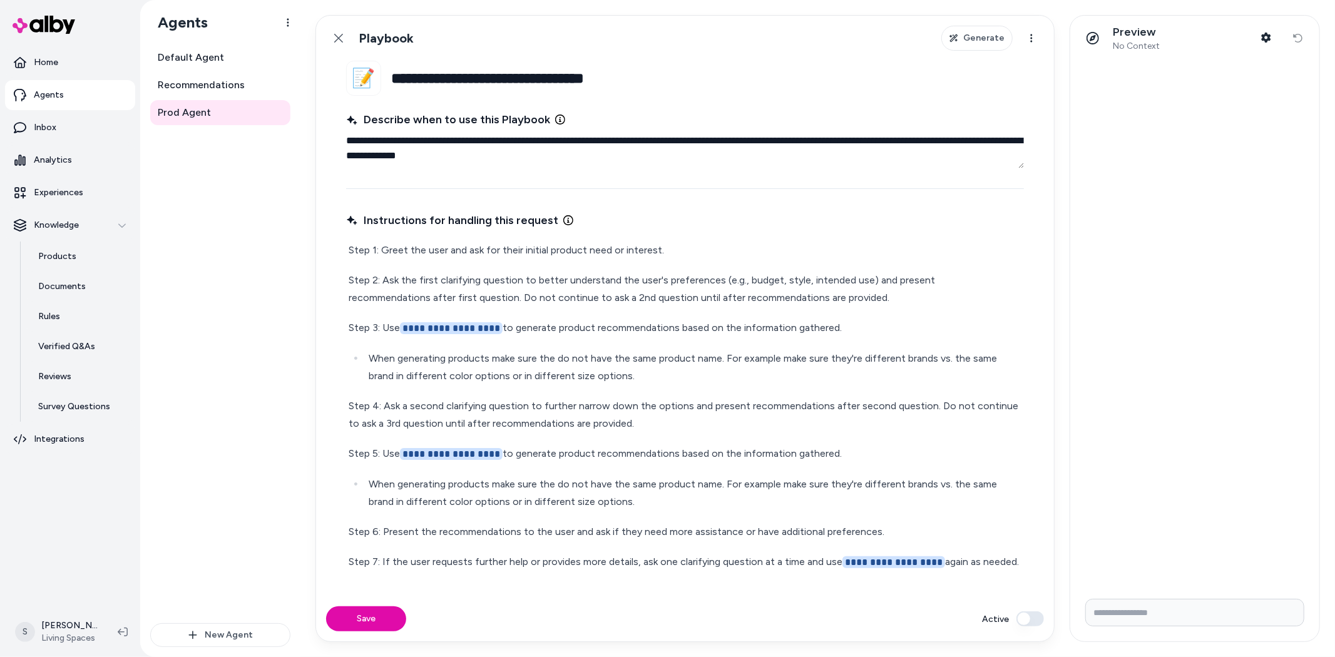
drag, startPoint x: 525, startPoint y: 143, endPoint x: 718, endPoint y: 143, distance: 193.4
click at [699, 144] on textarea "**********" at bounding box center [685, 148] width 678 height 40
drag, startPoint x: 744, startPoint y: 138, endPoint x: 781, endPoint y: 140, distance: 37.0
click at [746, 138] on textarea "**********" at bounding box center [685, 148] width 678 height 40
drag, startPoint x: 787, startPoint y: 140, endPoint x: 651, endPoint y: 133, distance: 136.0
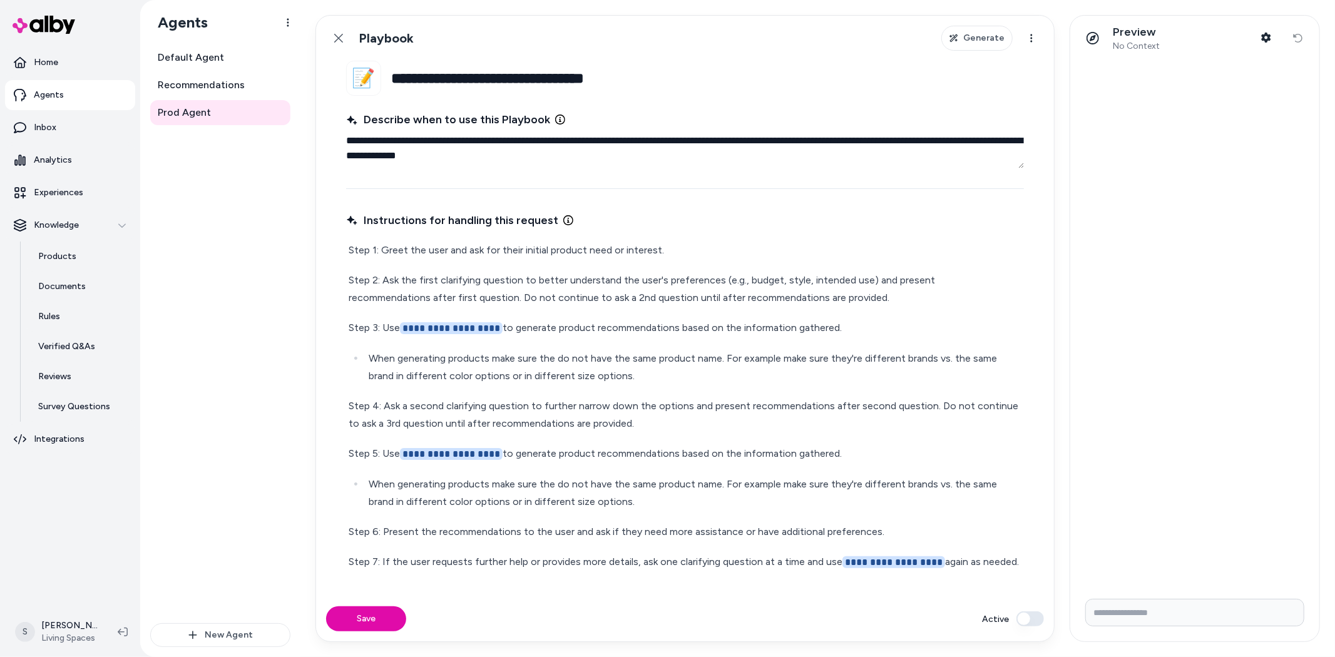
click at [651, 133] on textarea "**********" at bounding box center [685, 148] width 678 height 40
click at [662, 138] on textarea "**********" at bounding box center [685, 148] width 678 height 40
drag, startPoint x: 605, startPoint y: 138, endPoint x: 850, endPoint y: 140, distance: 245.4
click at [781, 140] on textarea "**********" at bounding box center [685, 148] width 678 height 40
click at [850, 140] on textarea "**********" at bounding box center [685, 148] width 678 height 40
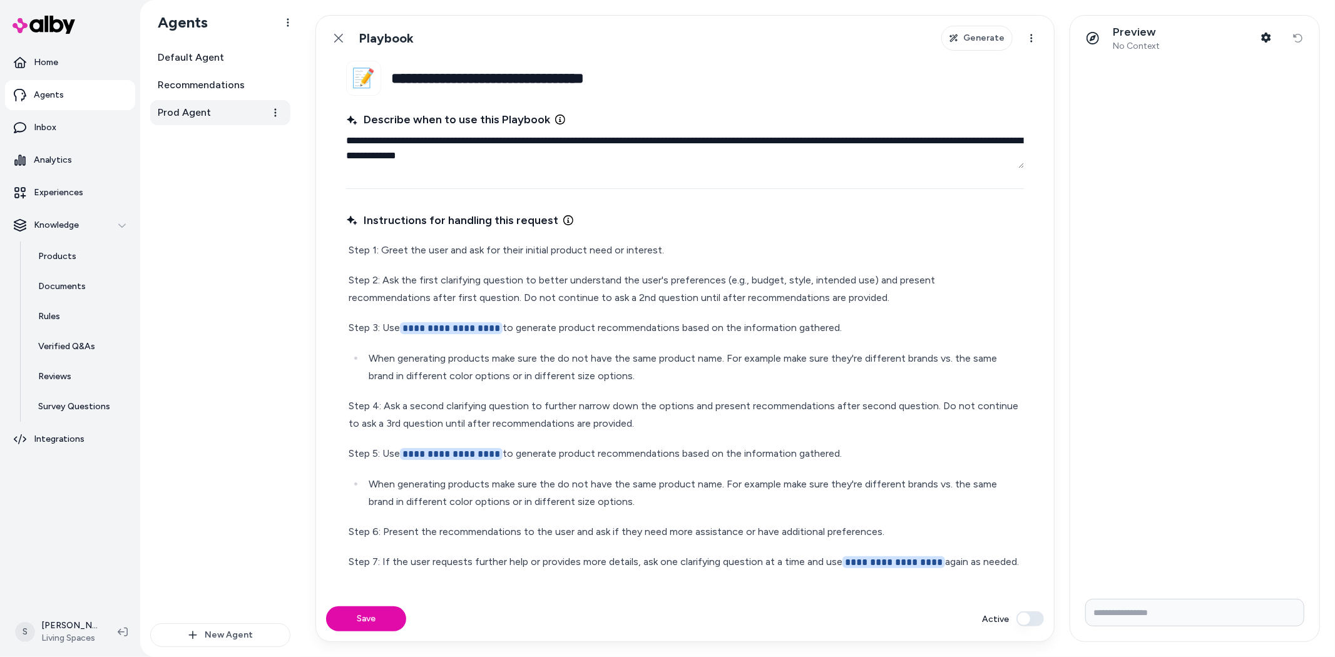
click at [180, 108] on span "Prod Agent" at bounding box center [184, 112] width 53 height 15
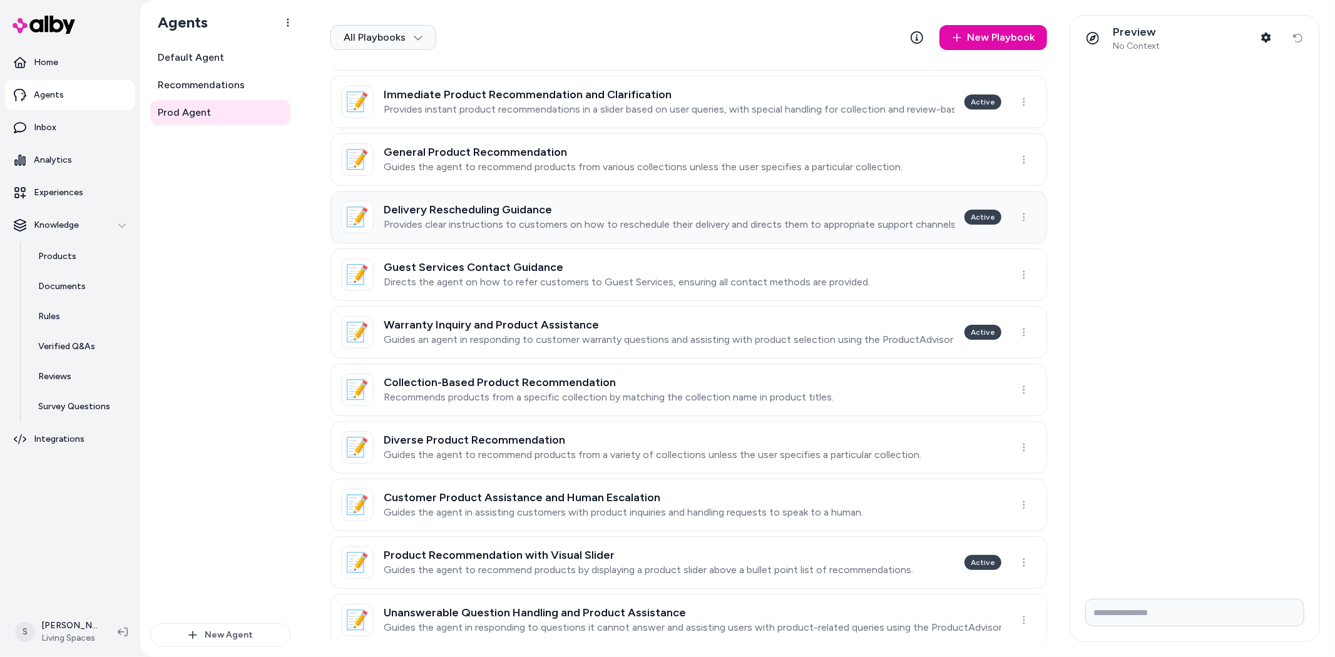
scroll to position [278, 0]
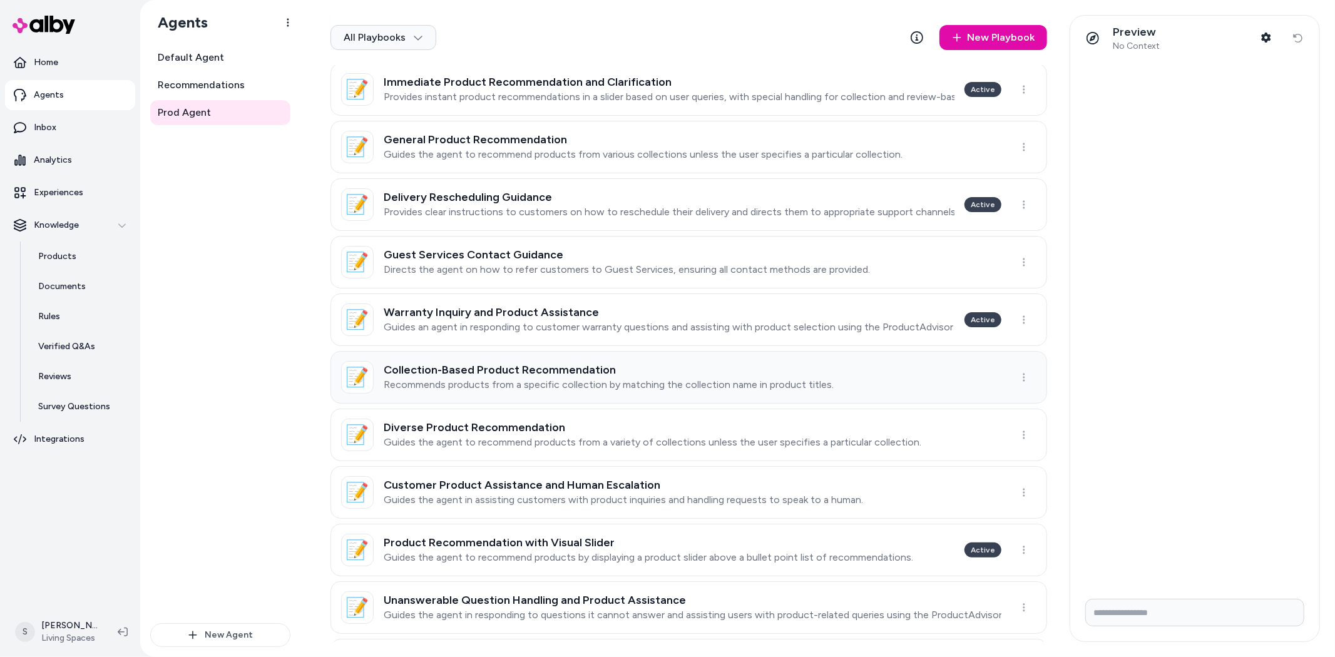
click at [590, 369] on h3 "Collection-Based Product Recommendation" at bounding box center [609, 370] width 450 height 13
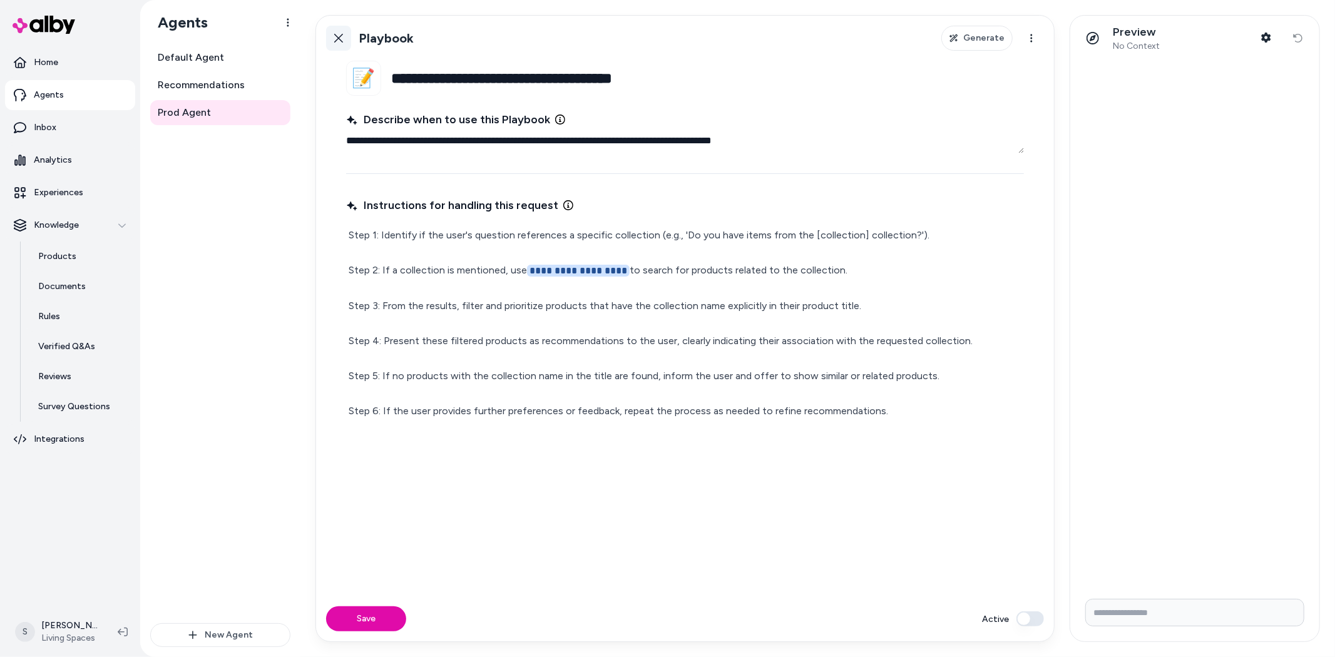
click at [334, 34] on icon at bounding box center [339, 38] width 10 height 10
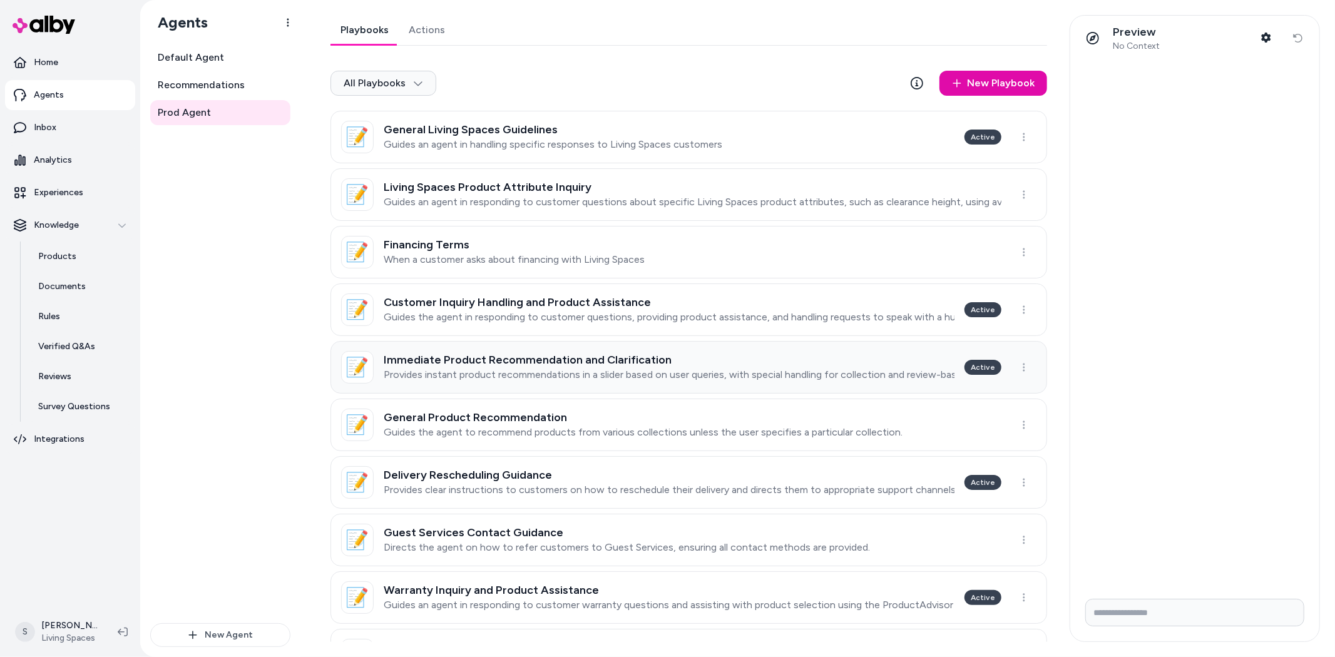
click at [649, 367] on div "Immediate Product Recommendation and Clarification Provides instant product rec…" at bounding box center [669, 368] width 571 height 28
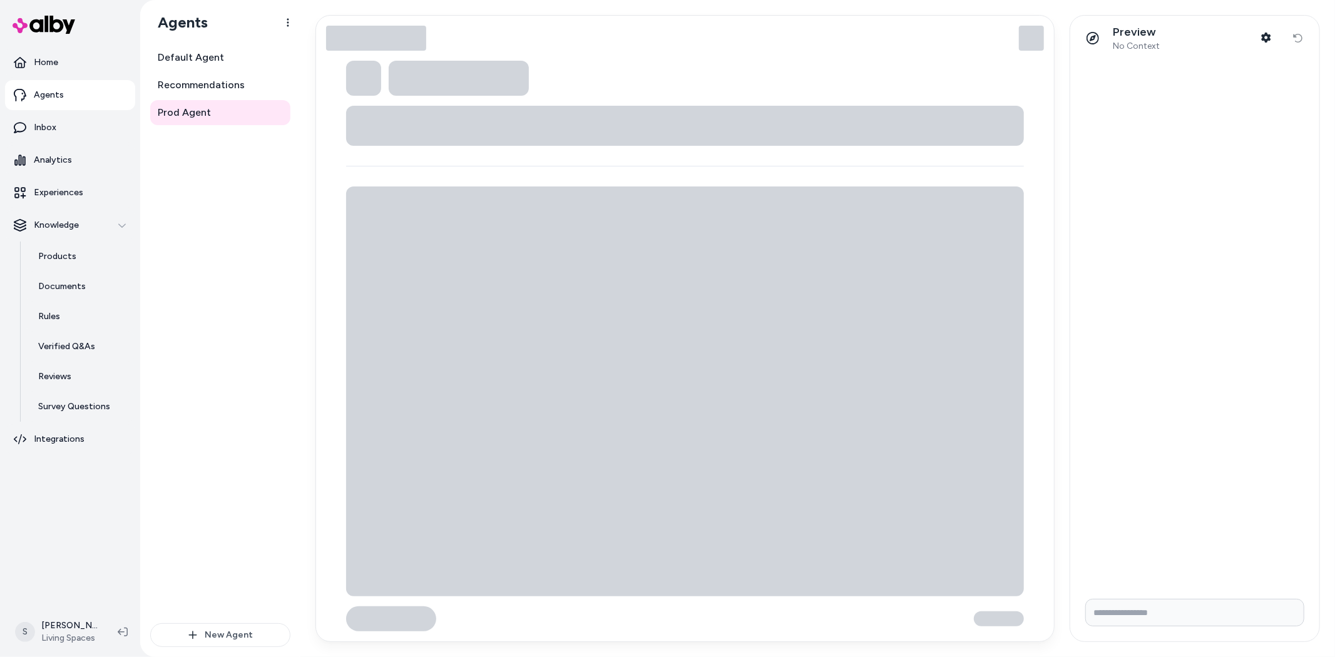
type textarea "*"
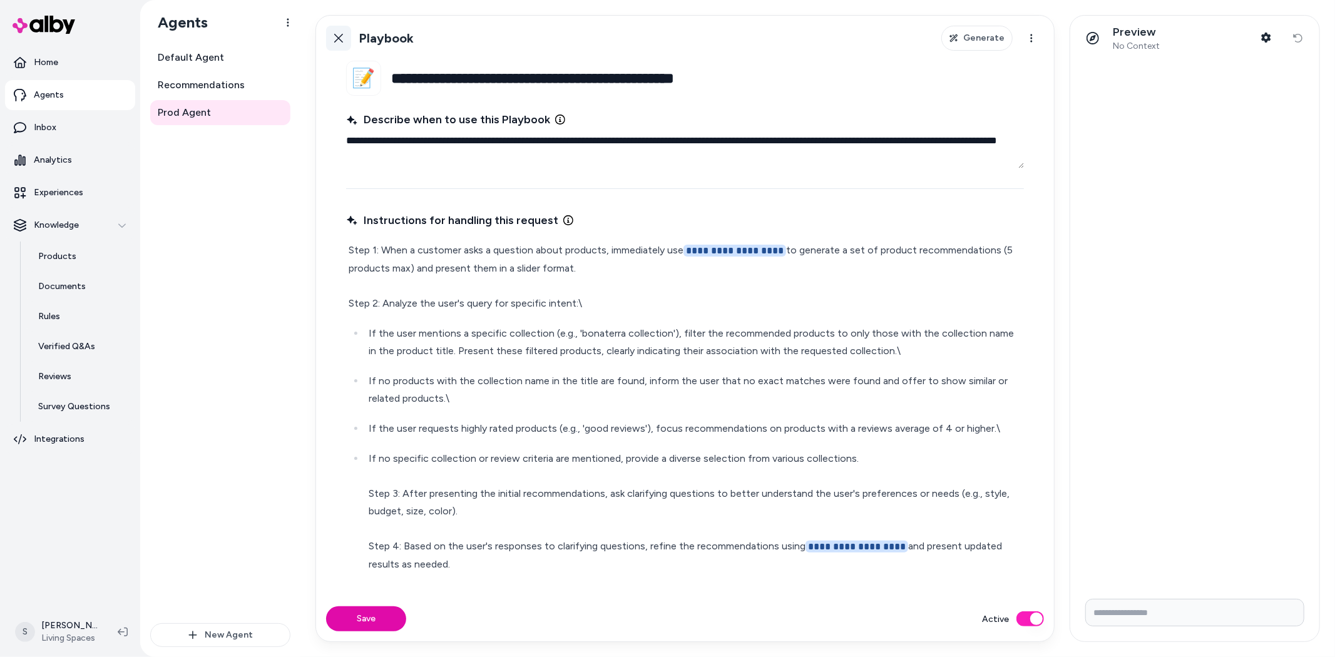
click at [345, 40] on link "Back" at bounding box center [338, 38] width 25 height 25
